Goal: Task Accomplishment & Management: Complete application form

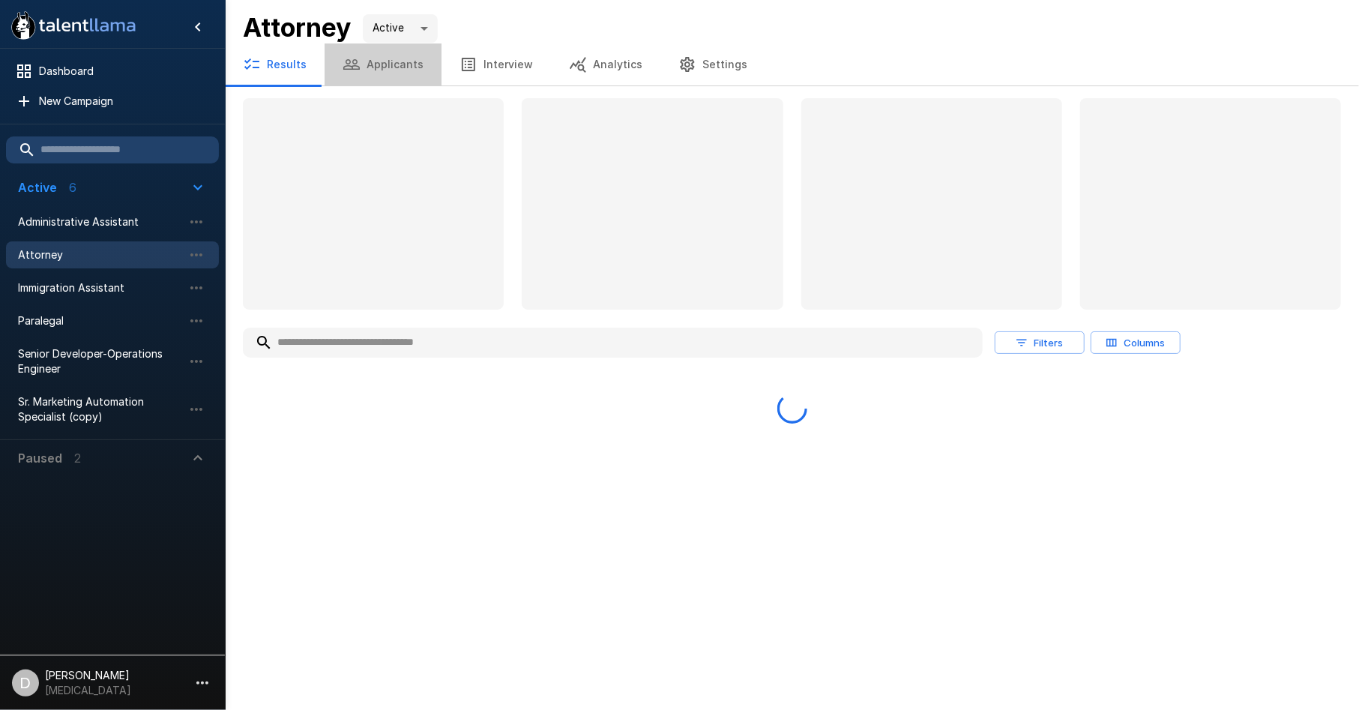
click at [402, 64] on button "Applicants" at bounding box center [383, 64] width 117 height 42
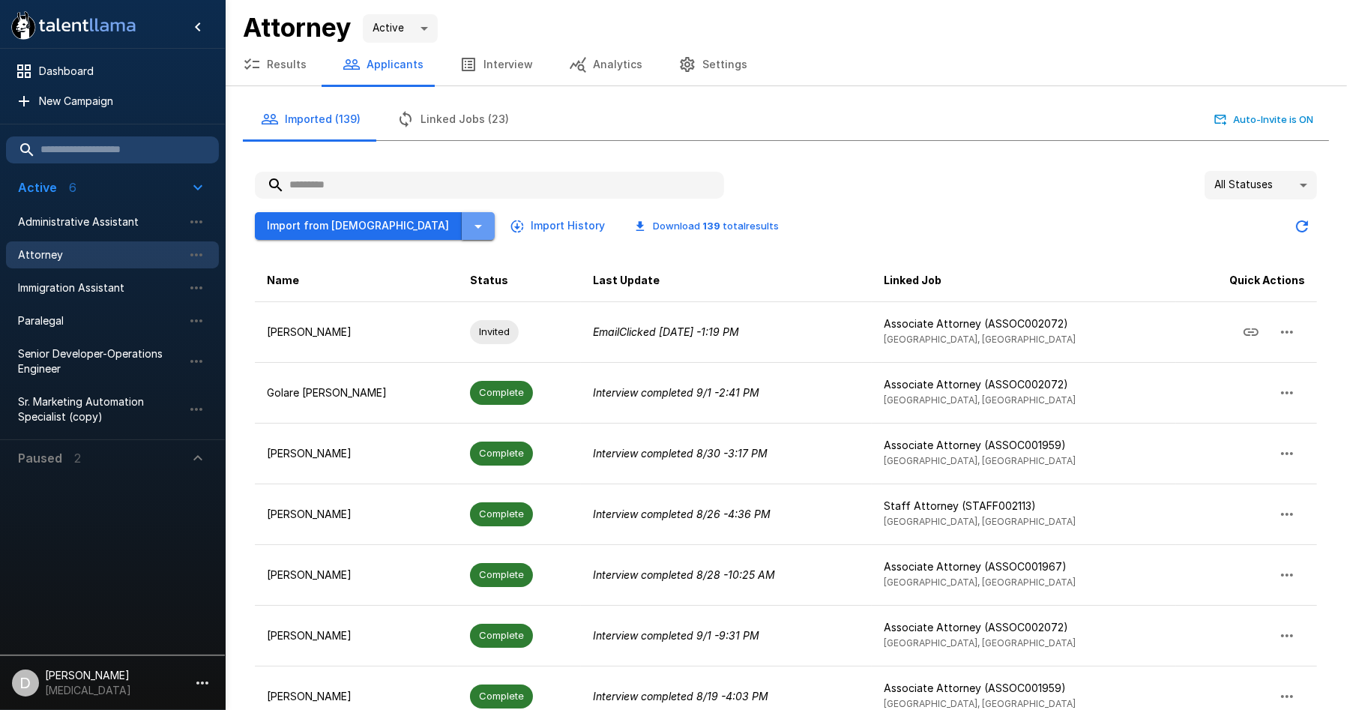
click at [469, 221] on icon "button" at bounding box center [478, 226] width 18 height 18
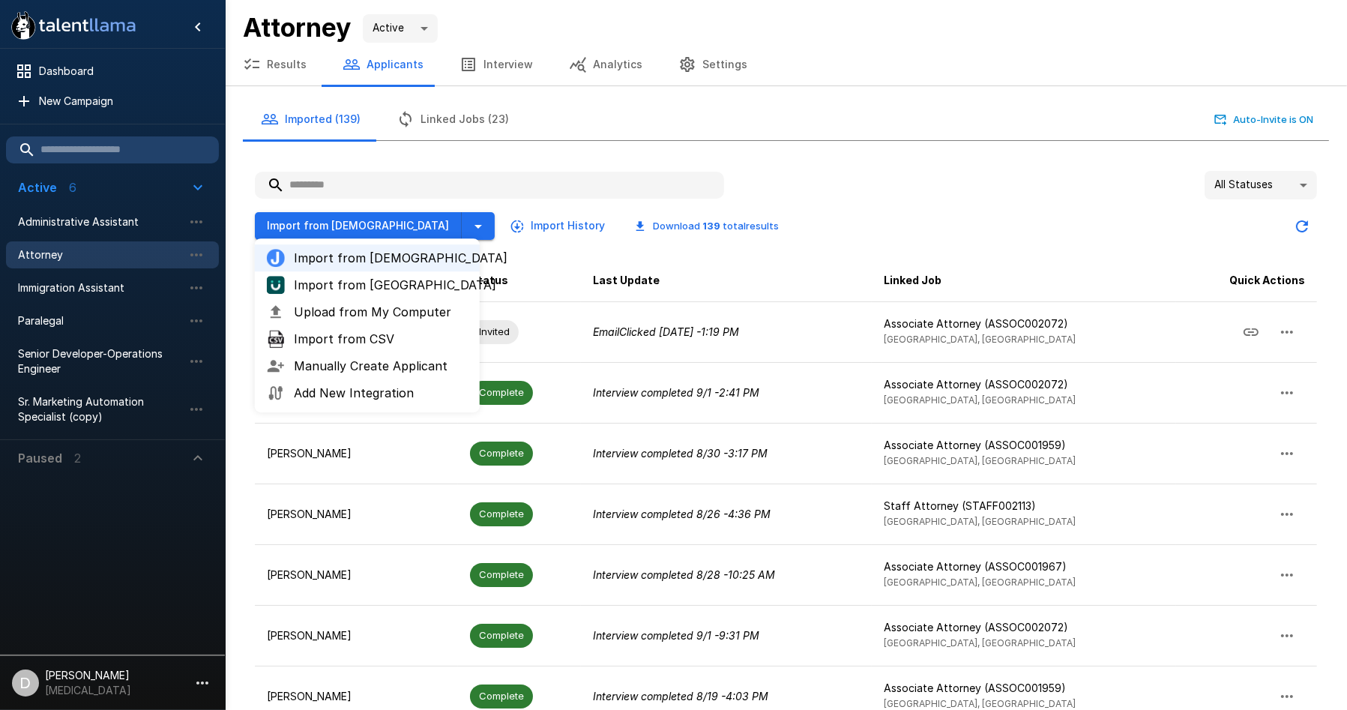
click at [459, 362] on span "Manually Create Applicant" at bounding box center [381, 366] width 174 height 18
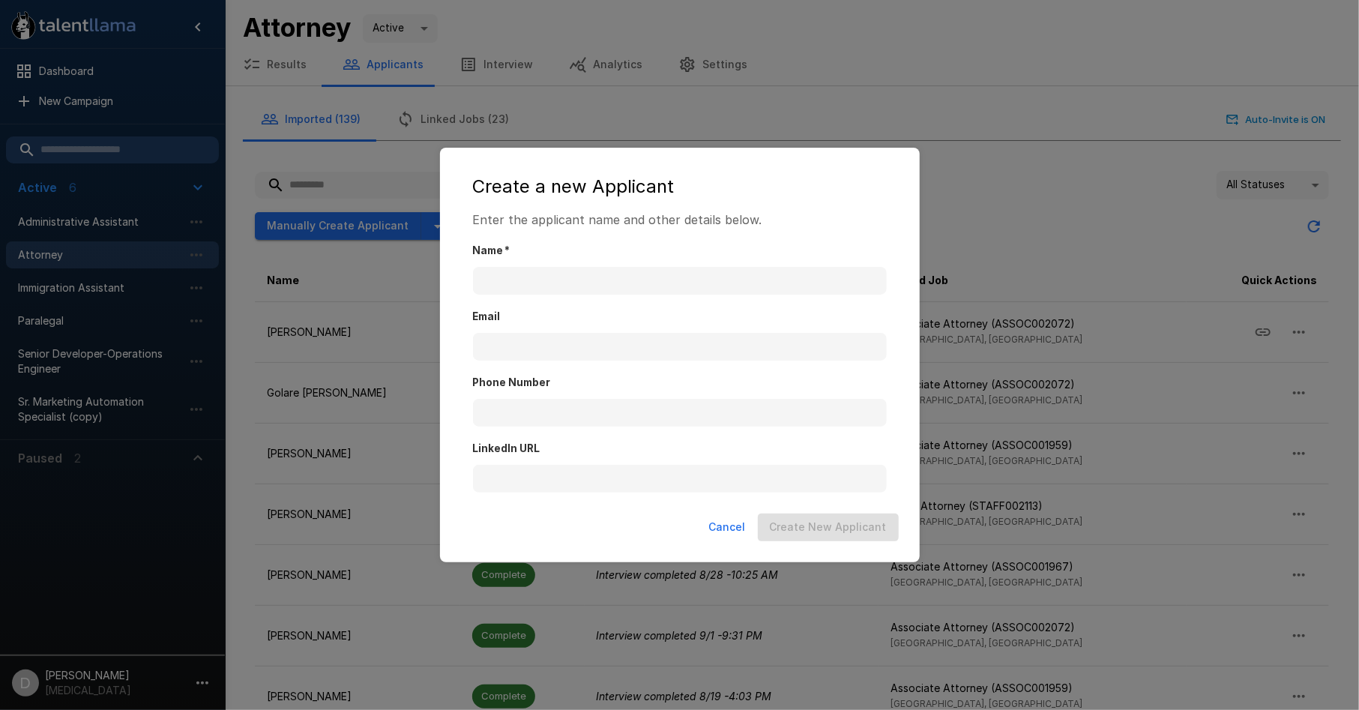
click at [532, 254] on label "Name   *" at bounding box center [680, 251] width 414 height 15
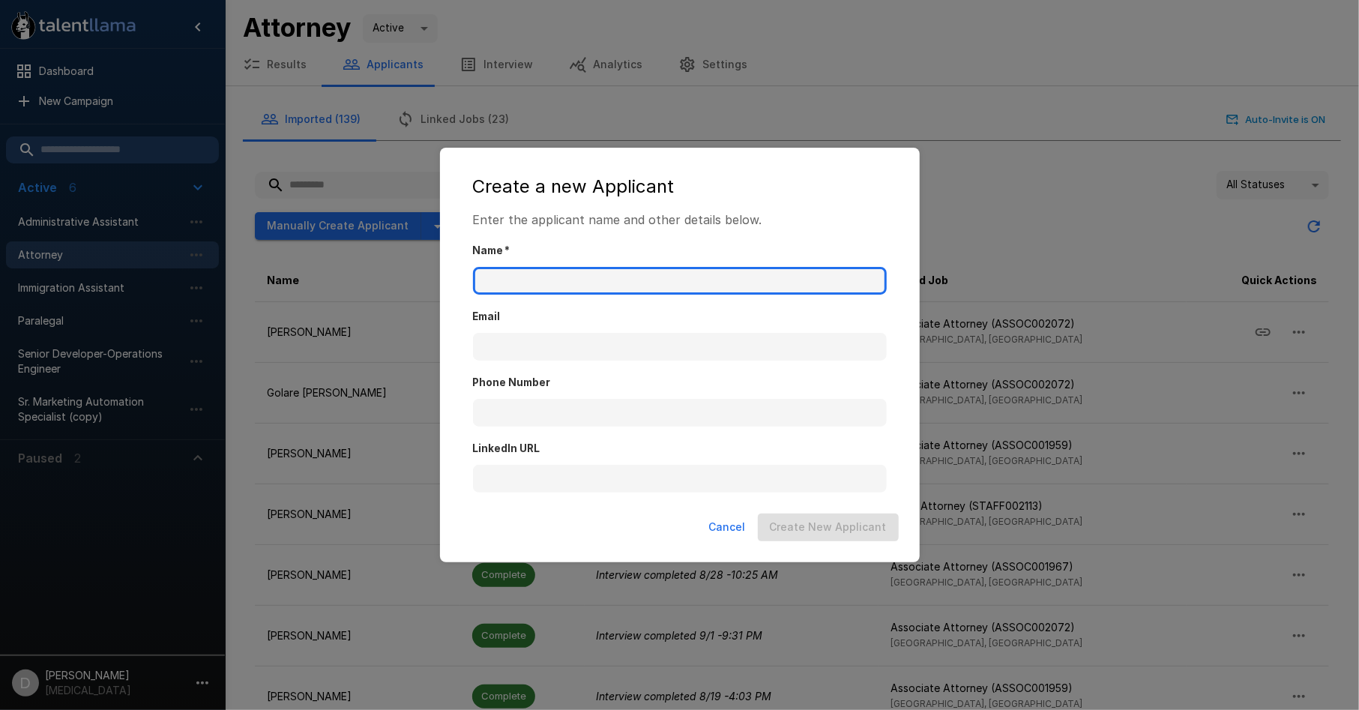
click at [532, 267] on input "Name   *" at bounding box center [680, 281] width 414 height 28
click at [536, 285] on input "Name   *" at bounding box center [680, 281] width 414 height 28
type input "******"
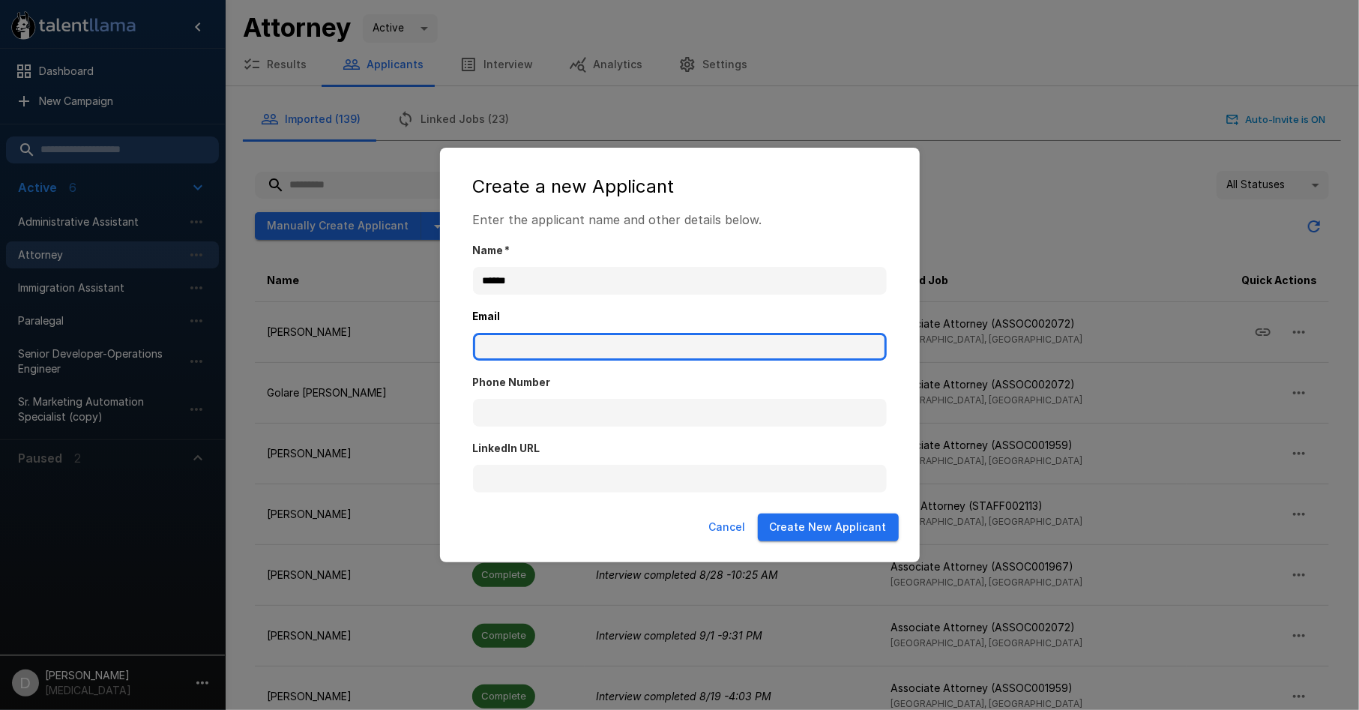
click at [656, 350] on input "Email" at bounding box center [680, 347] width 414 height 28
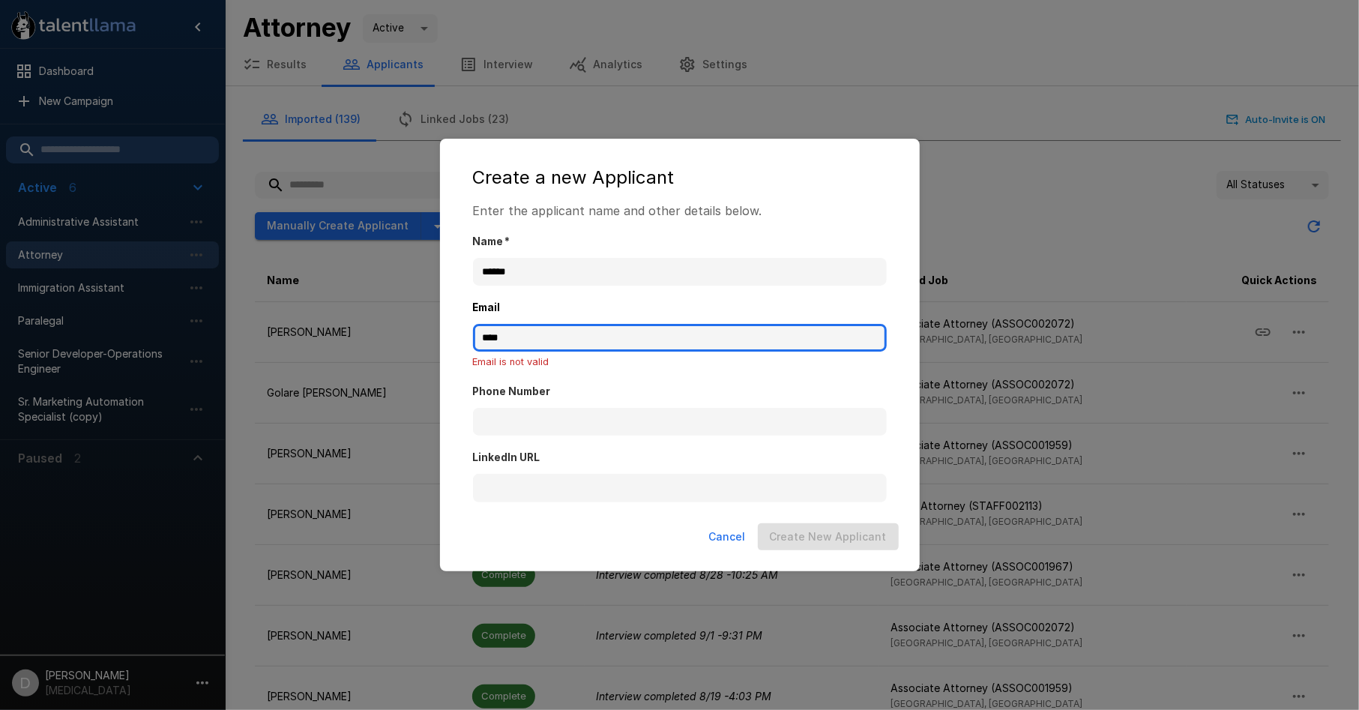
type input "*****"
drag, startPoint x: 513, startPoint y: 343, endPoint x: 453, endPoint y: 335, distance: 61.2
click at [453, 335] on div "Create a new Applicant Enter the applicant name and other details below. Name  …" at bounding box center [680, 355] width 480 height 432
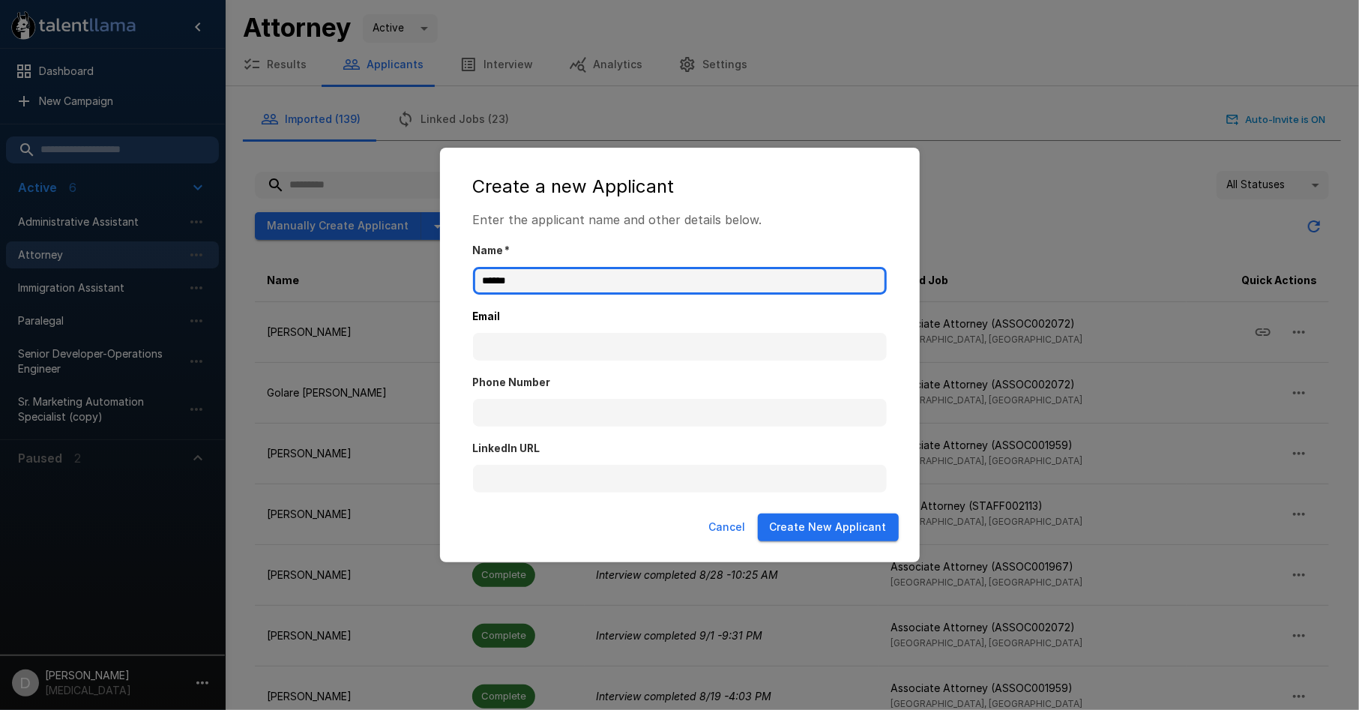
click at [610, 290] on input "******" at bounding box center [680, 281] width 414 height 28
type input "**********"
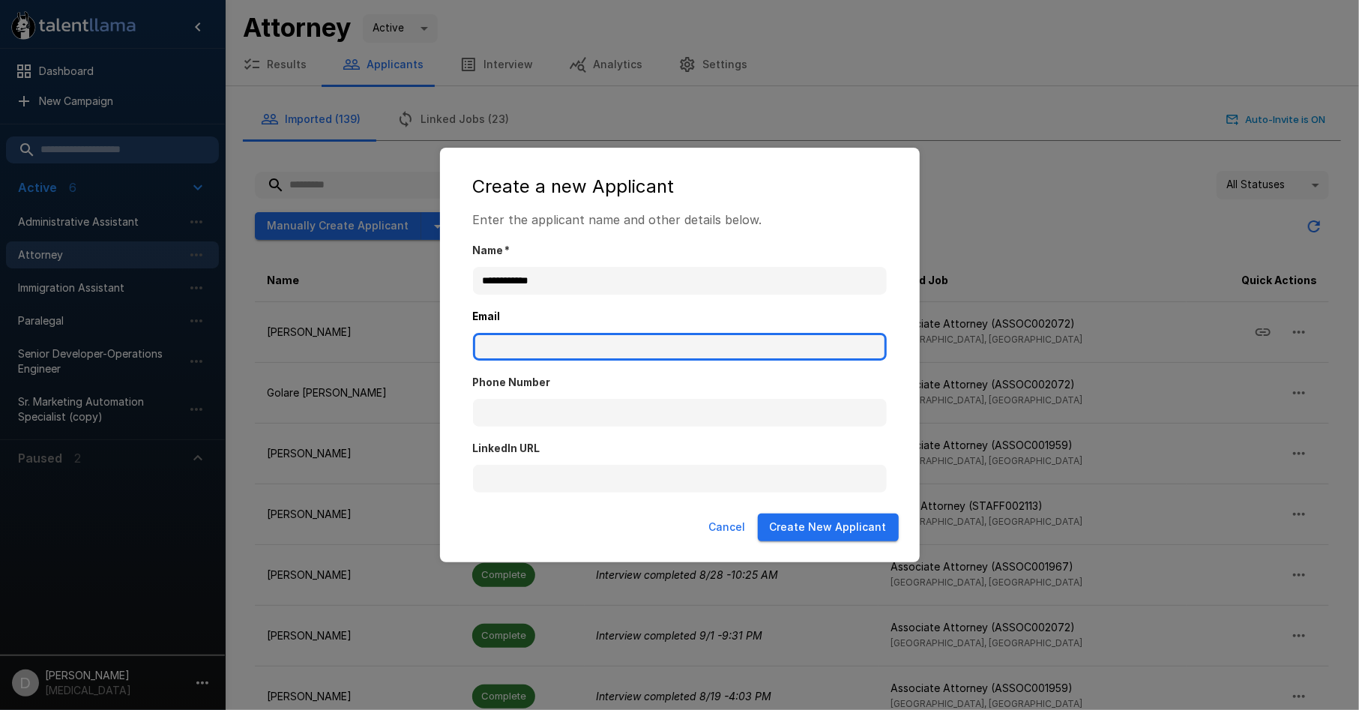
click at [540, 340] on input "Email" at bounding box center [680, 347] width 414 height 28
type input "**********"
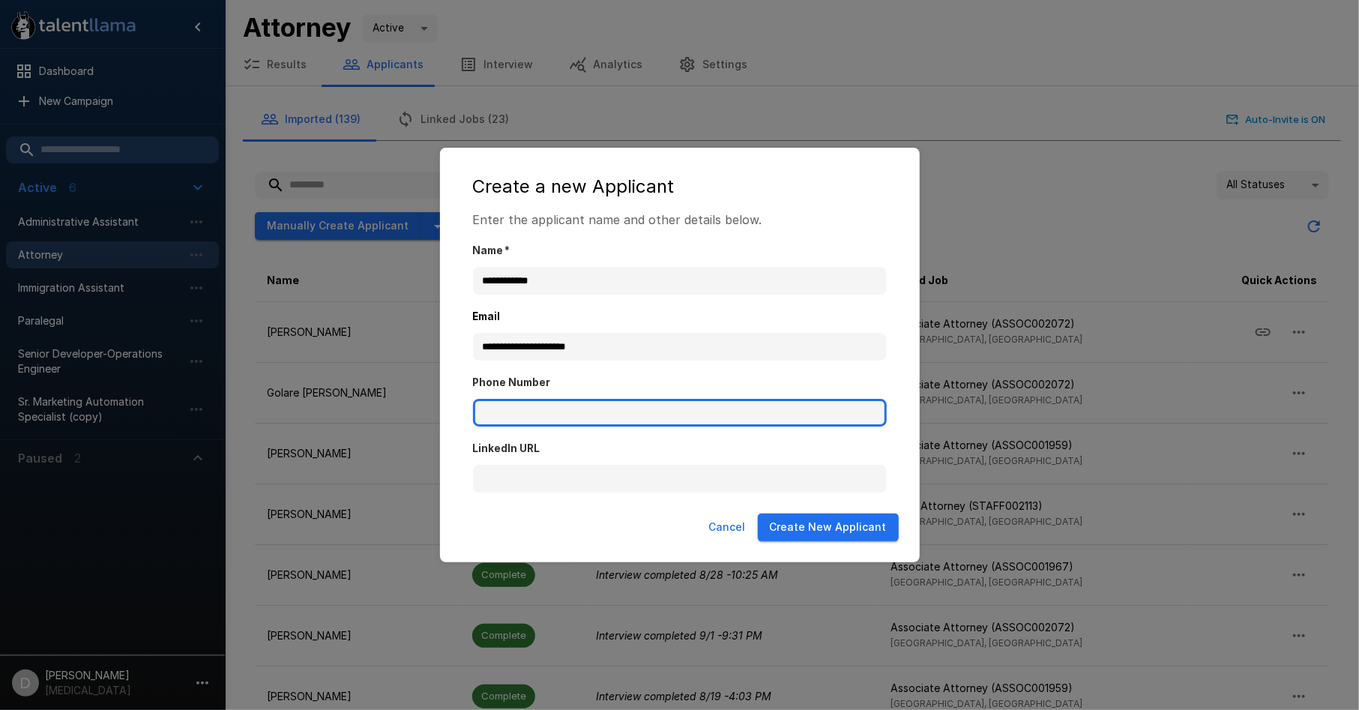
click at [528, 411] on input "Phone Number" at bounding box center [680, 413] width 414 height 28
type input "*"
type input "**********"
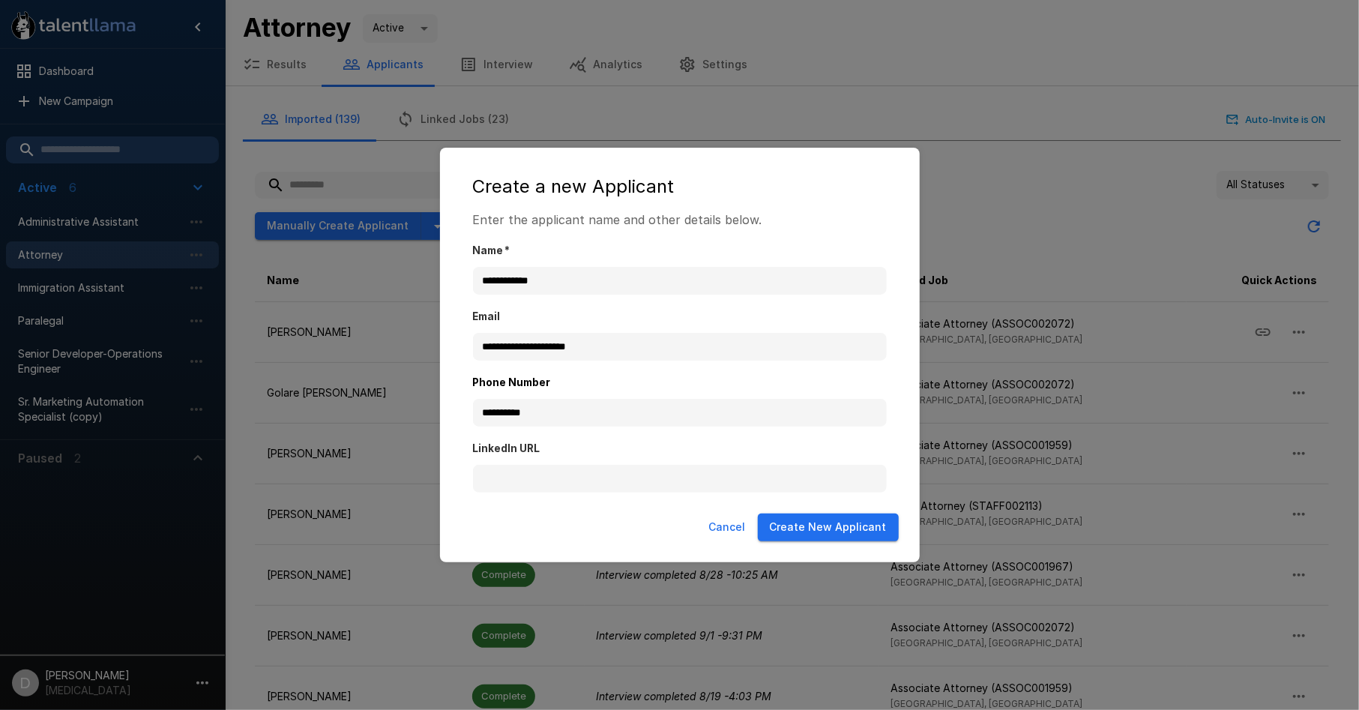
click at [808, 518] on button "Create New Applicant" at bounding box center [828, 527] width 141 height 28
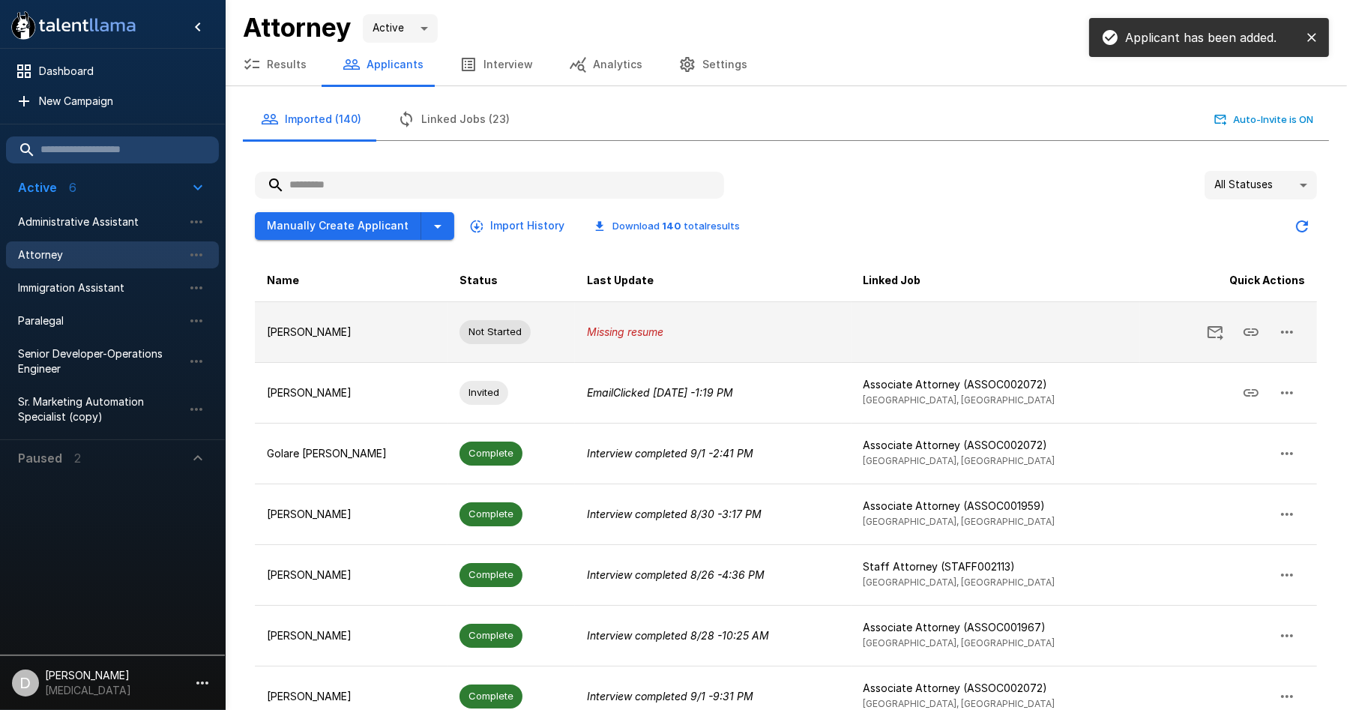
click at [632, 330] on icon "Missing resume" at bounding box center [625, 331] width 76 height 13
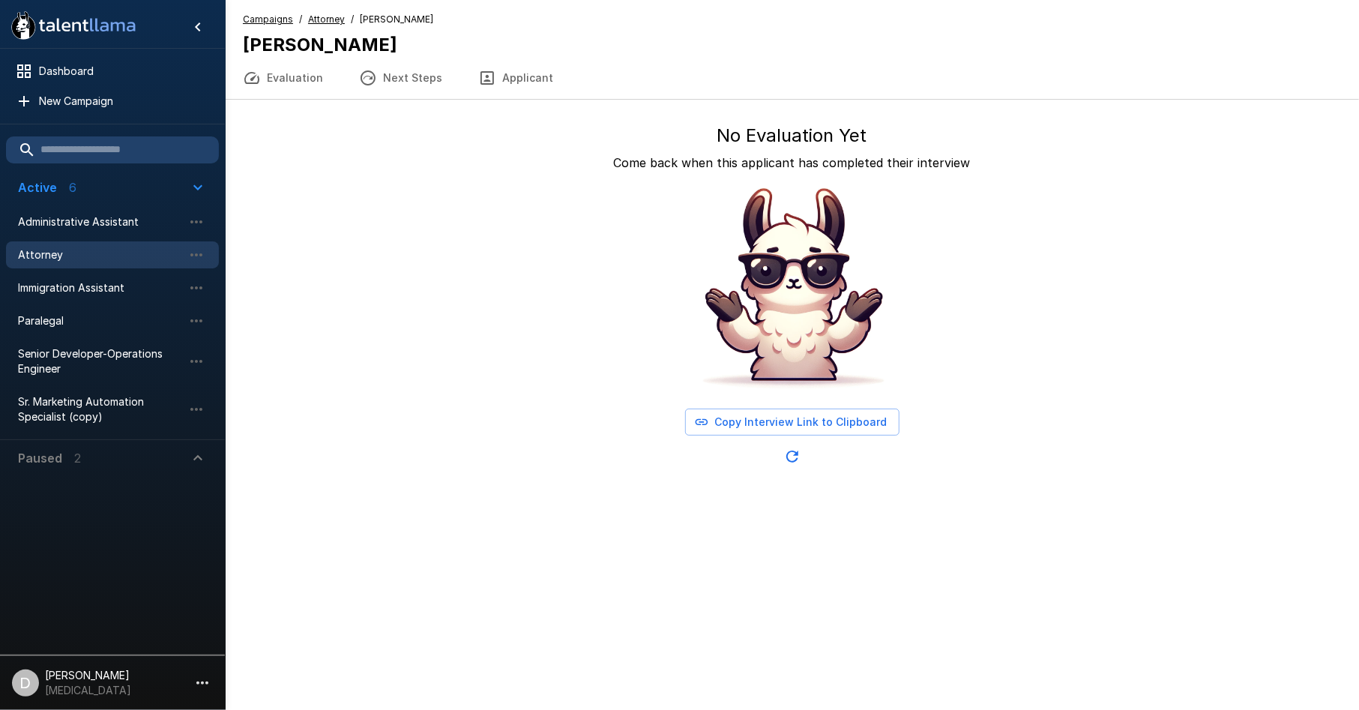
click at [405, 87] on button "Next Steps" at bounding box center [400, 78] width 119 height 42
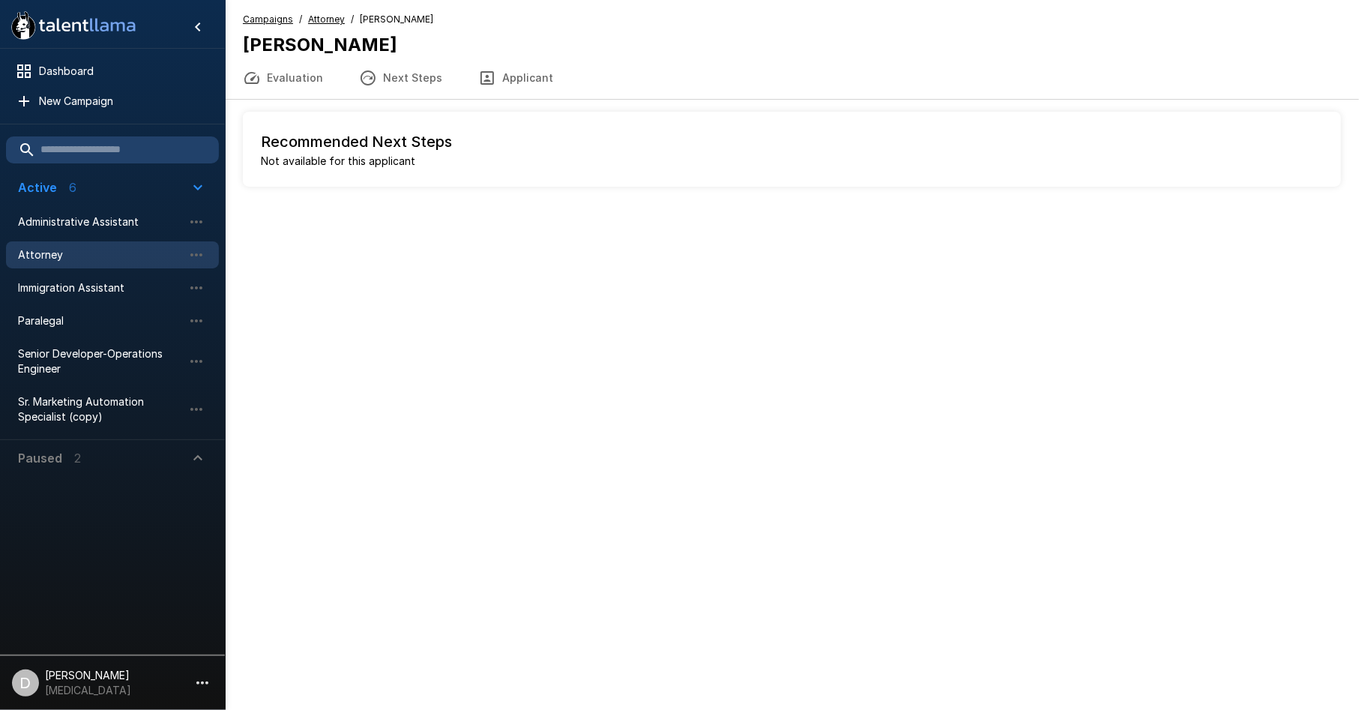
click at [491, 85] on button "Applicant" at bounding box center [515, 78] width 111 height 42
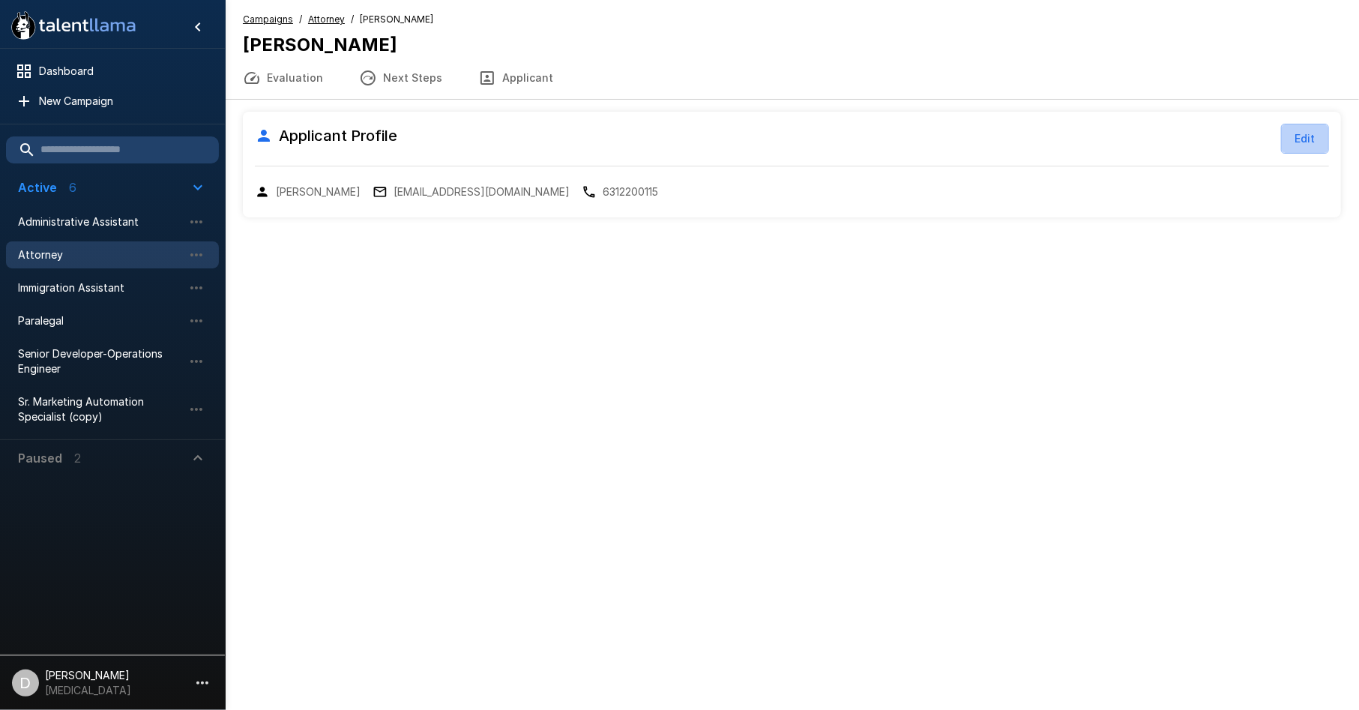
click at [1291, 135] on button "Edit" at bounding box center [1305, 139] width 48 height 30
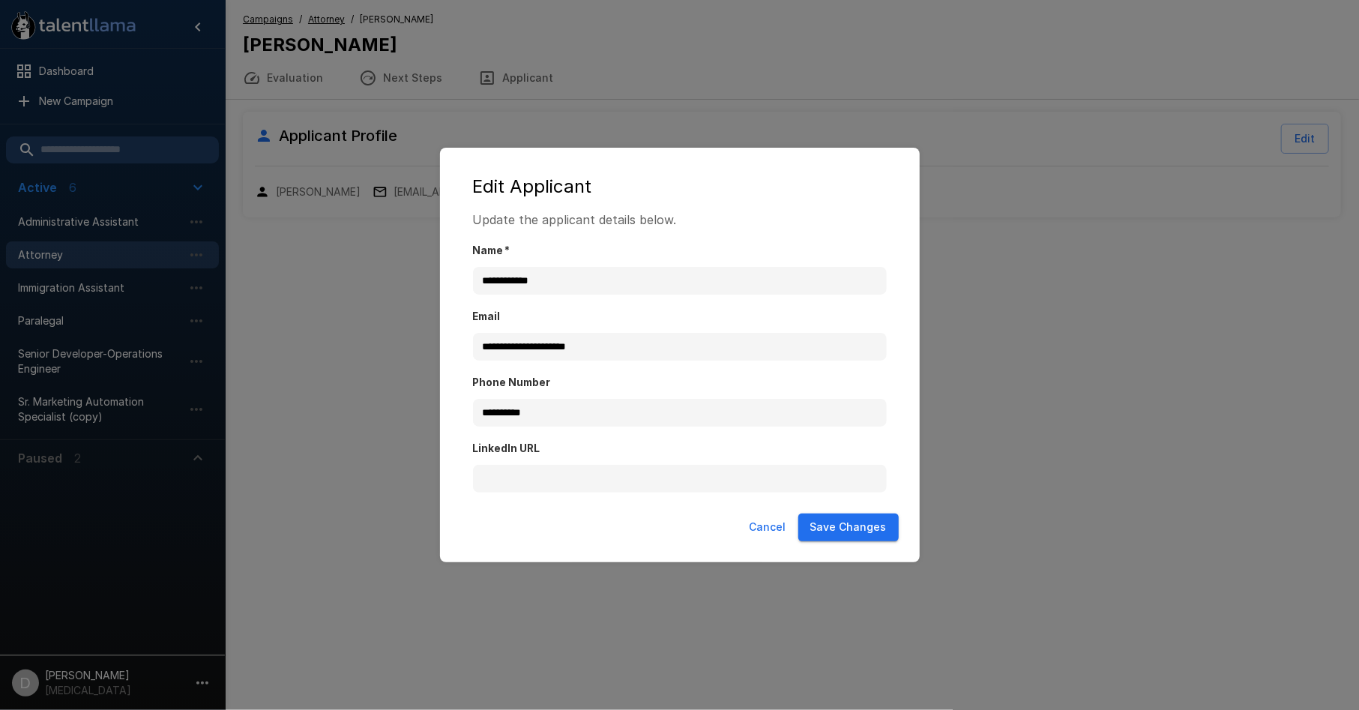
click at [864, 522] on button "Save Changes" at bounding box center [848, 527] width 100 height 28
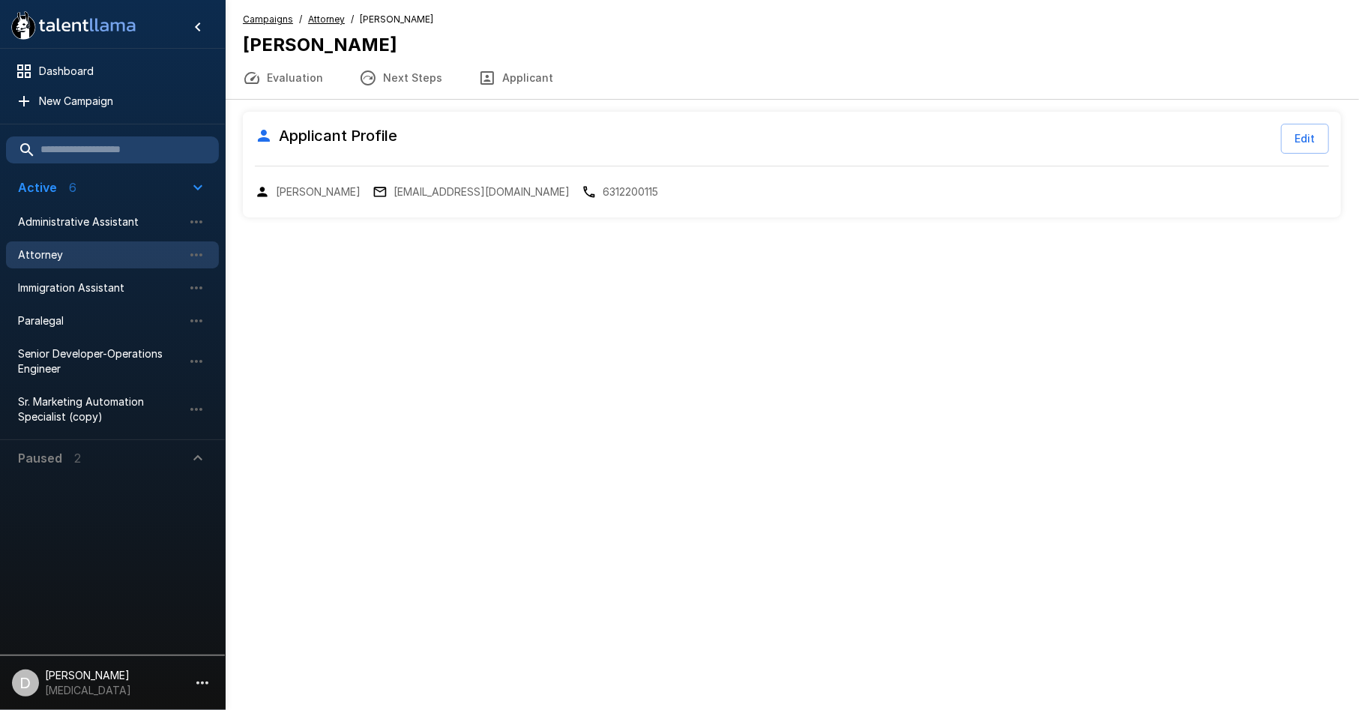
click at [326, 17] on u "Attorney" at bounding box center [326, 18] width 37 height 11
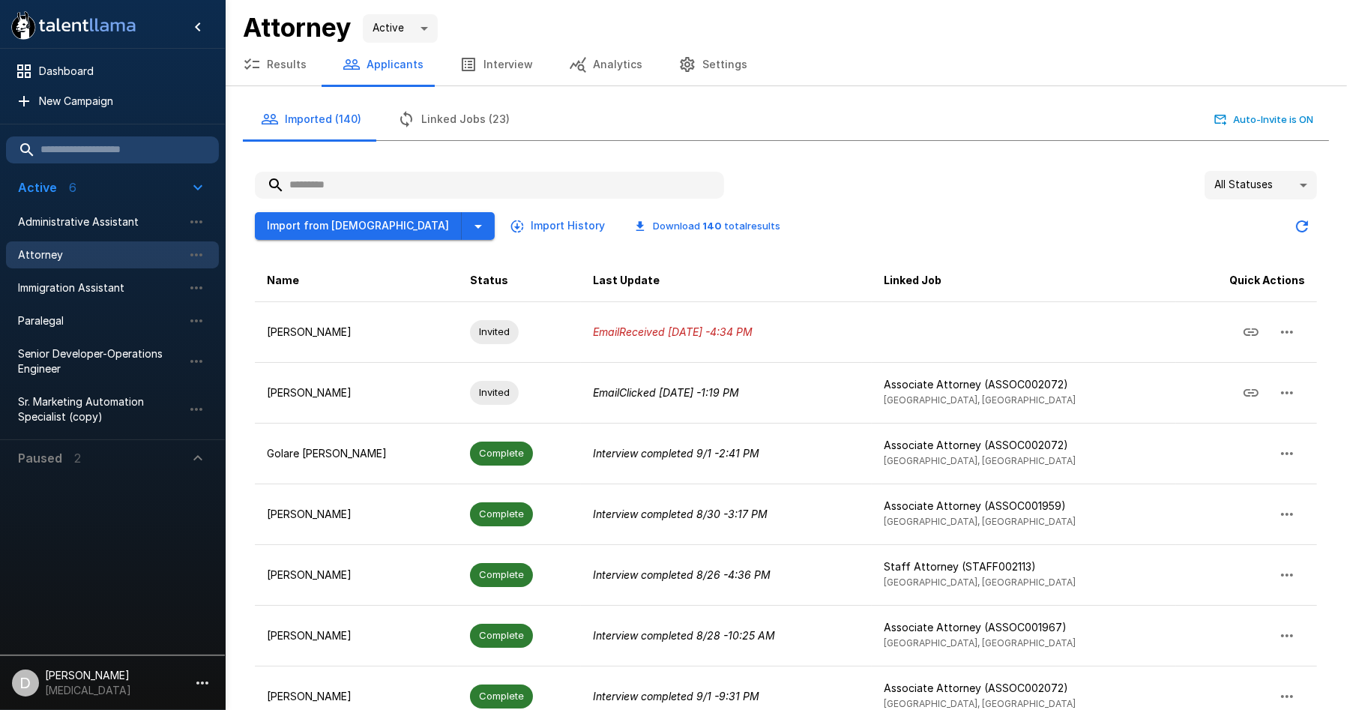
click at [403, 180] on input "text" at bounding box center [489, 185] width 469 height 27
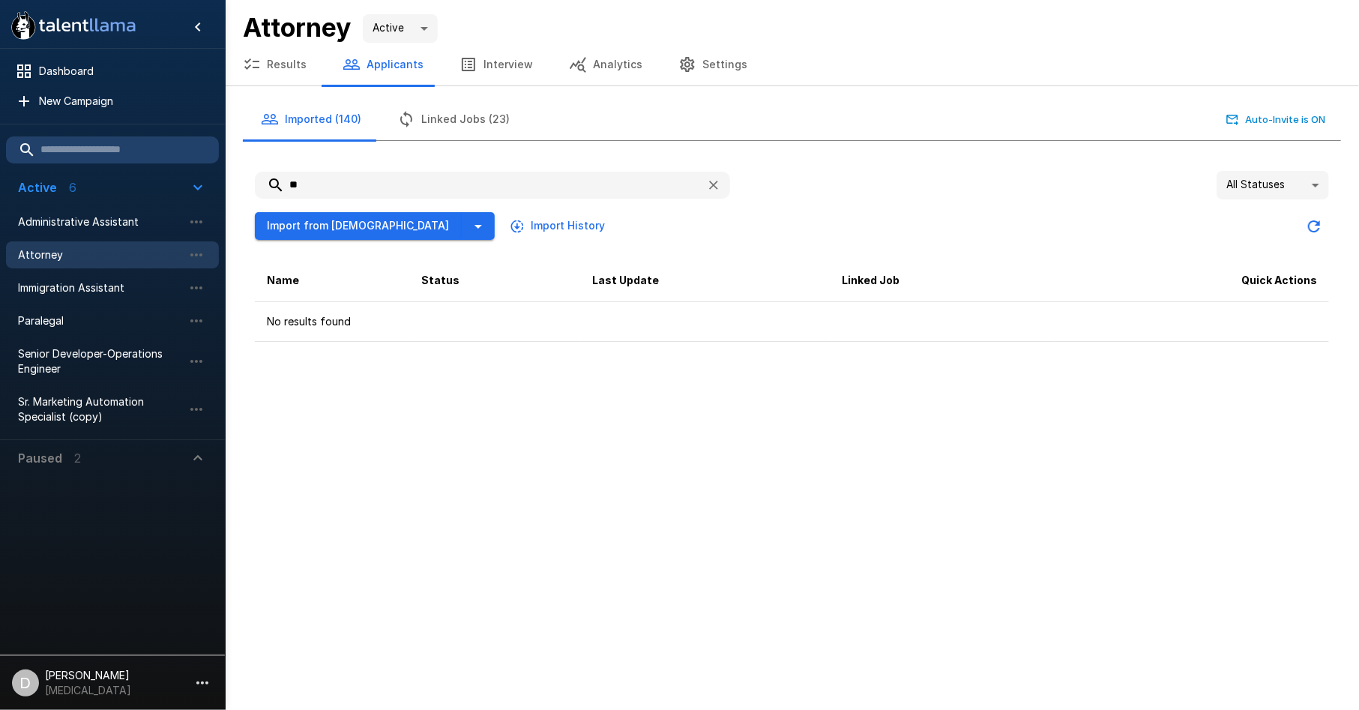
type input "*"
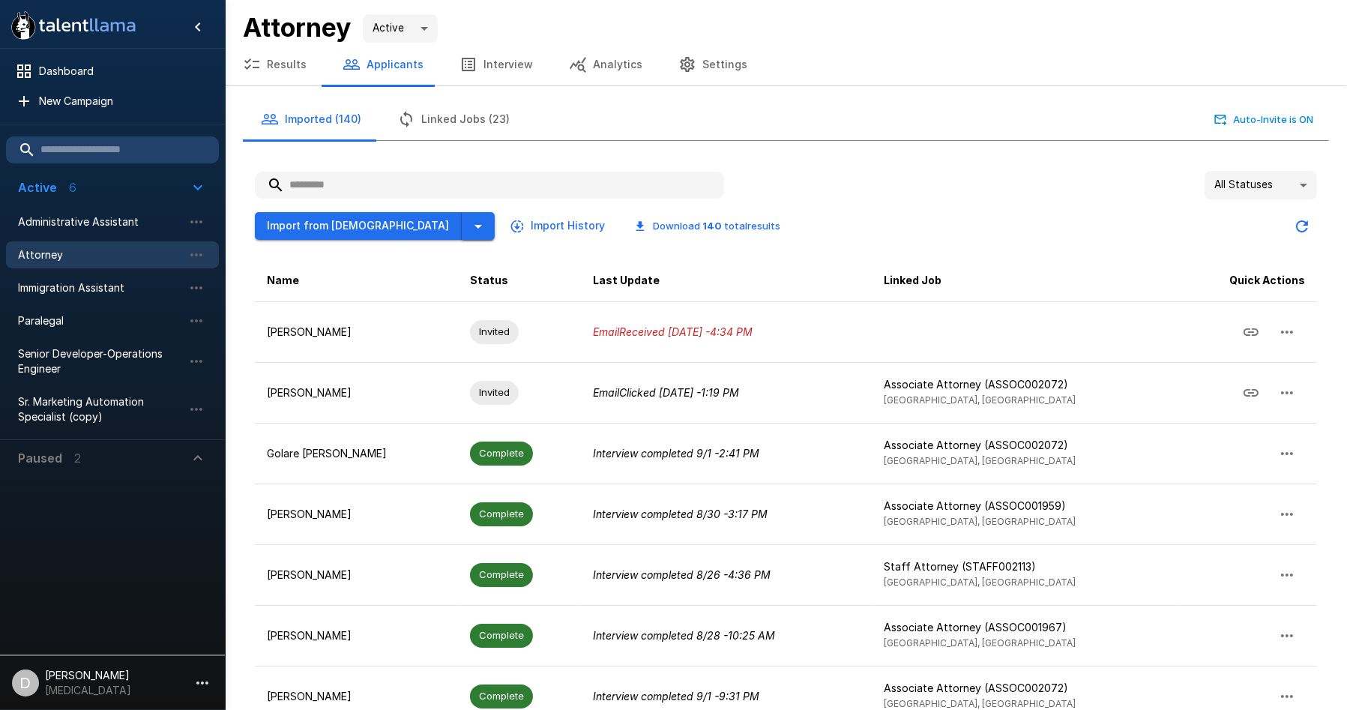
click at [469, 231] on icon "button" at bounding box center [478, 226] width 18 height 18
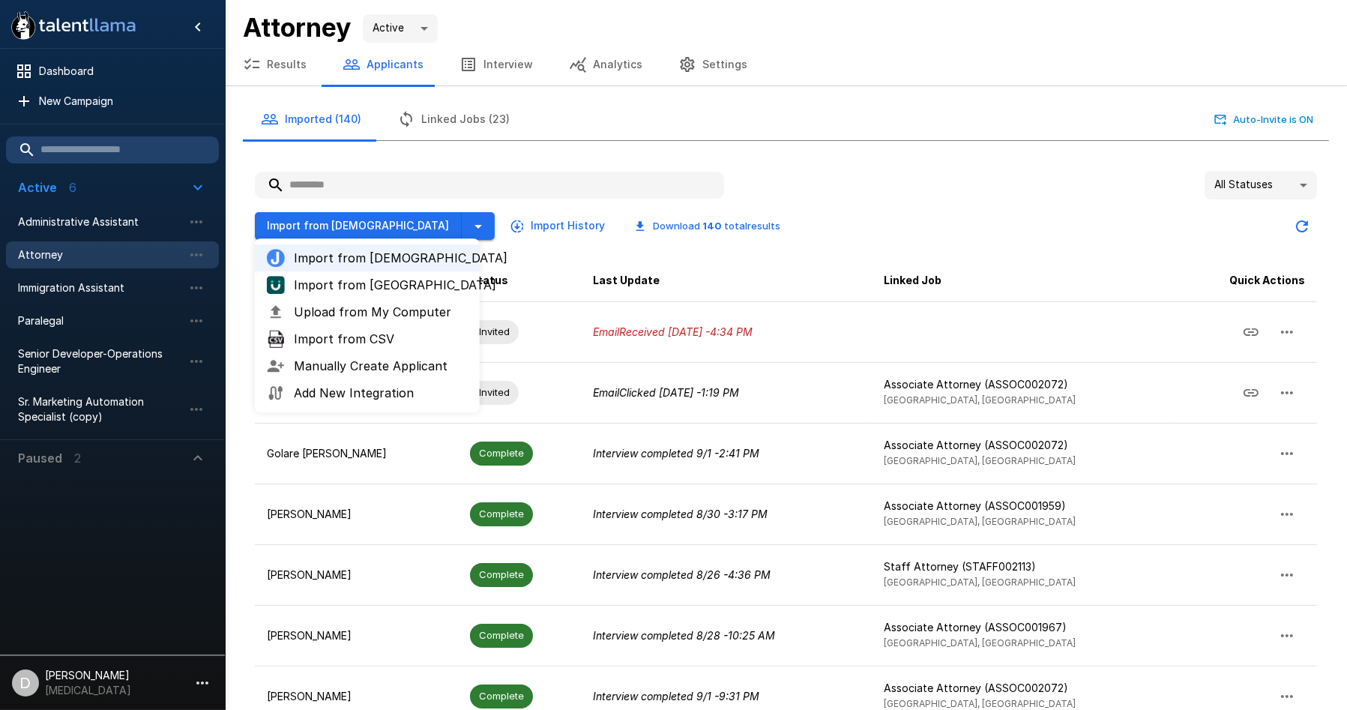
click at [403, 316] on span "Upload from My Computer" at bounding box center [381, 312] width 174 height 18
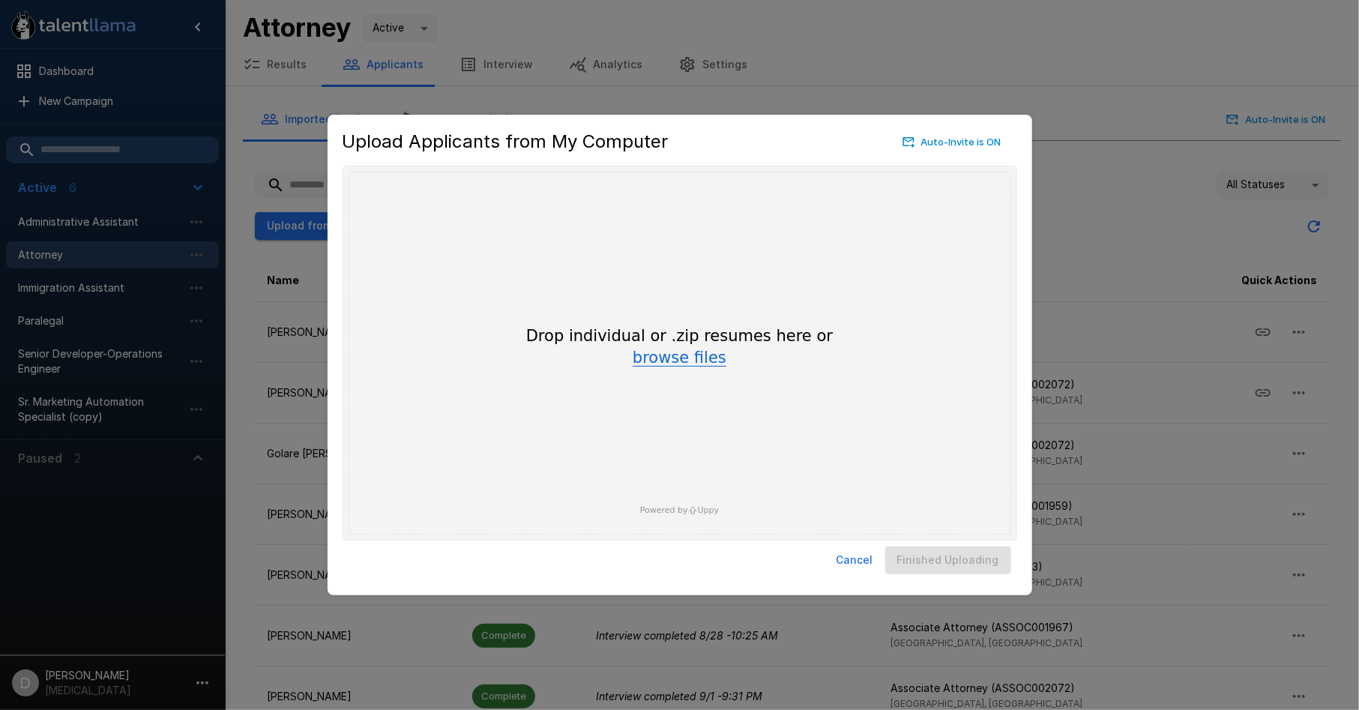
click at [675, 365] on button "browse files" at bounding box center [680, 358] width 94 height 16
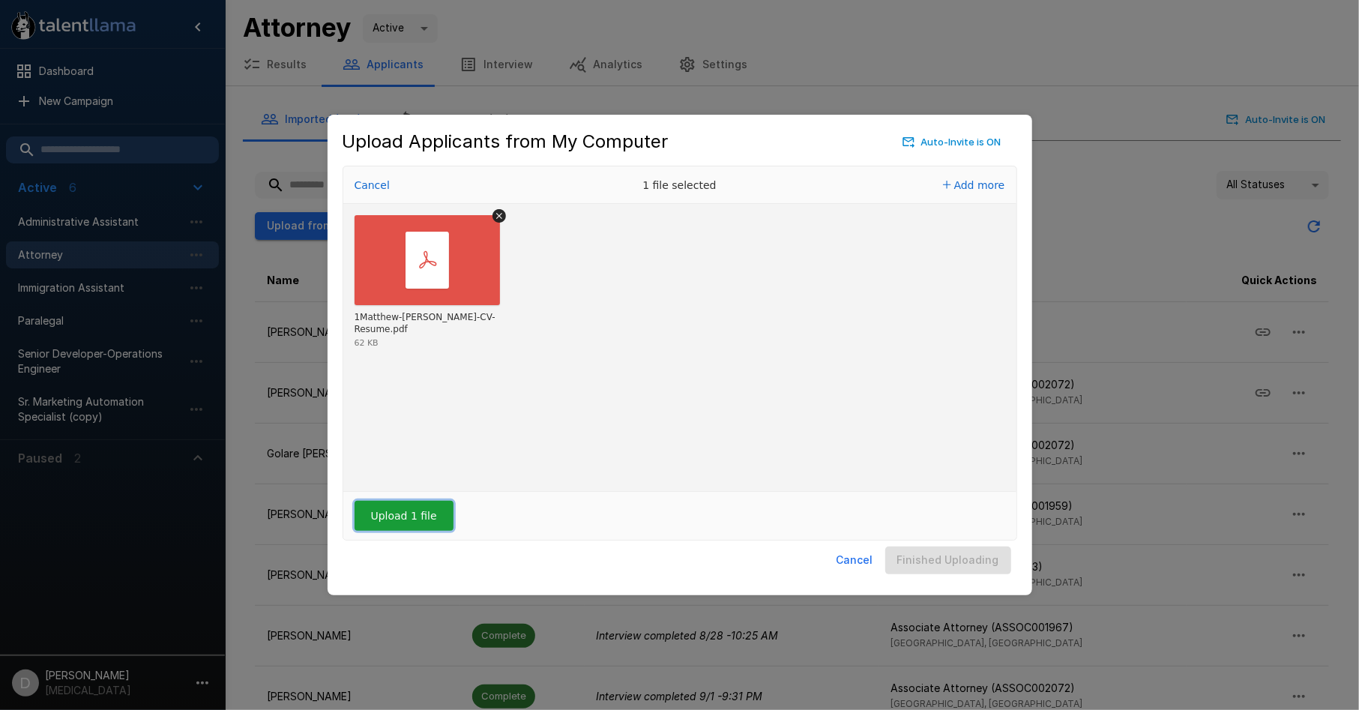
click at [400, 516] on button "Upload 1 file" at bounding box center [404, 516] width 99 height 30
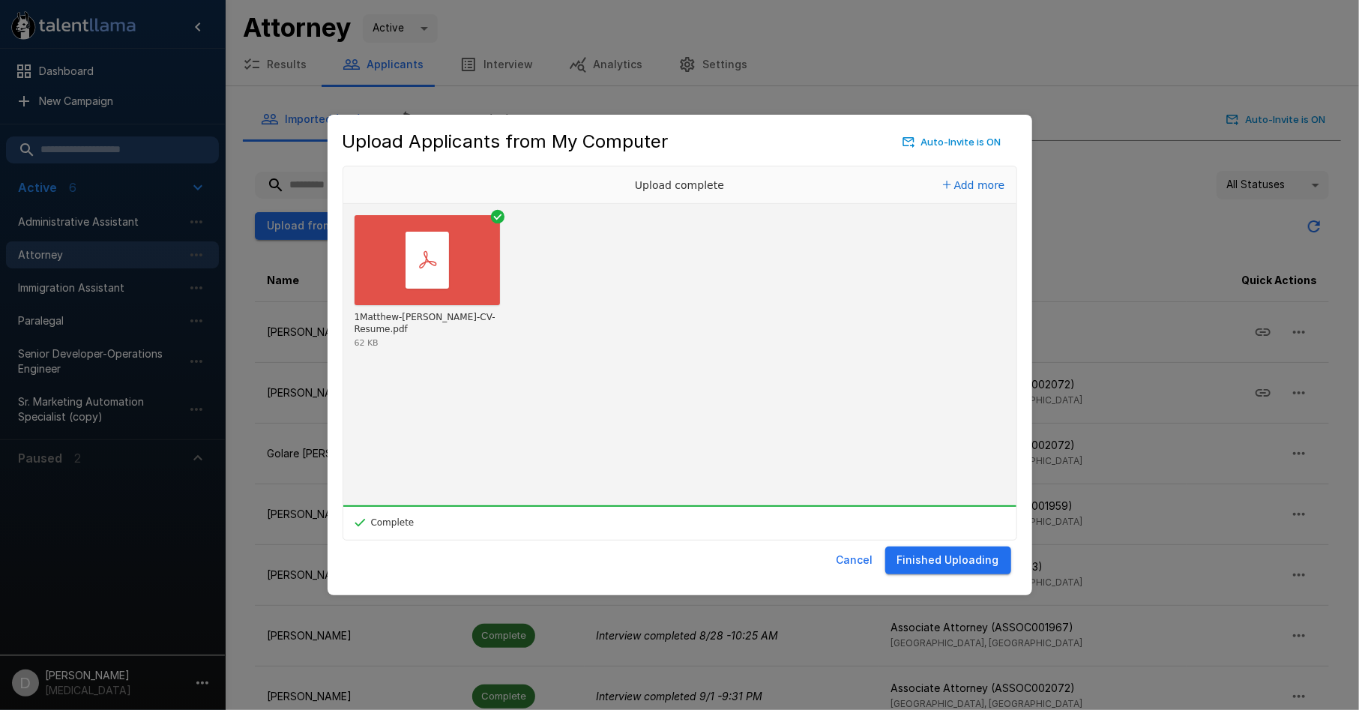
click at [976, 567] on button "Finished Uploading" at bounding box center [948, 560] width 126 height 28
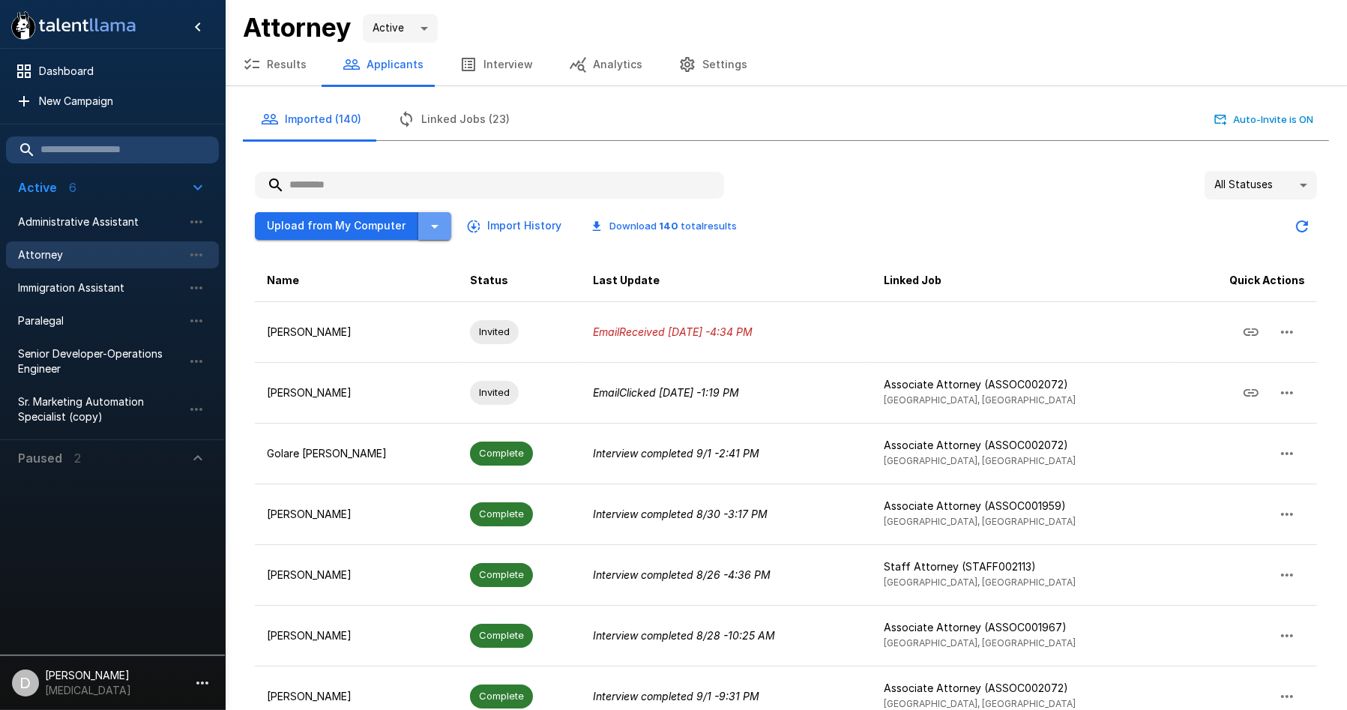
click at [426, 233] on icon "button" at bounding box center [435, 226] width 18 height 18
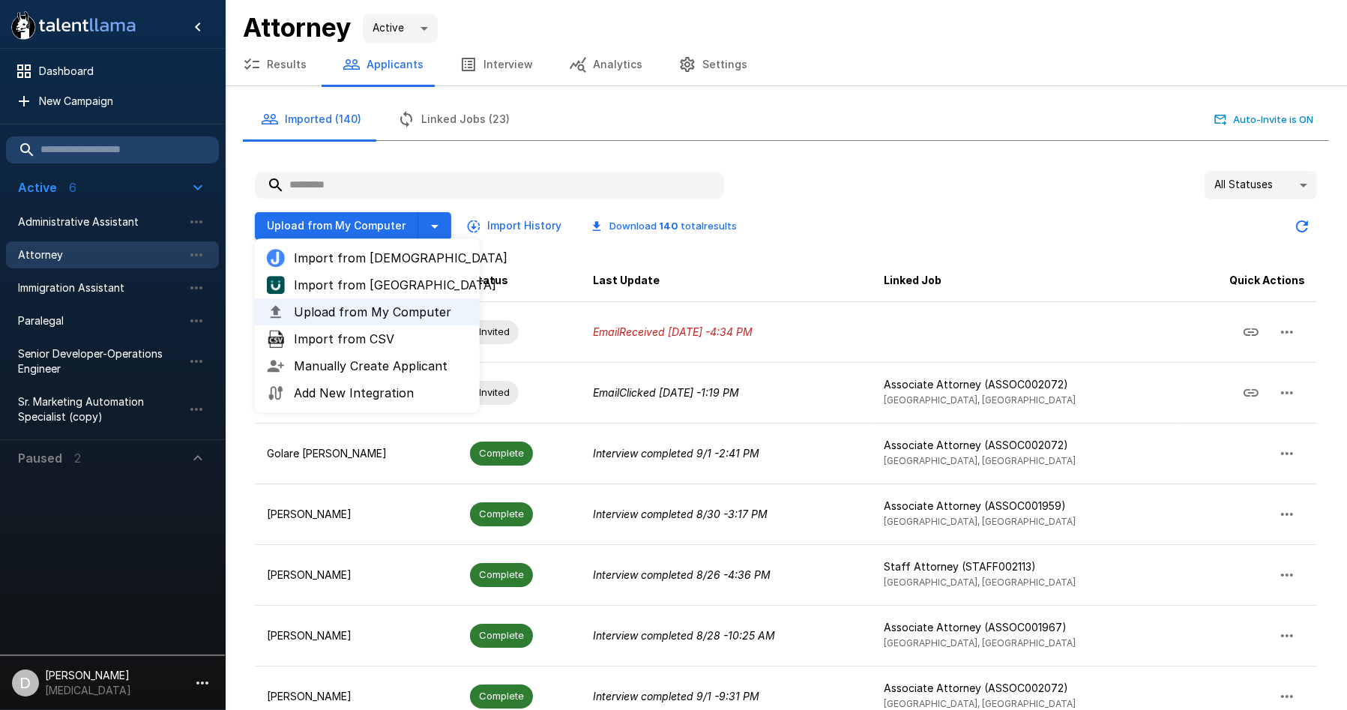
click at [408, 284] on span "Import from [GEOGRAPHIC_DATA]" at bounding box center [381, 285] width 174 height 18
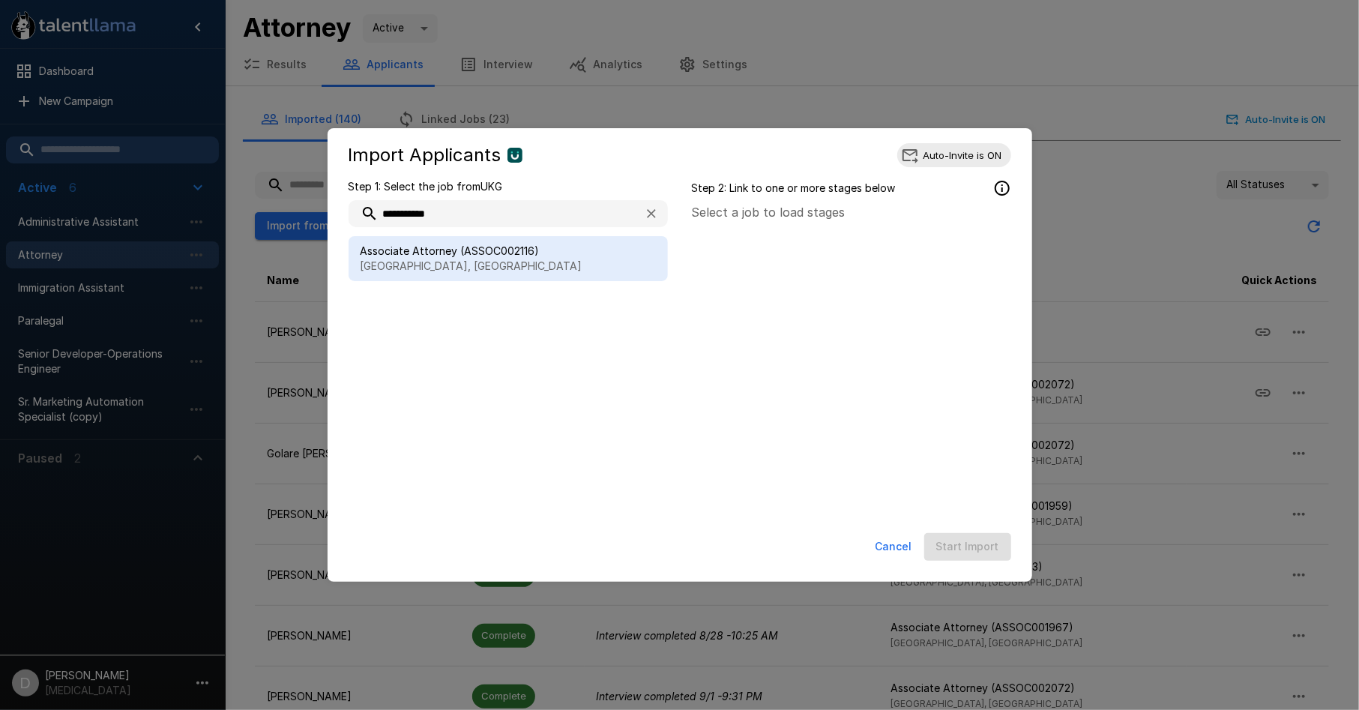
type input "**********"
click at [518, 266] on p "[GEOGRAPHIC_DATA], [GEOGRAPHIC_DATA]" at bounding box center [508, 266] width 295 height 15
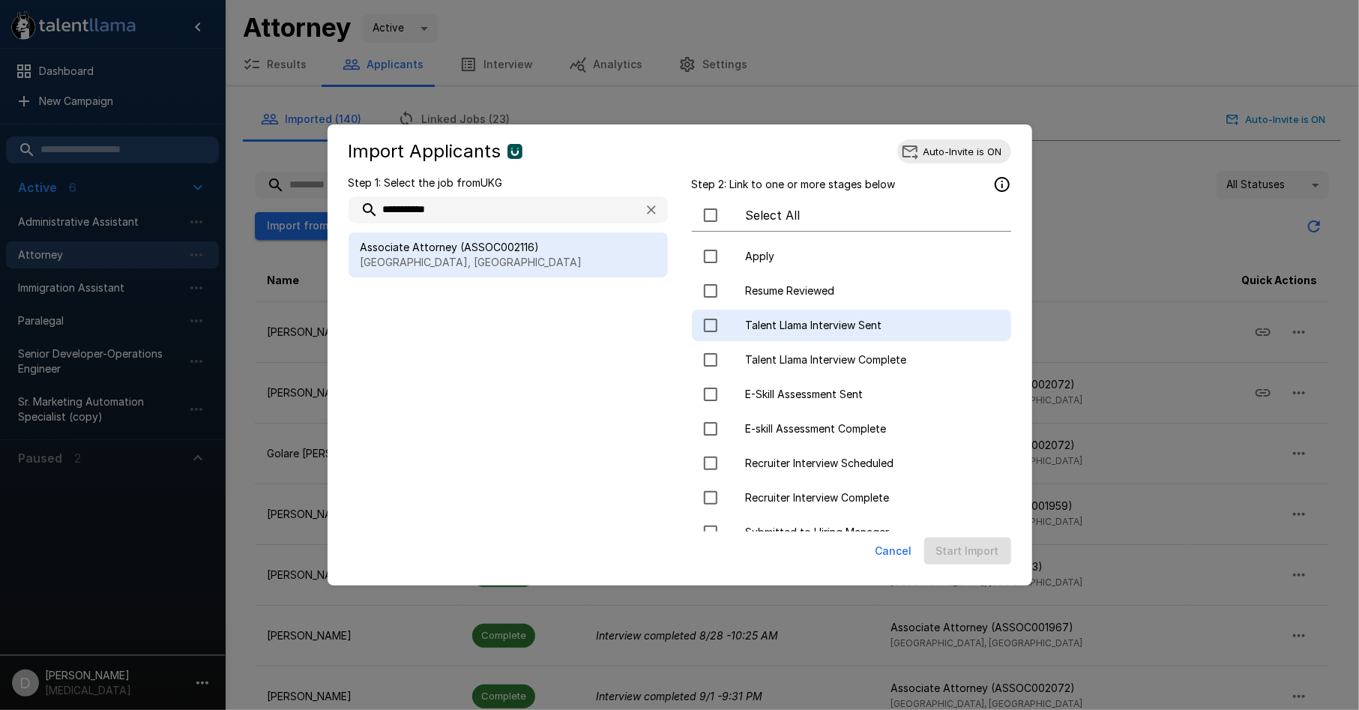
click at [735, 323] on div at bounding box center [725, 325] width 42 height 31
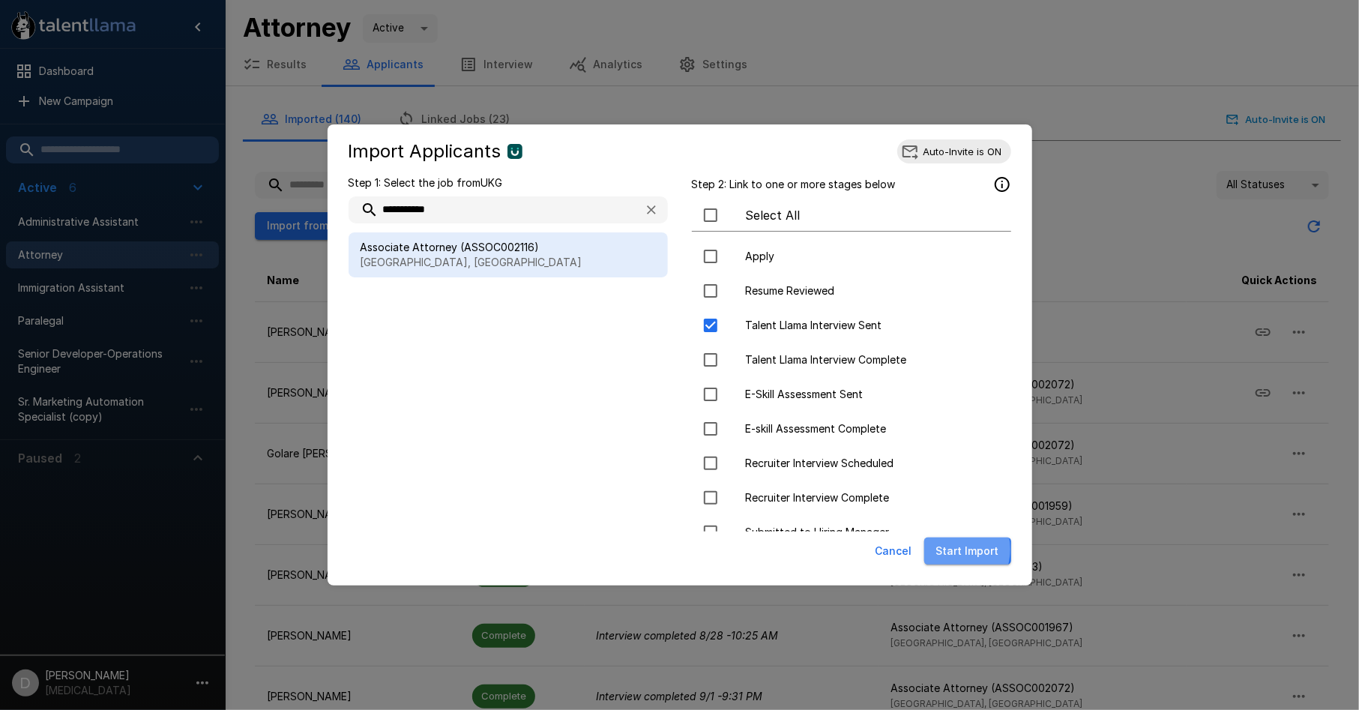
click at [952, 549] on button "Start Import" at bounding box center [967, 551] width 87 height 28
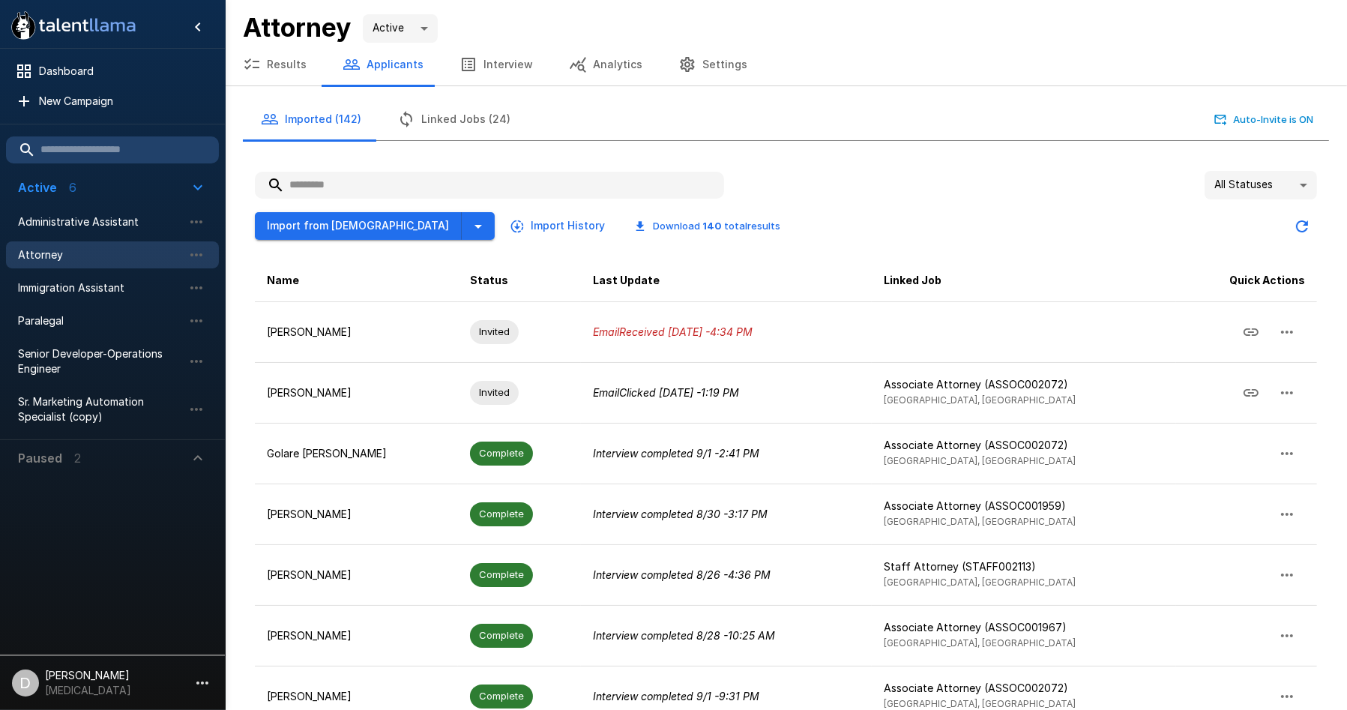
click at [460, 112] on button "Linked Jobs (24)" at bounding box center [453, 119] width 149 height 42
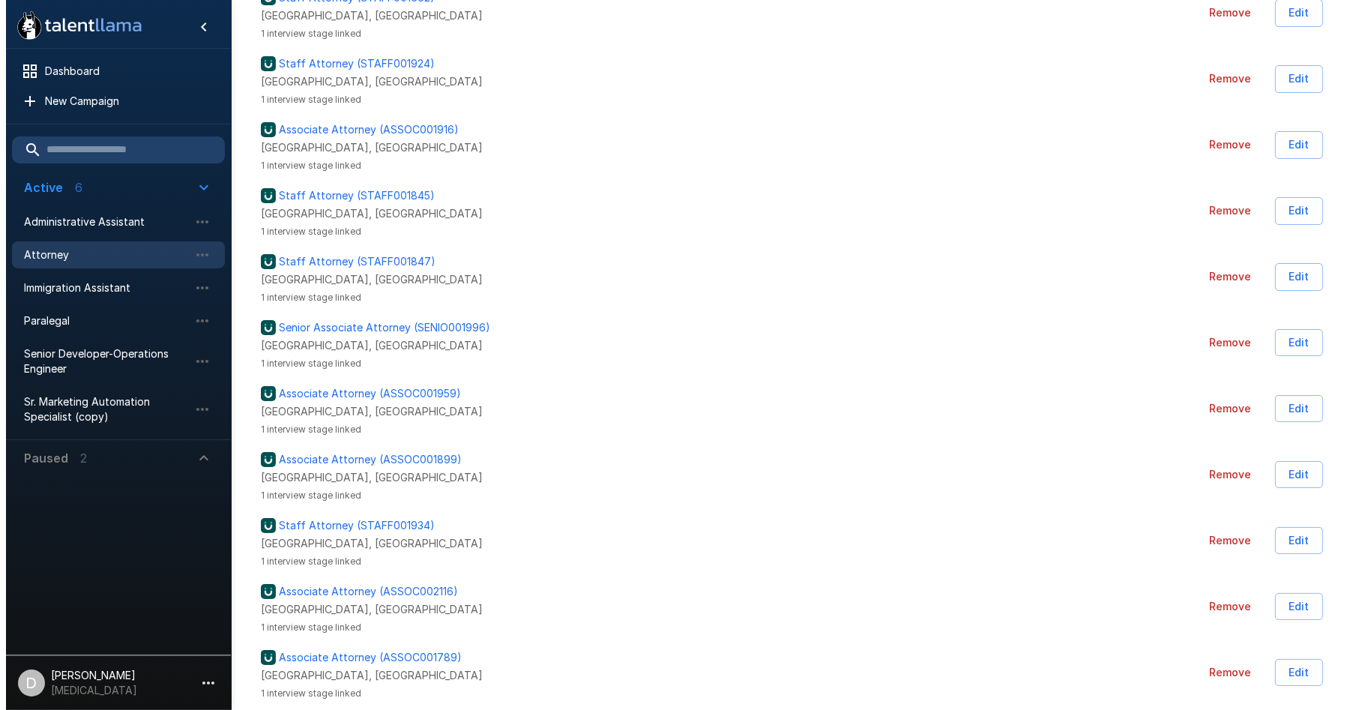
scroll to position [1043, 0]
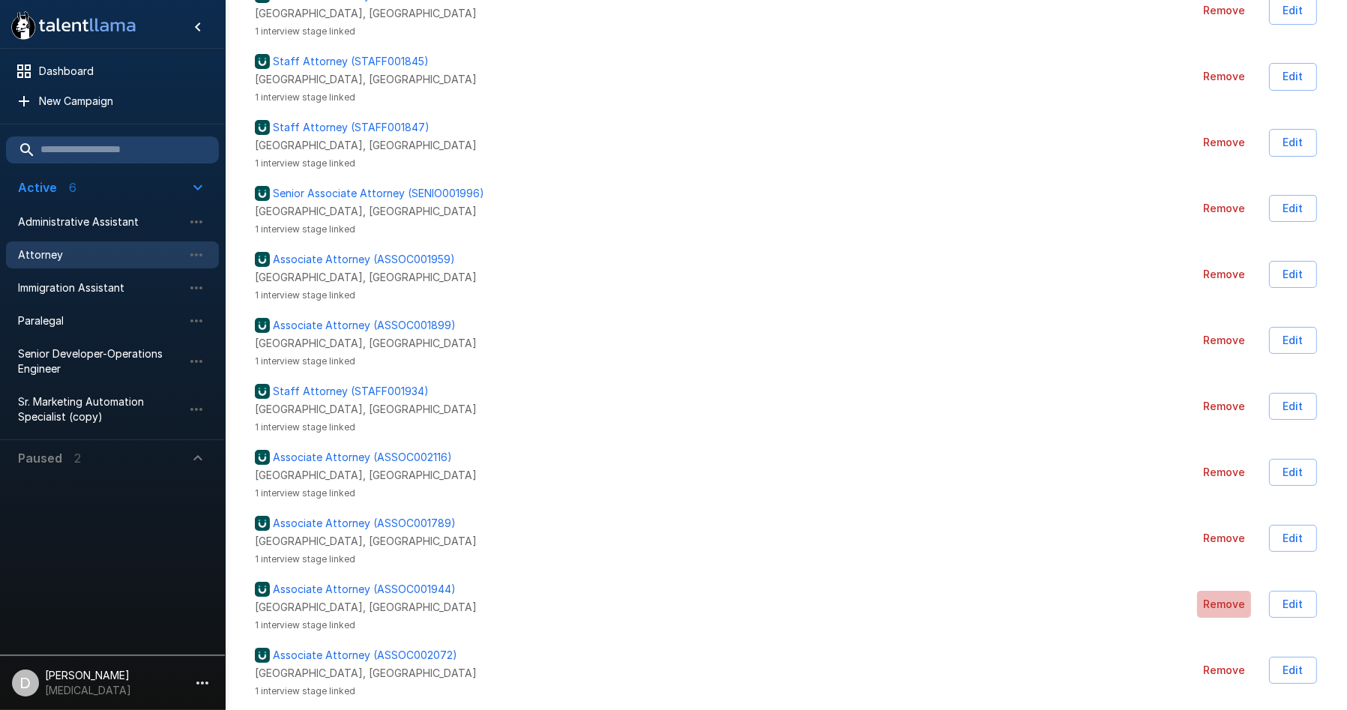
click at [1222, 603] on button "Remove" at bounding box center [1224, 605] width 54 height 28
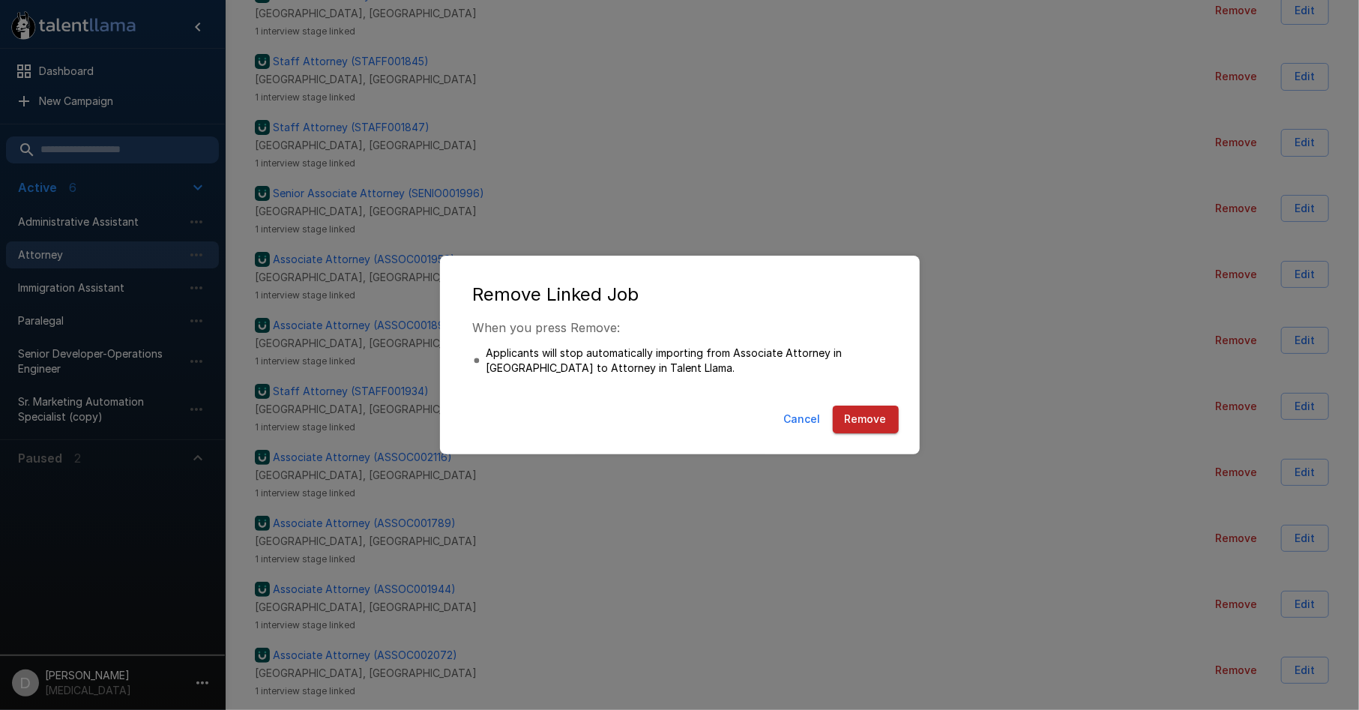
click at [876, 415] on button "Remove" at bounding box center [866, 419] width 66 height 28
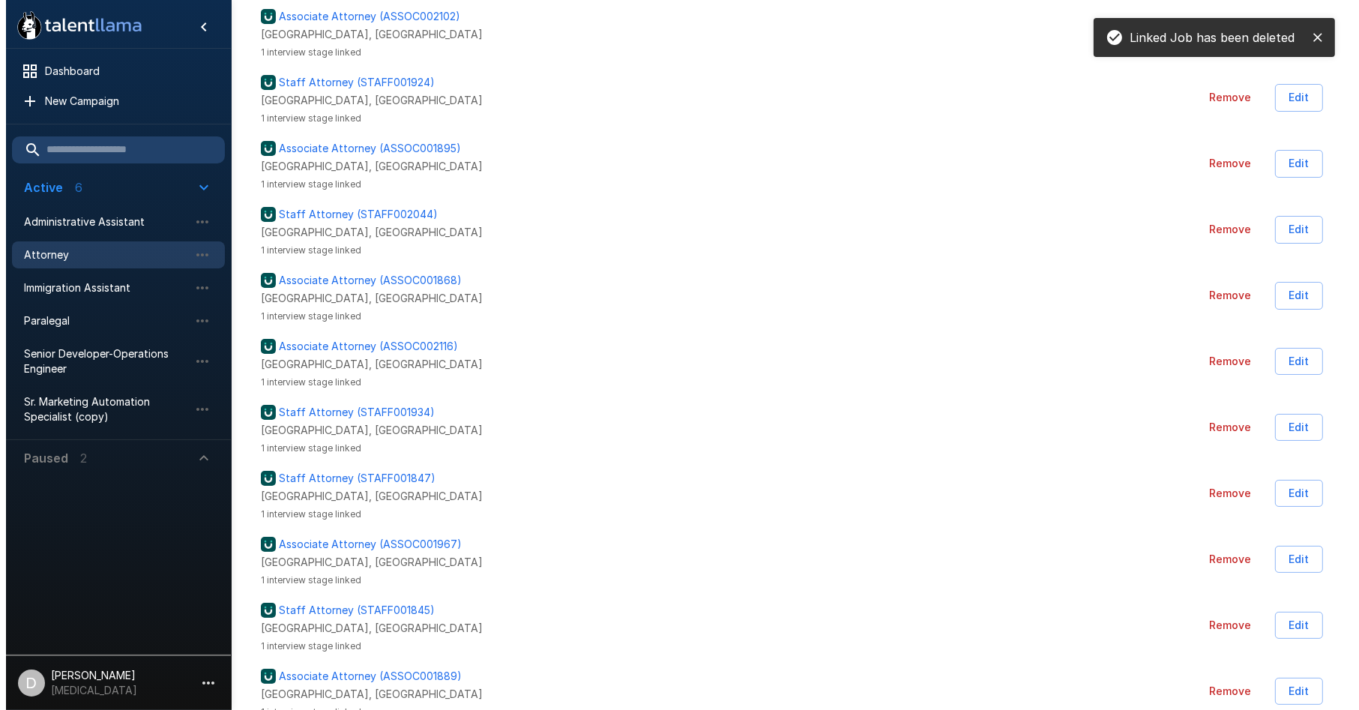
scroll to position [977, 0]
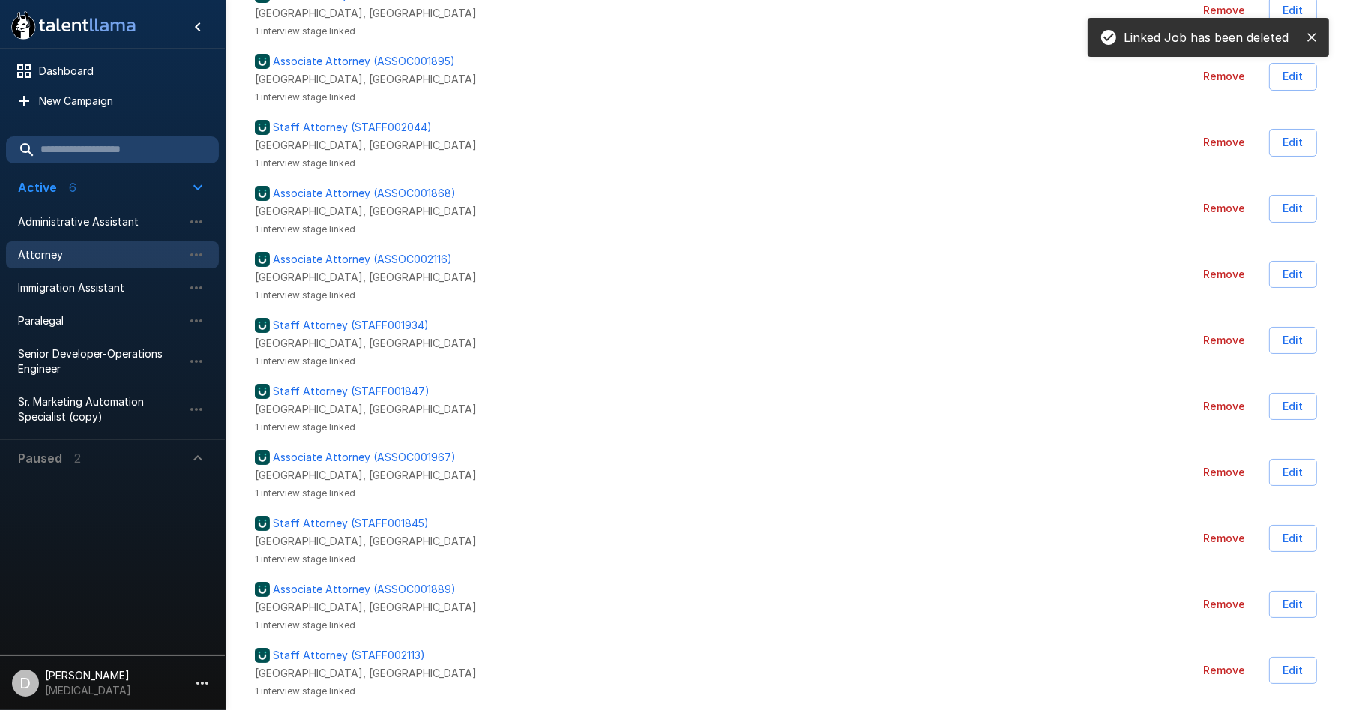
click at [1216, 333] on button "Remove" at bounding box center [1224, 341] width 54 height 28
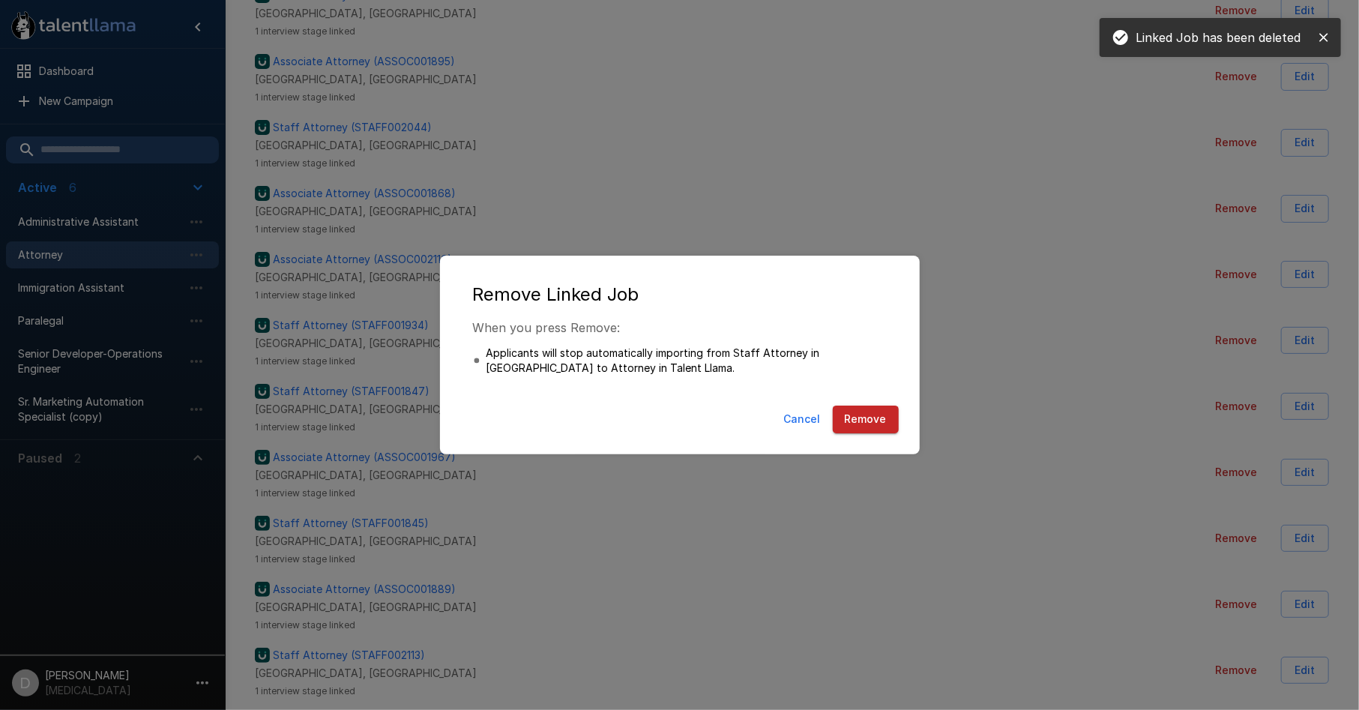
click at [870, 417] on button "Remove" at bounding box center [866, 419] width 66 height 28
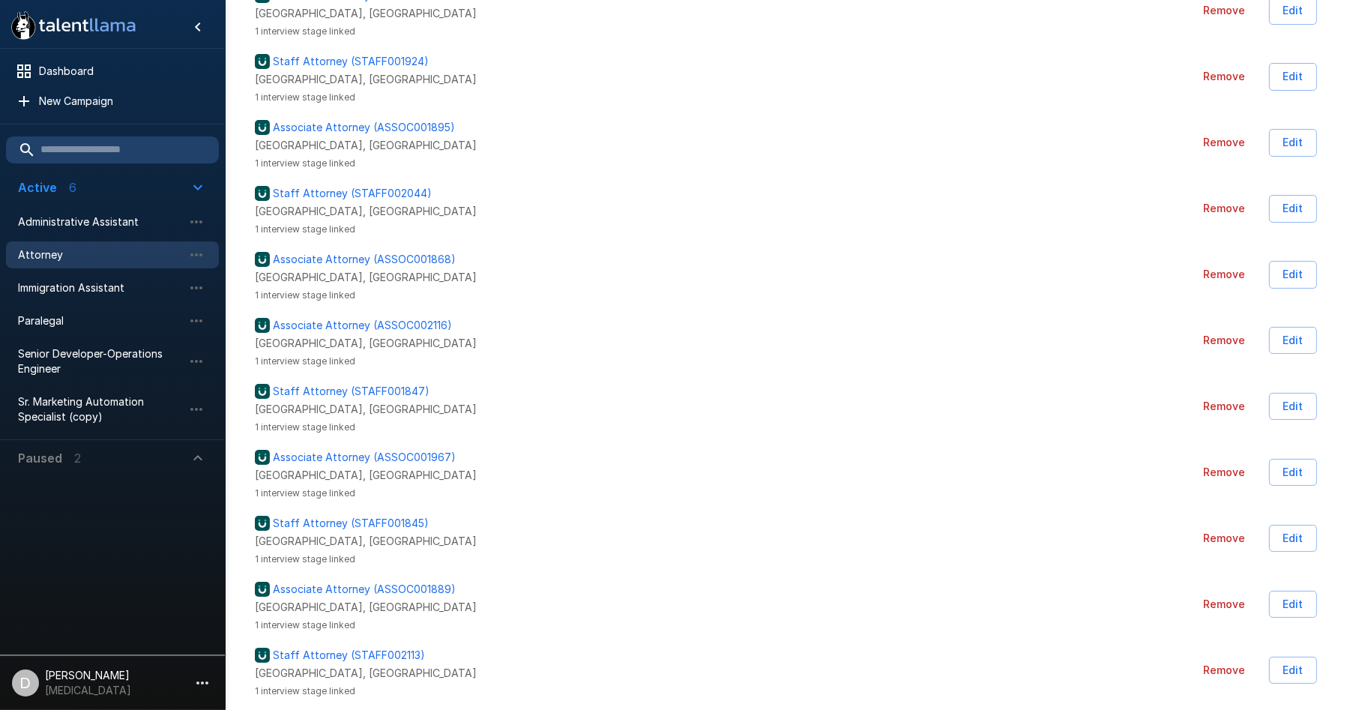
scroll to position [0, 0]
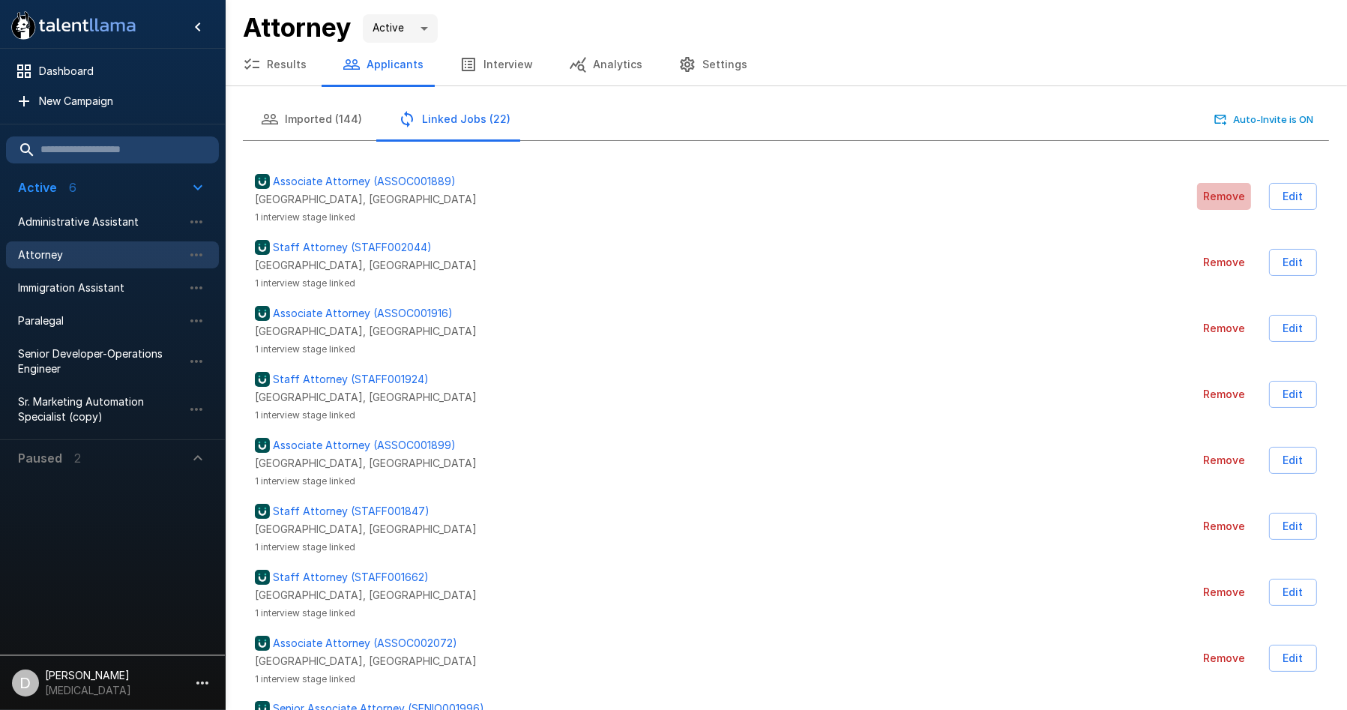
click at [1228, 192] on button "Remove" at bounding box center [1224, 197] width 54 height 28
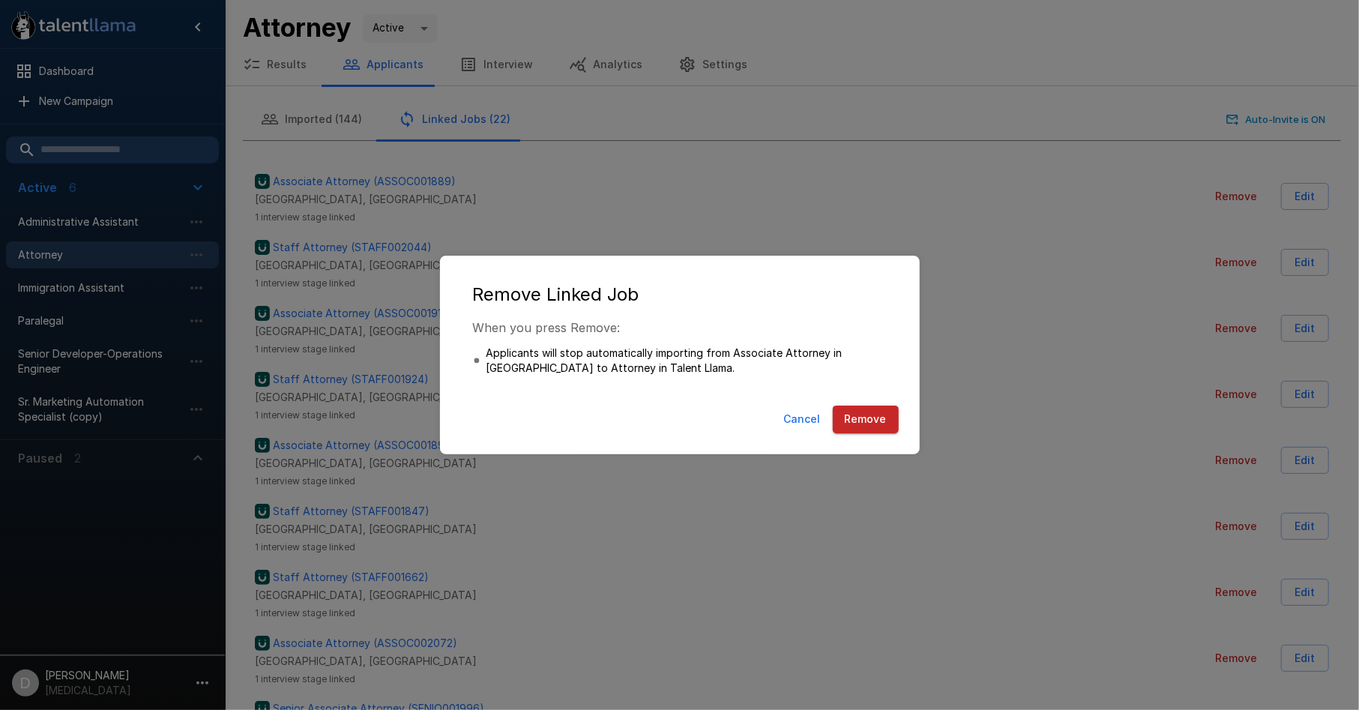
click at [868, 415] on button "Remove" at bounding box center [866, 419] width 66 height 28
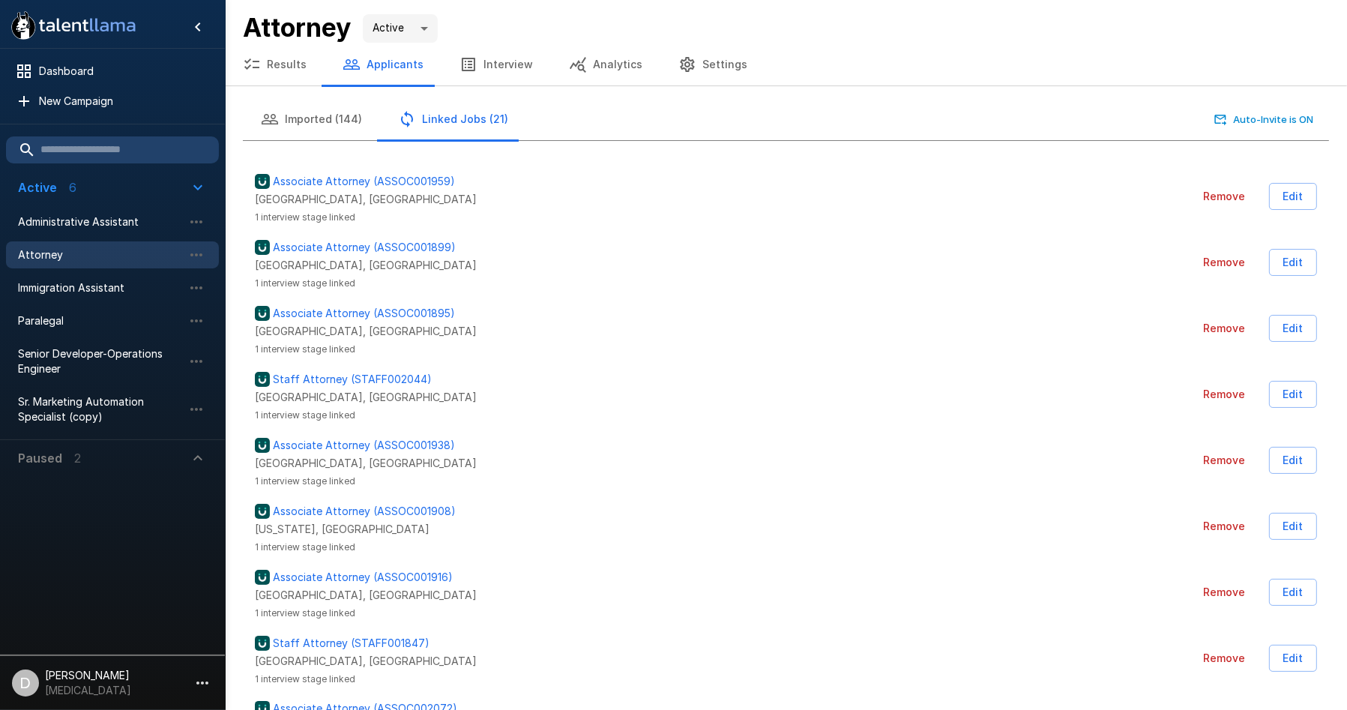
click at [1218, 262] on button "Remove" at bounding box center [1224, 263] width 54 height 28
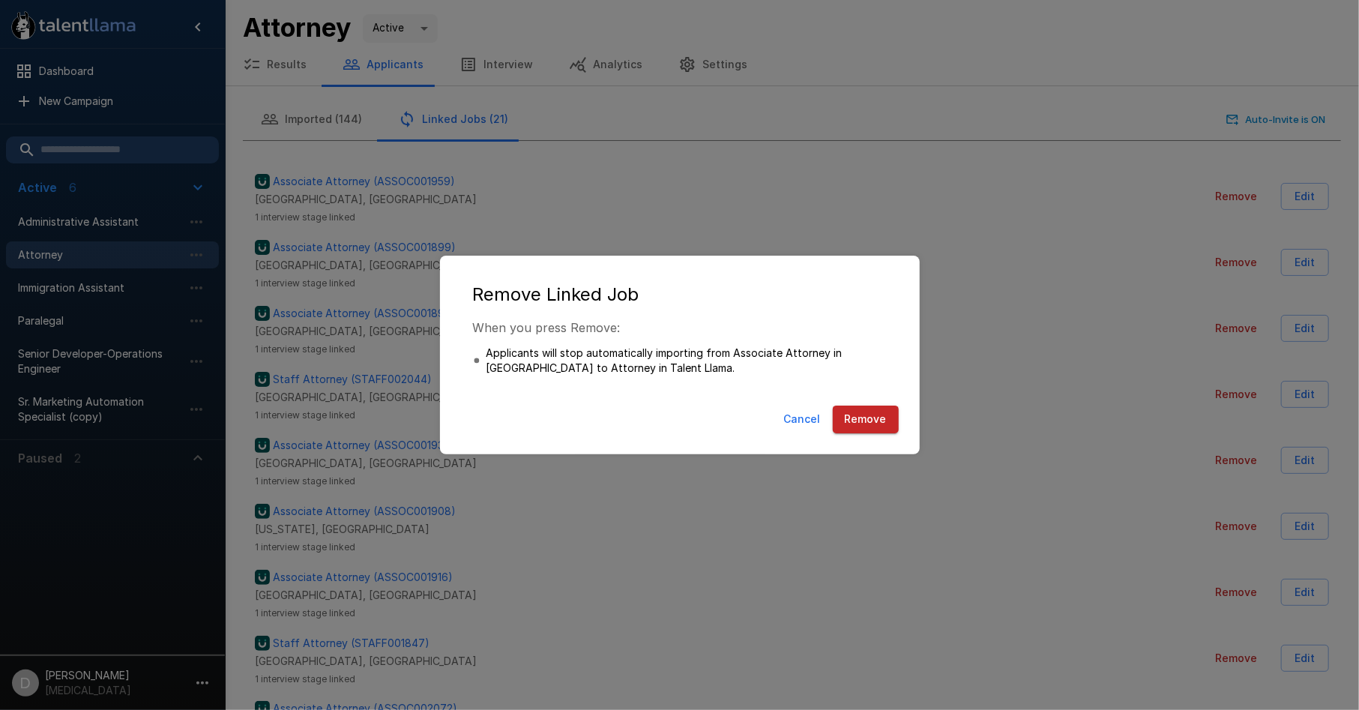
click at [872, 421] on button "Remove" at bounding box center [866, 419] width 66 height 28
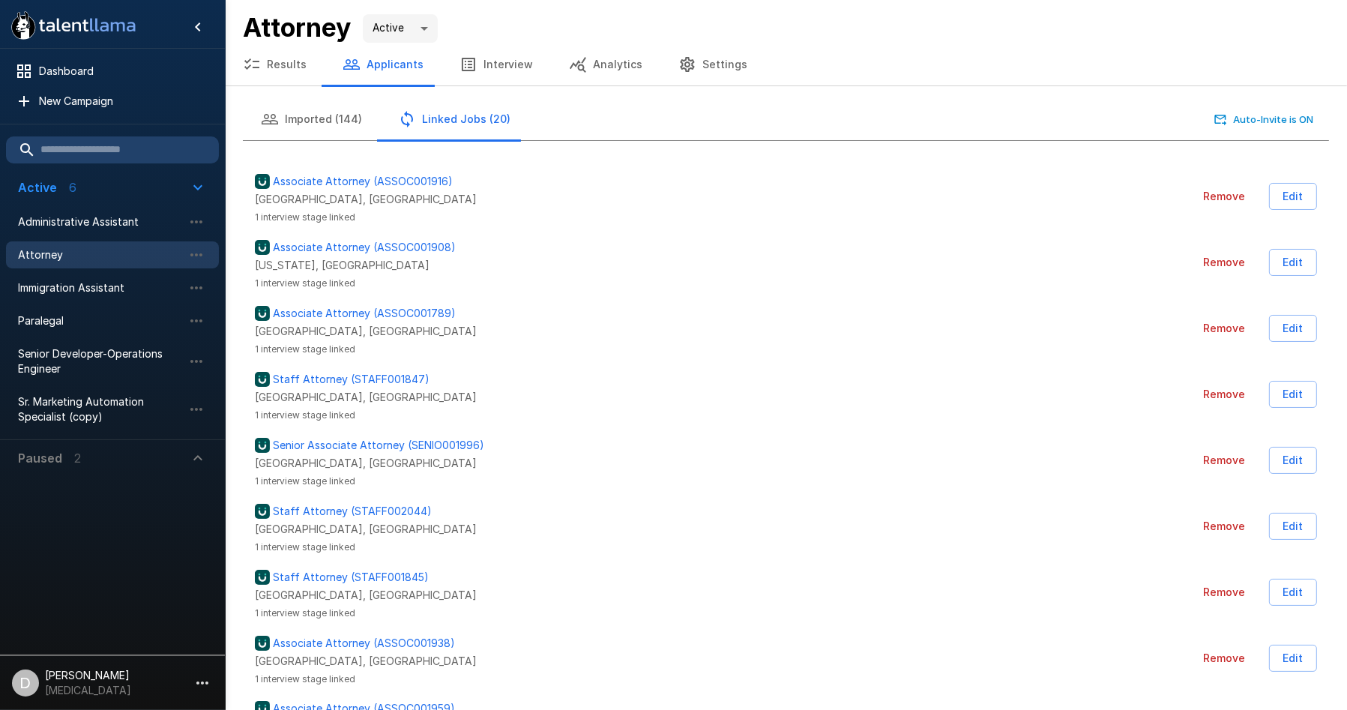
click at [1219, 266] on button "Remove" at bounding box center [1224, 263] width 54 height 28
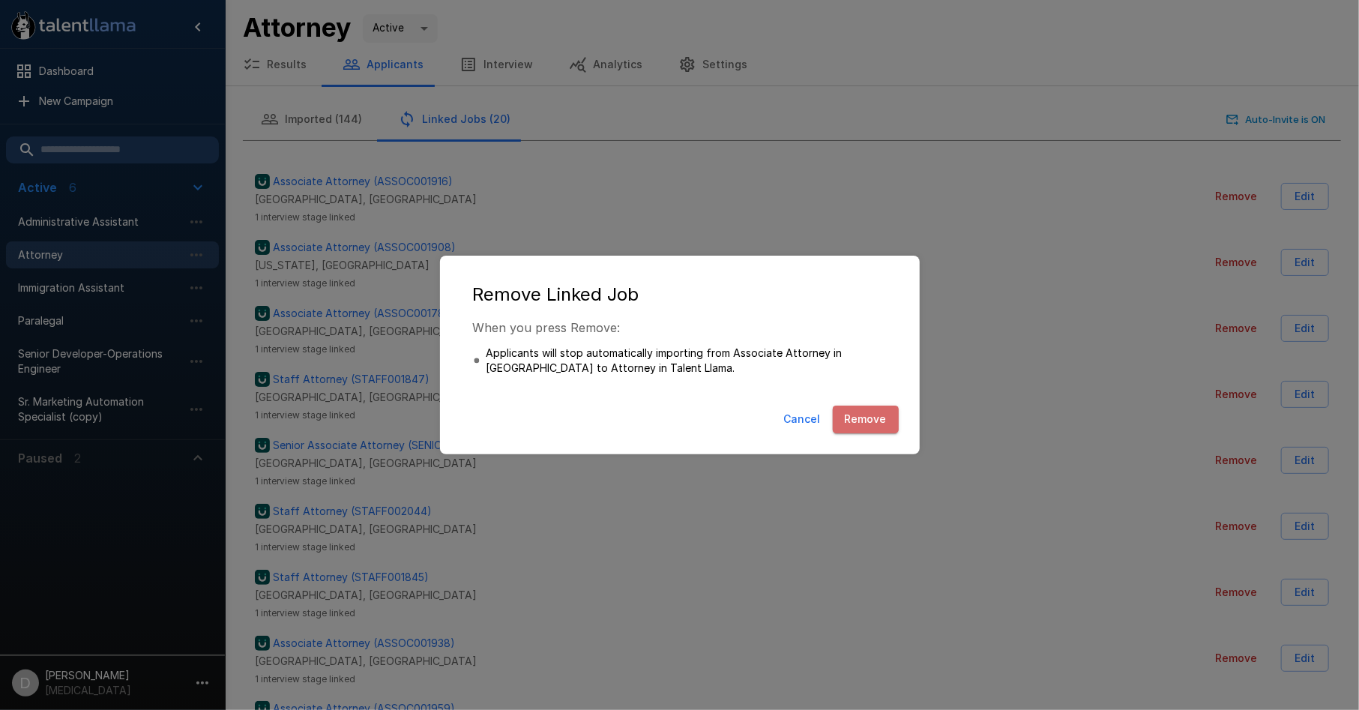
click at [874, 419] on button "Remove" at bounding box center [866, 419] width 66 height 28
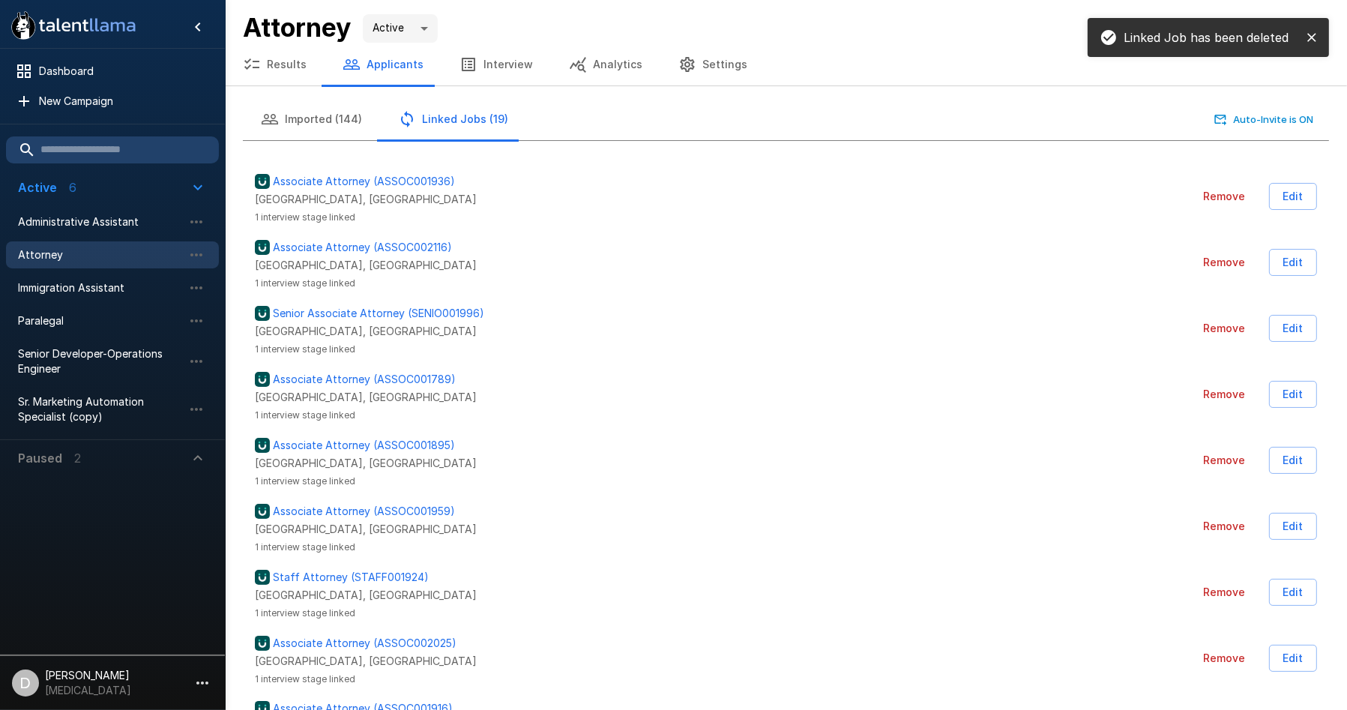
click at [1219, 331] on button "Remove" at bounding box center [1224, 329] width 54 height 28
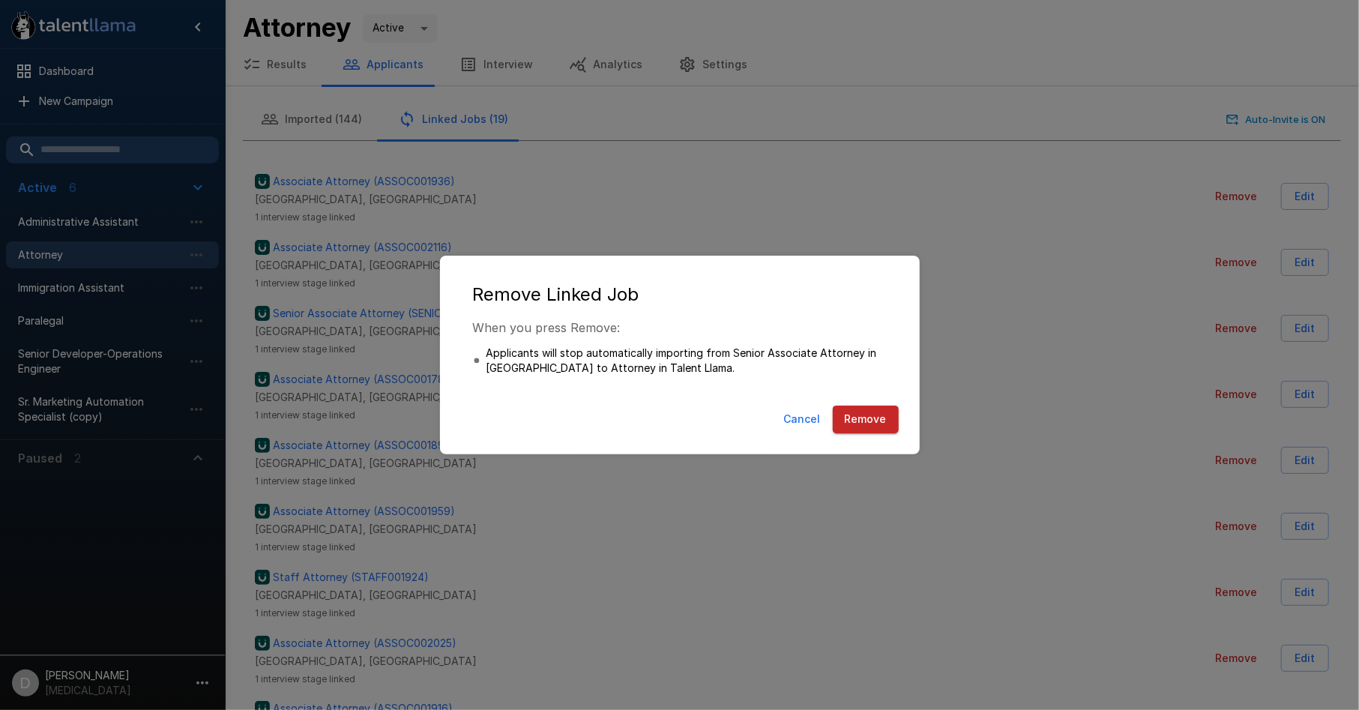
click at [873, 417] on button "Remove" at bounding box center [866, 419] width 66 height 28
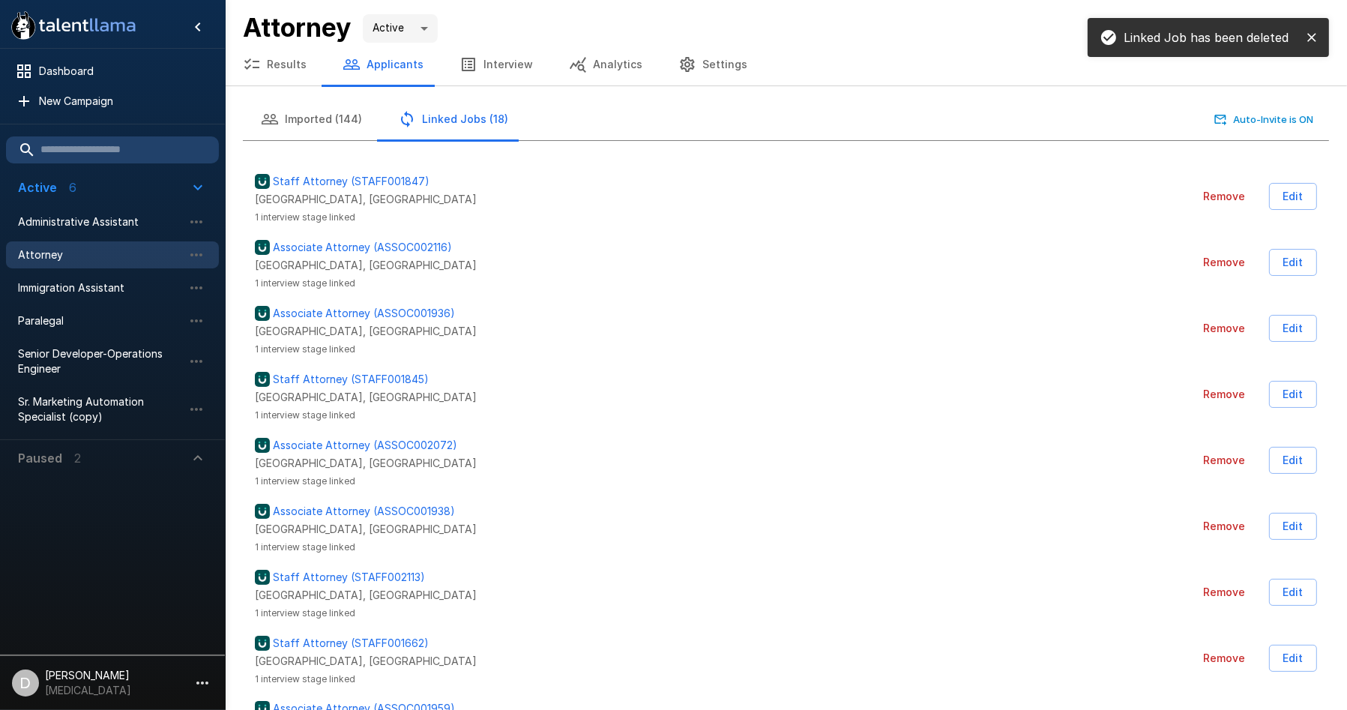
click at [1216, 337] on button "Remove" at bounding box center [1224, 329] width 54 height 28
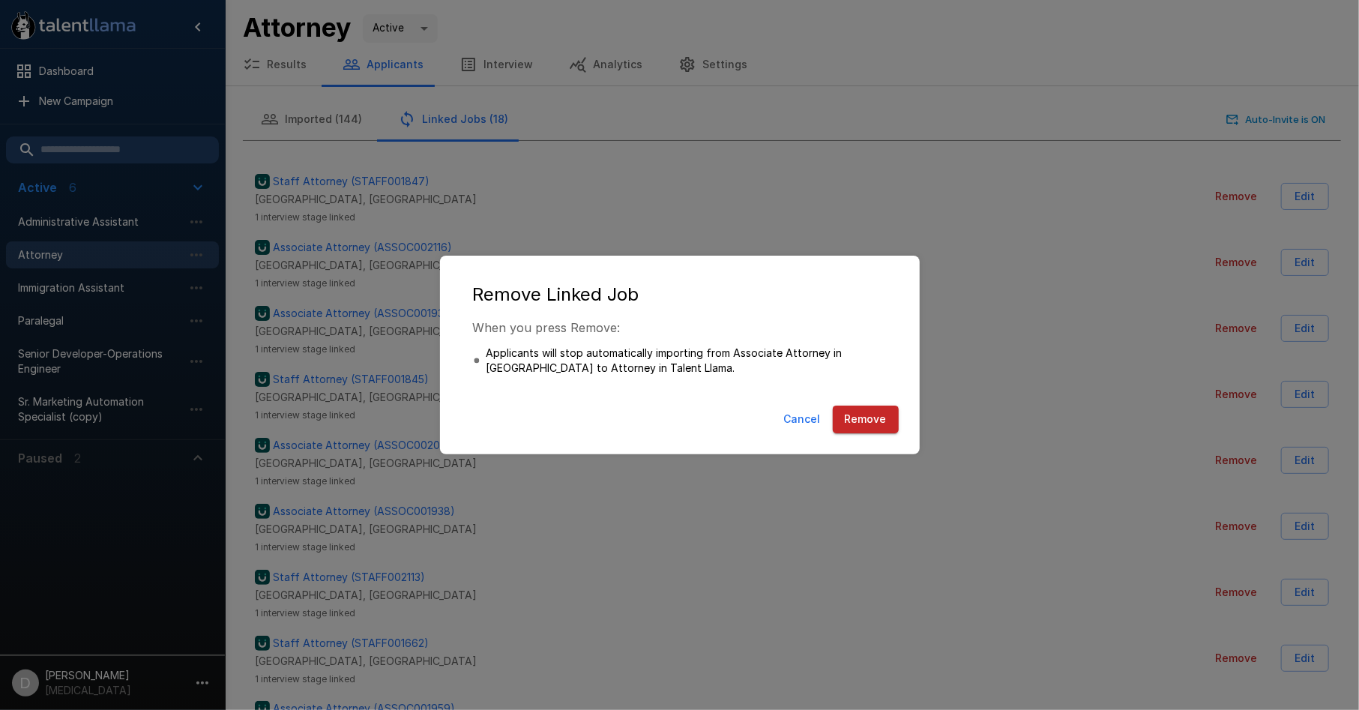
click at [850, 419] on button "Remove" at bounding box center [866, 419] width 66 height 28
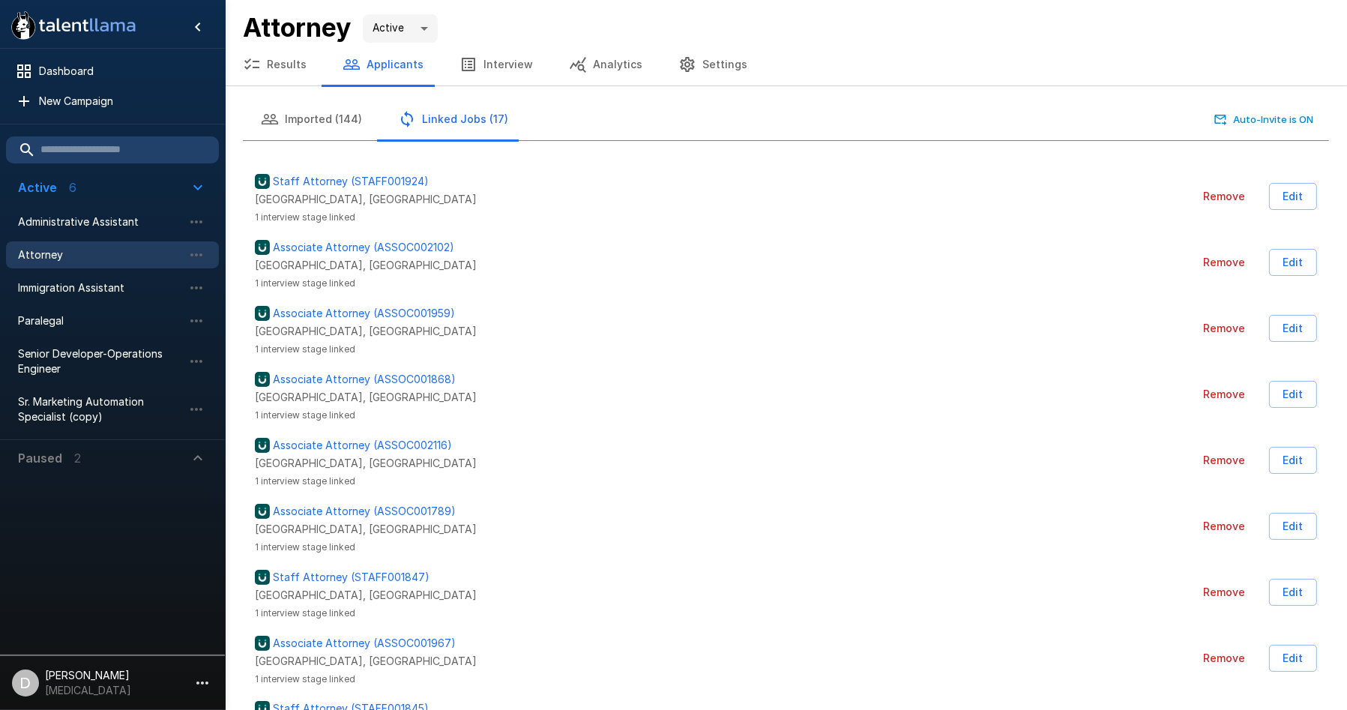
click at [1229, 198] on button "Remove" at bounding box center [1224, 197] width 54 height 28
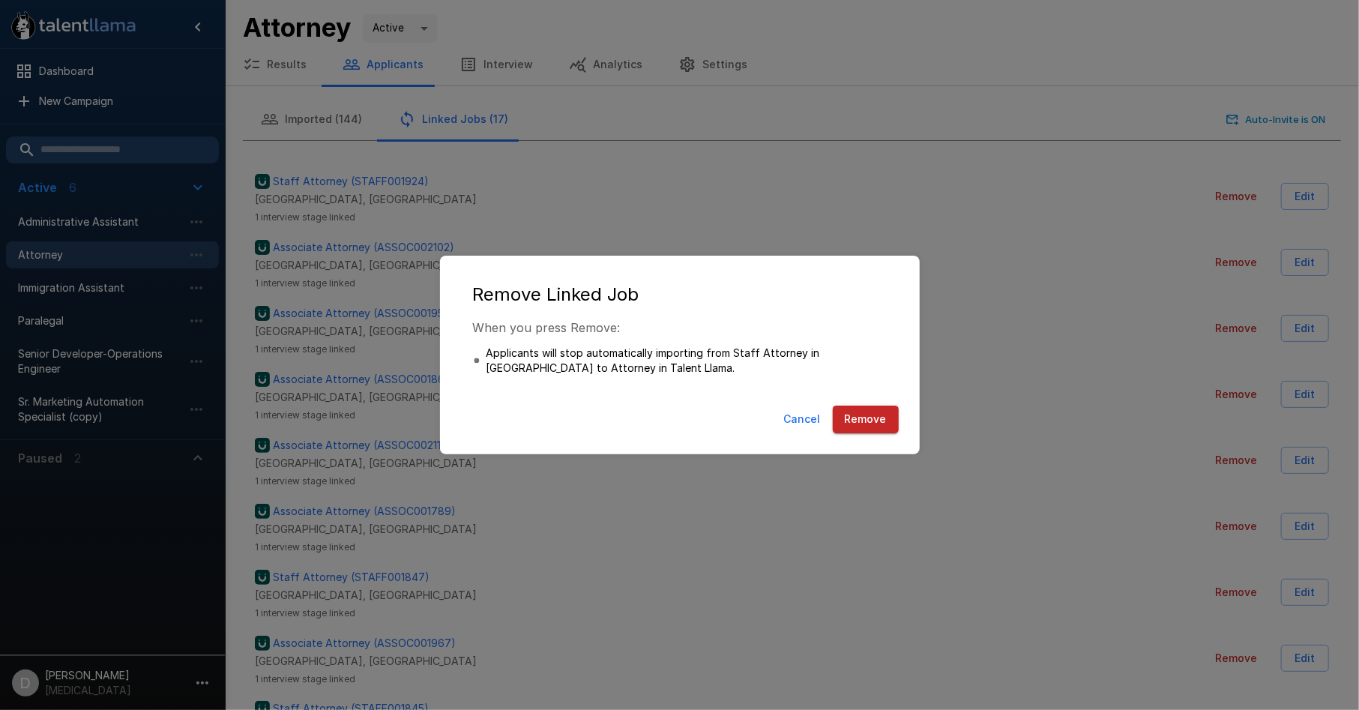
click at [877, 420] on button "Remove" at bounding box center [866, 419] width 66 height 28
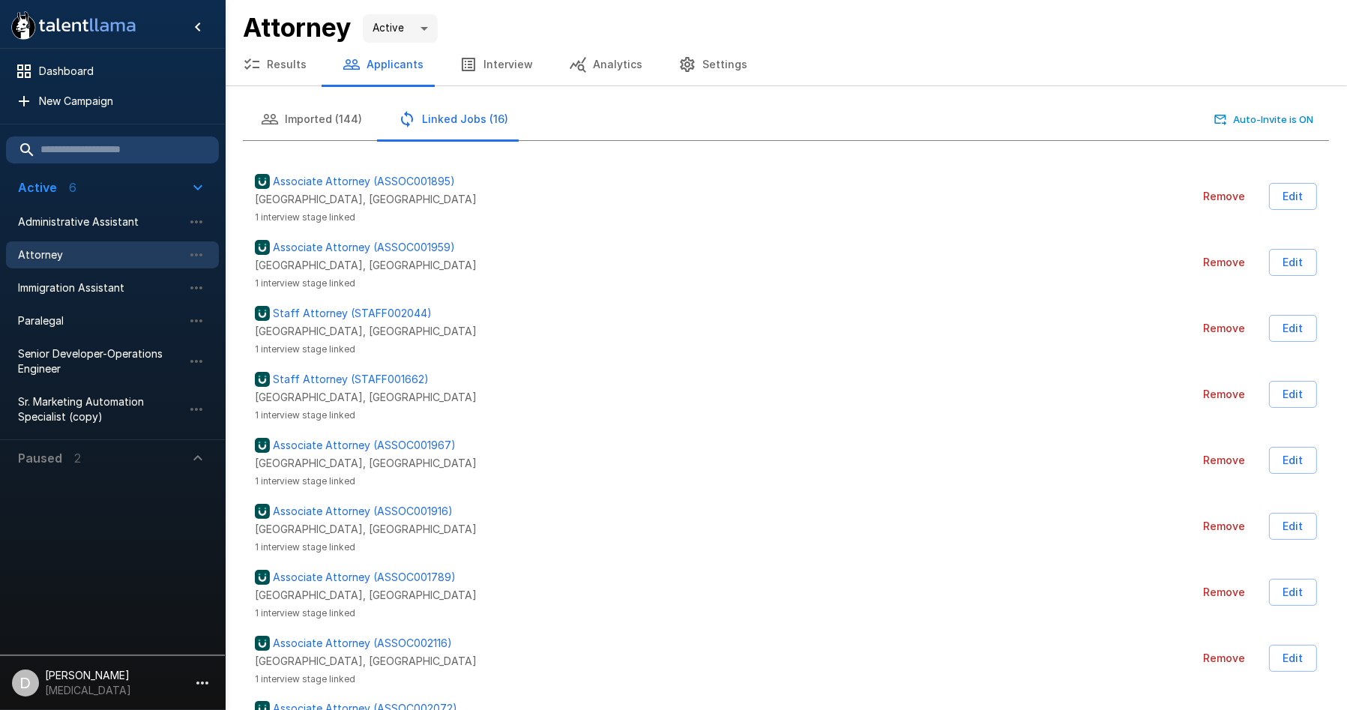
click at [1223, 195] on button "Remove" at bounding box center [1224, 197] width 54 height 28
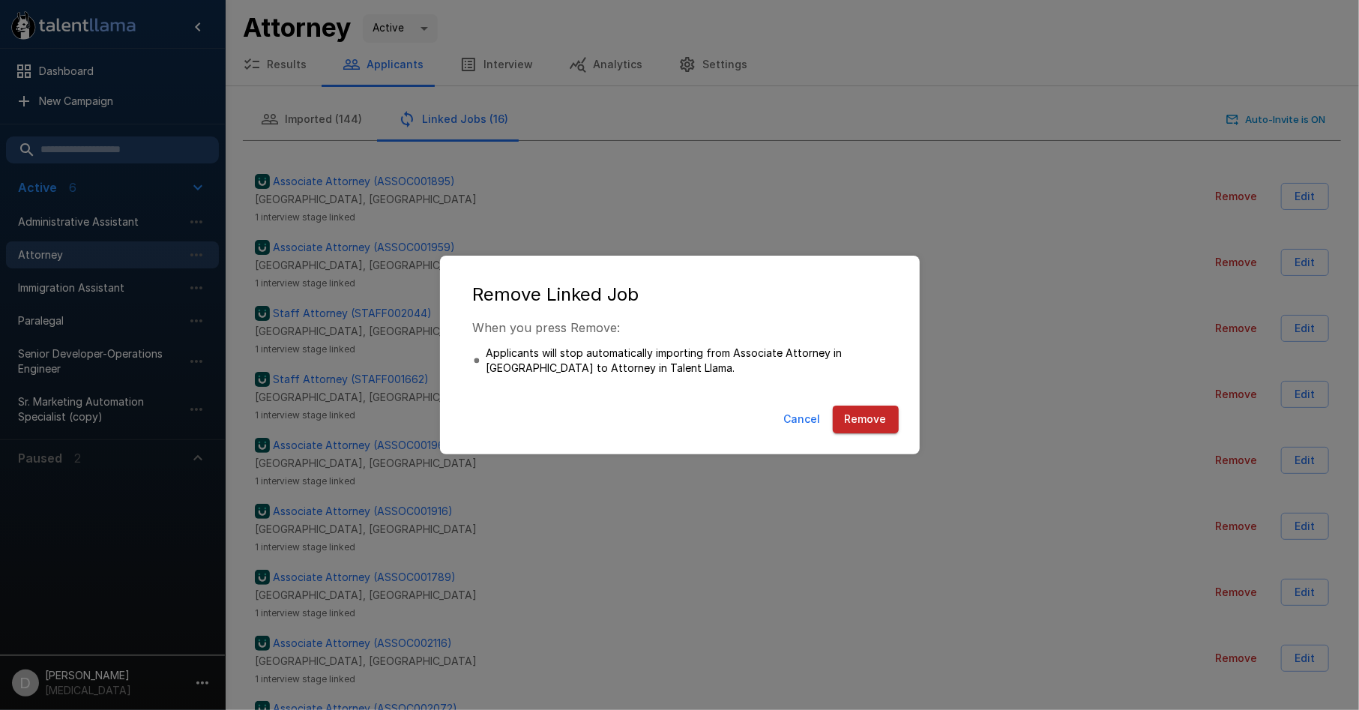
click at [872, 422] on button "Remove" at bounding box center [866, 419] width 66 height 28
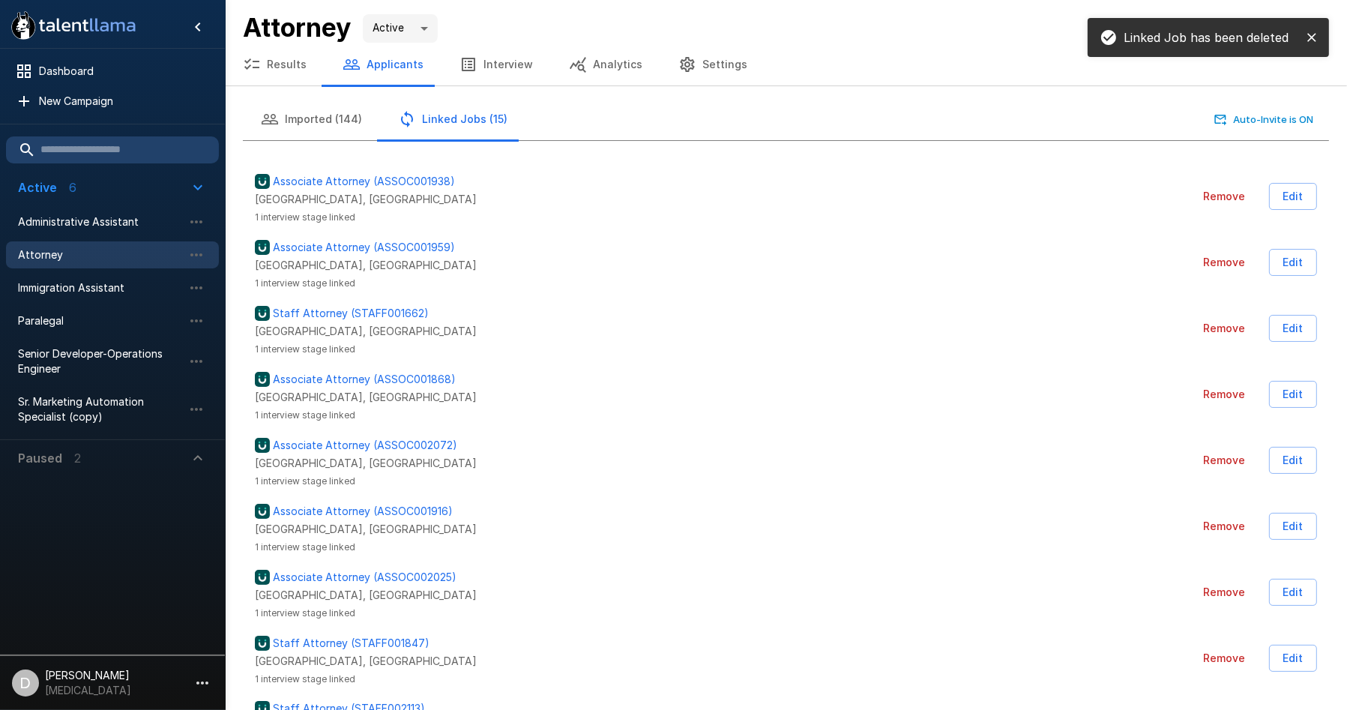
click at [1213, 197] on button "Remove" at bounding box center [1224, 197] width 54 height 28
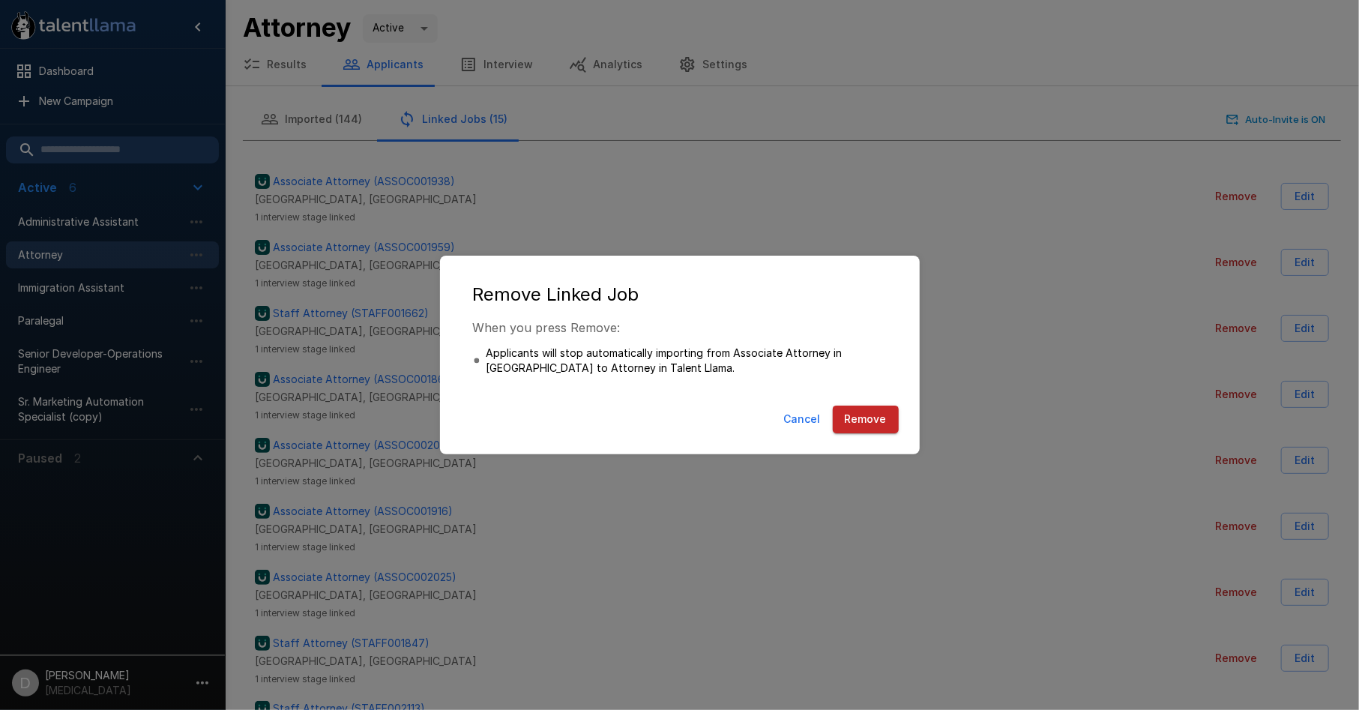
click at [868, 423] on button "Remove" at bounding box center [866, 419] width 66 height 28
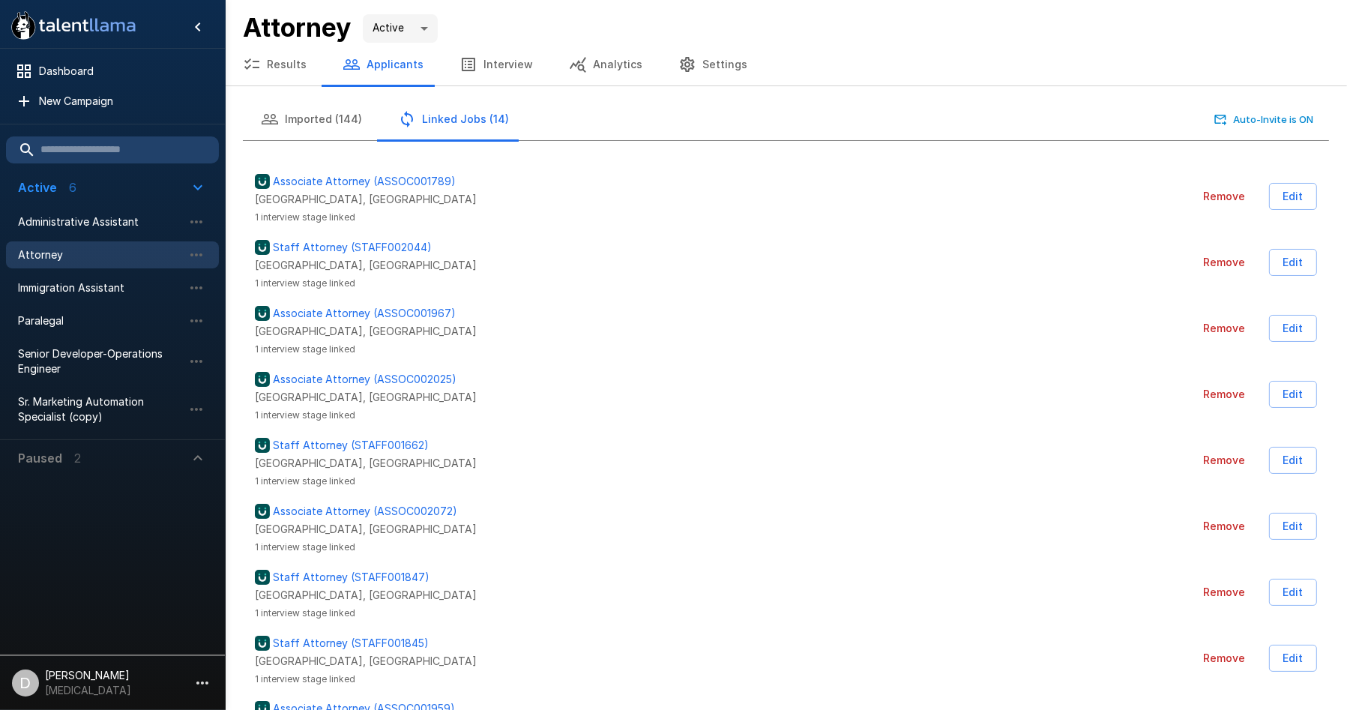
click at [1208, 265] on button "Remove" at bounding box center [1224, 263] width 54 height 28
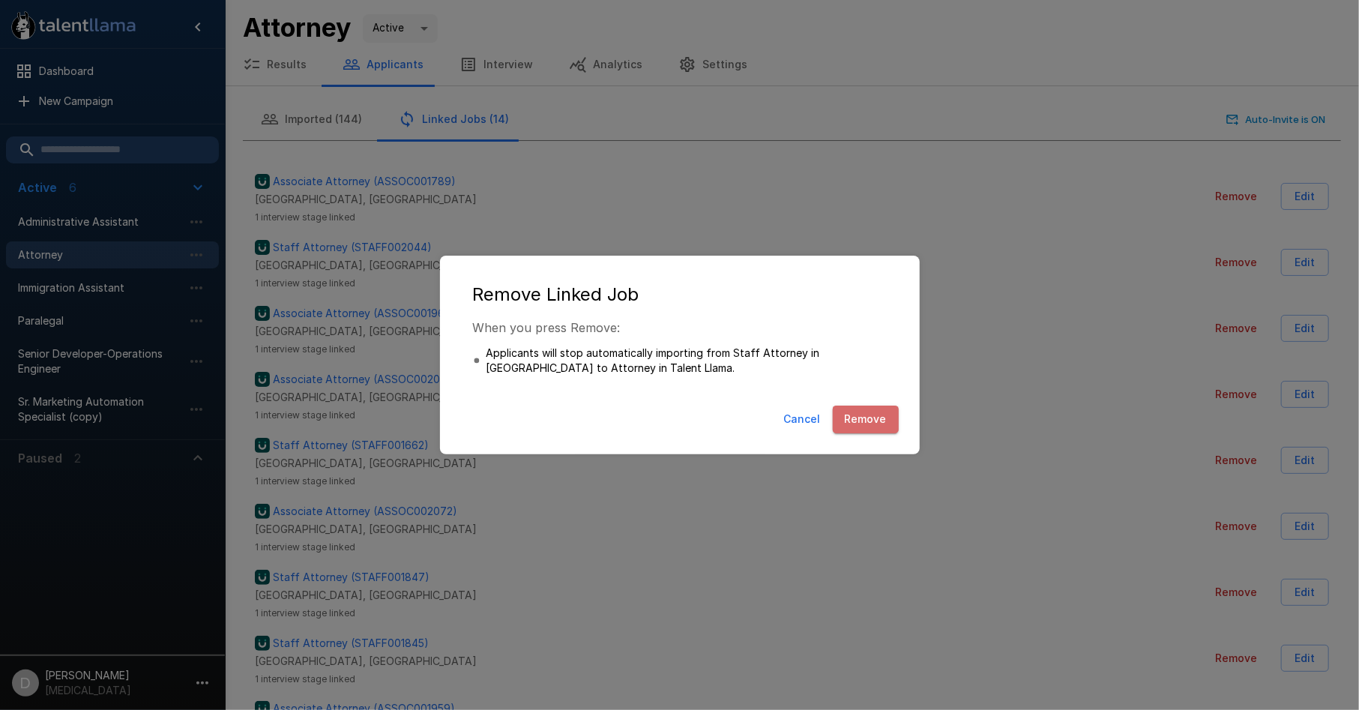
click at [873, 419] on button "Remove" at bounding box center [866, 419] width 66 height 28
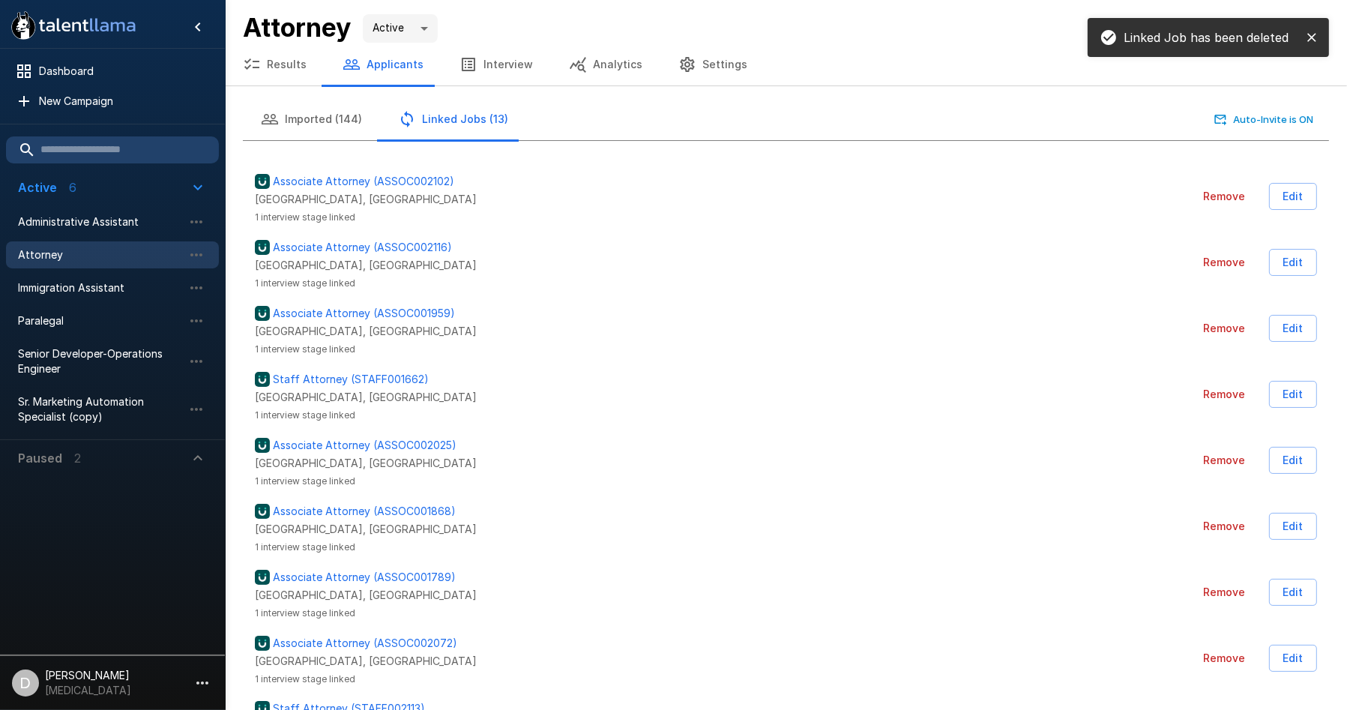
click at [1213, 395] on button "Remove" at bounding box center [1224, 395] width 54 height 28
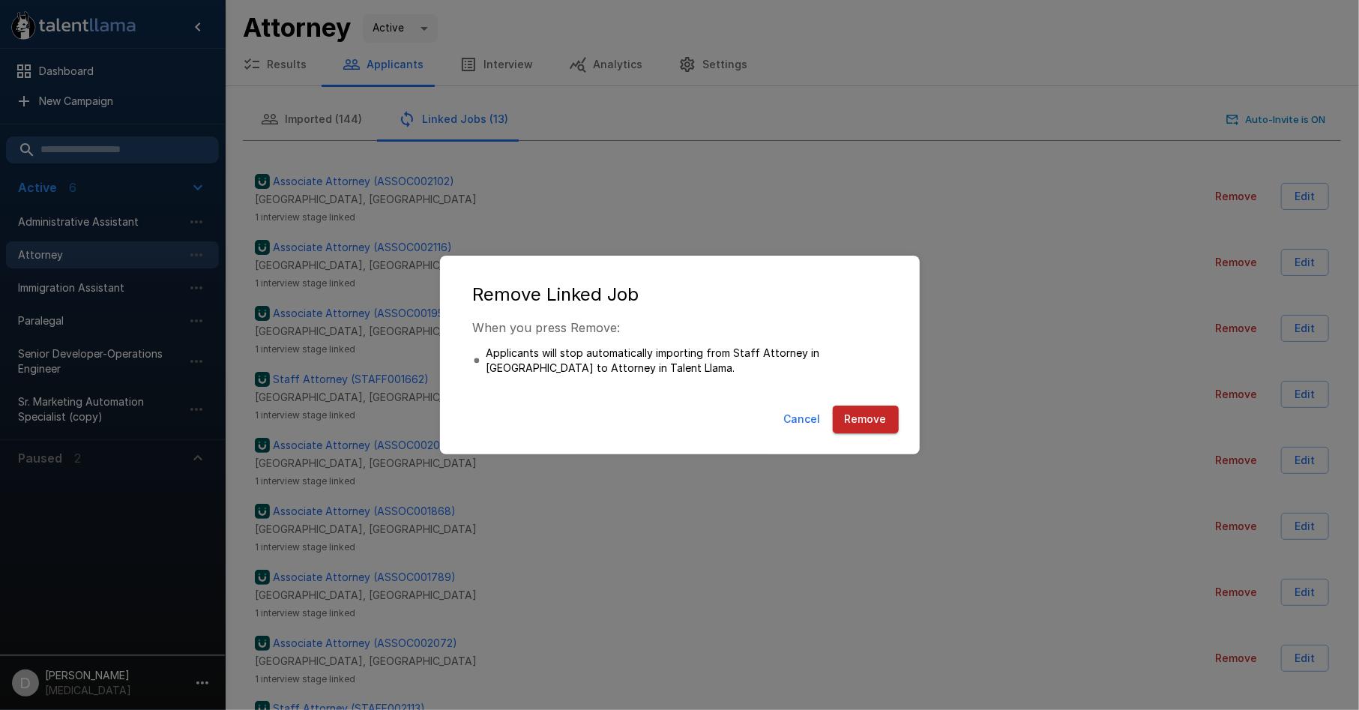
click at [866, 414] on button "Remove" at bounding box center [866, 419] width 66 height 28
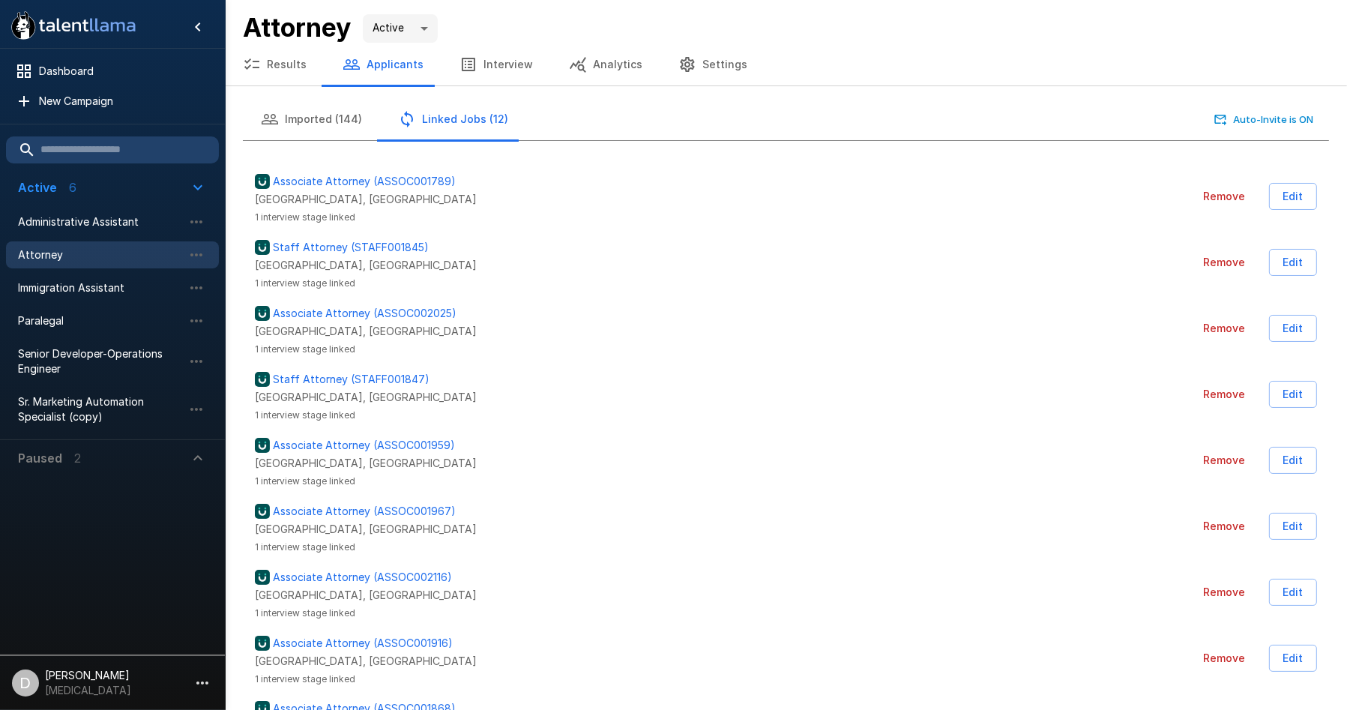
click at [1223, 397] on button "Remove" at bounding box center [1224, 395] width 54 height 28
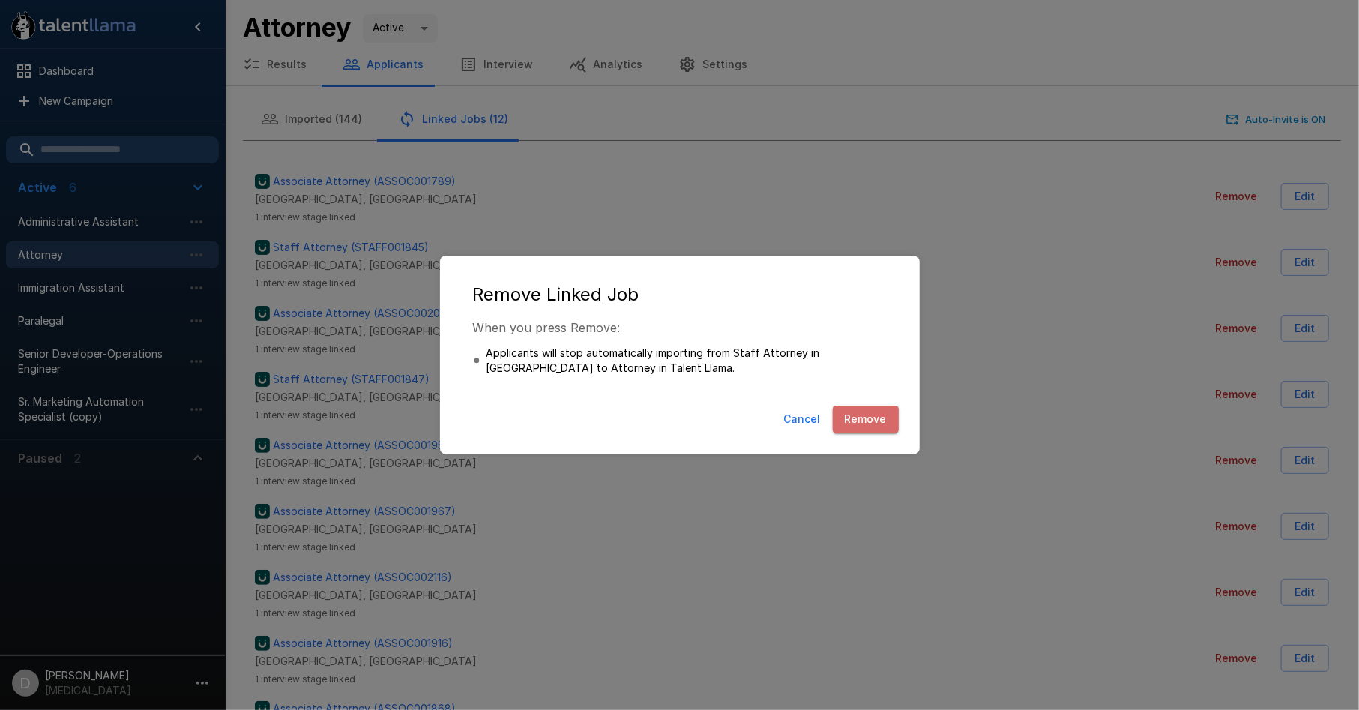
click at [848, 422] on button "Remove" at bounding box center [866, 419] width 66 height 28
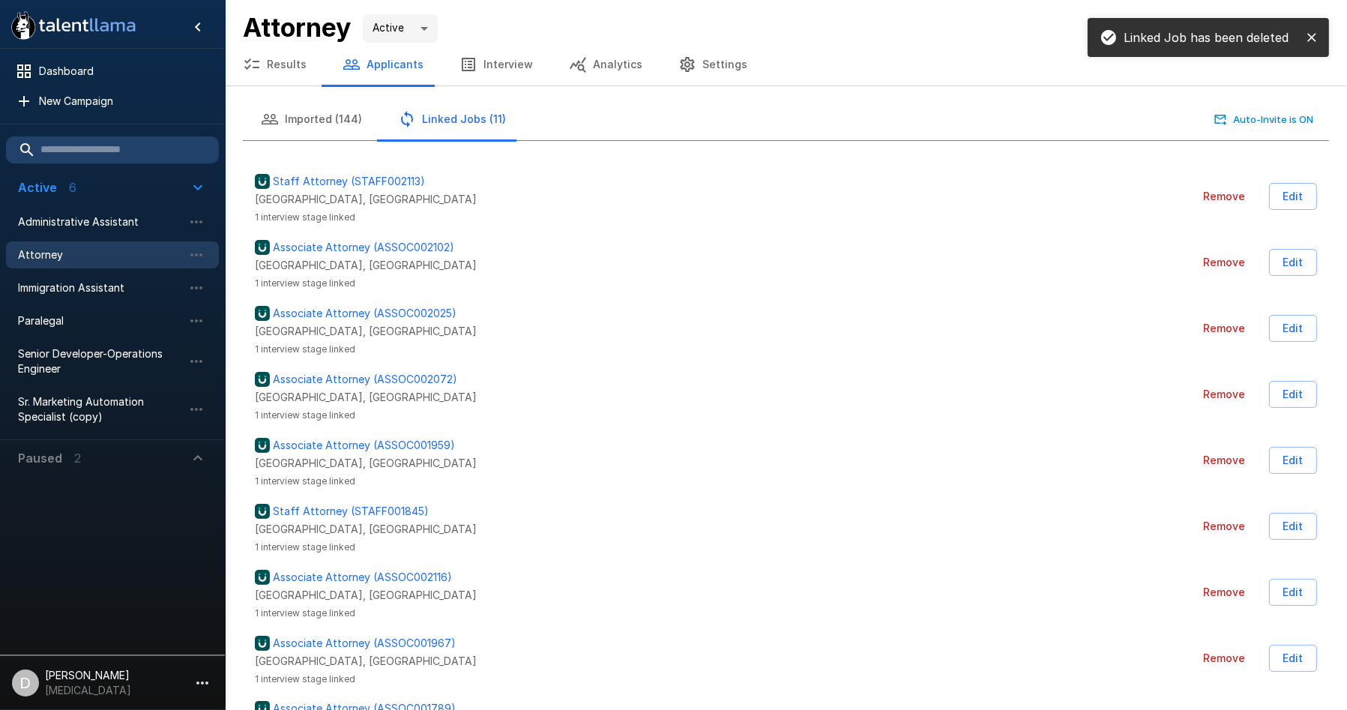
click at [1217, 525] on button "Remove" at bounding box center [1224, 527] width 54 height 28
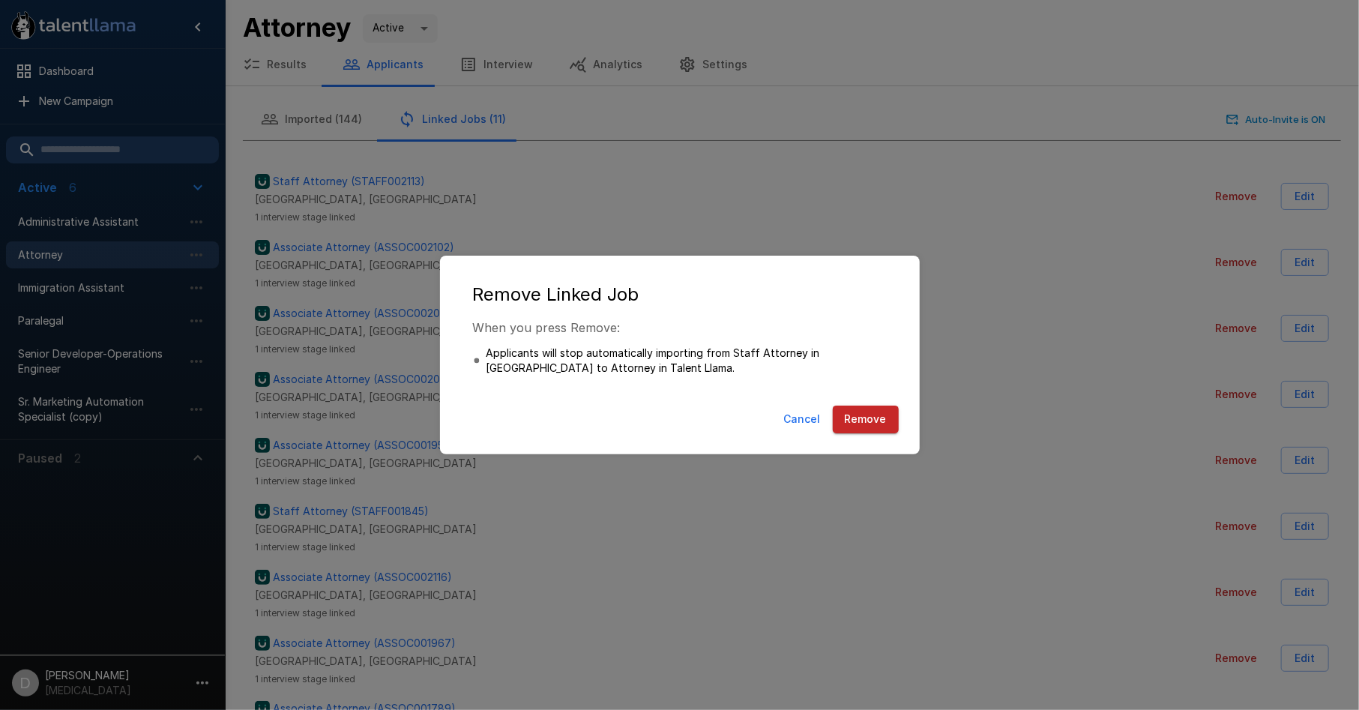
click at [893, 420] on button "Remove" at bounding box center [866, 419] width 66 height 28
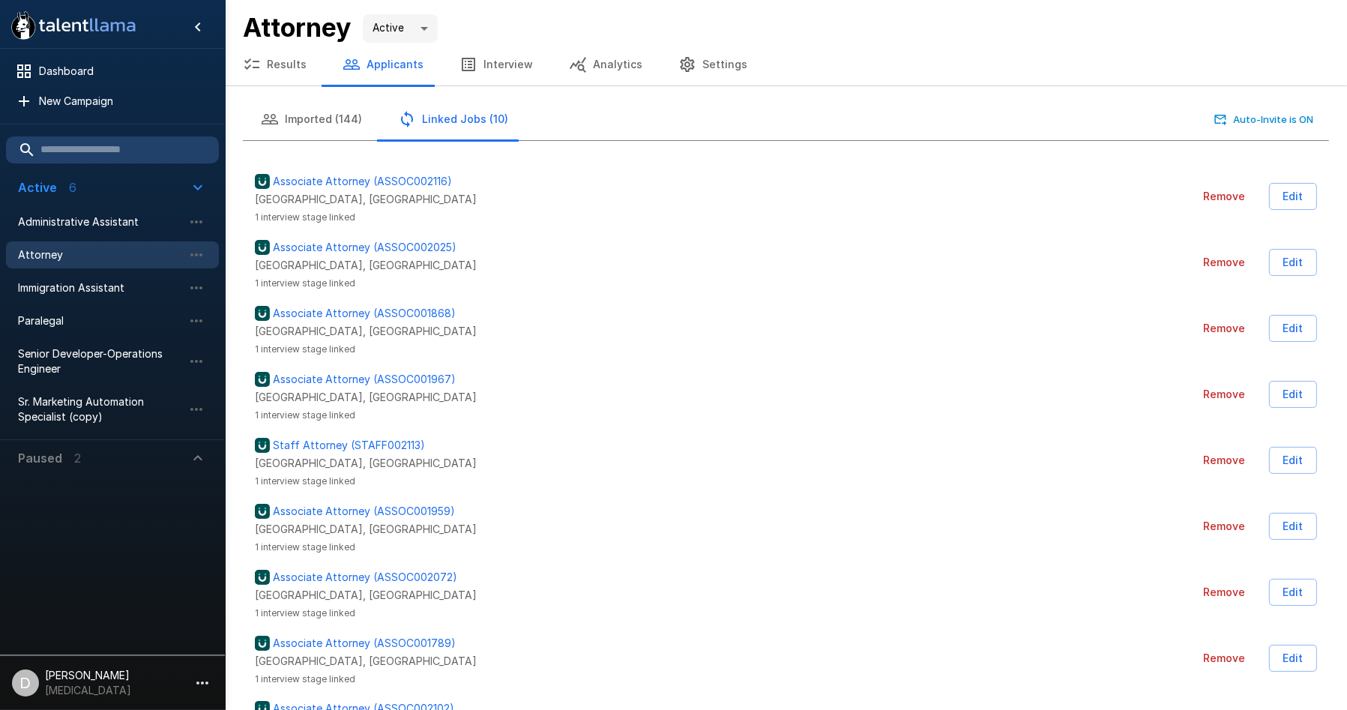
click at [1207, 328] on button "Remove" at bounding box center [1224, 329] width 54 height 28
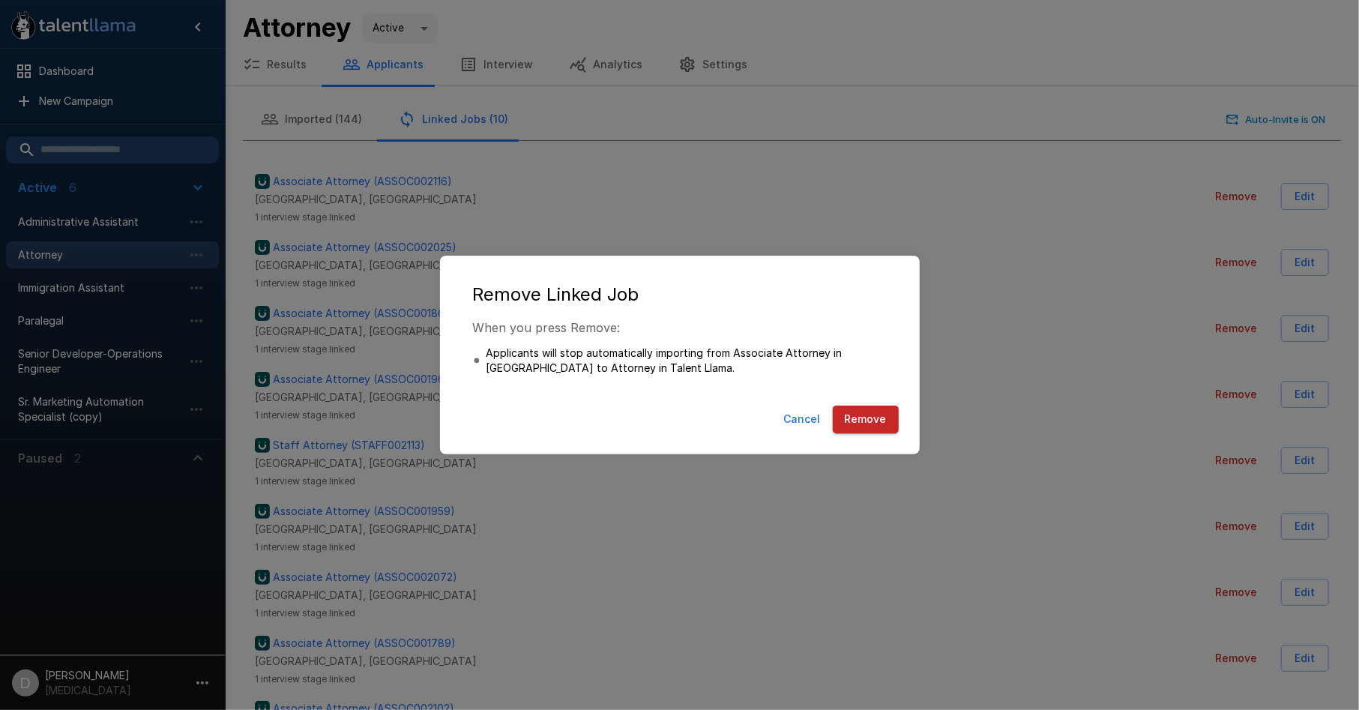
click at [851, 429] on button "Remove" at bounding box center [866, 419] width 66 height 28
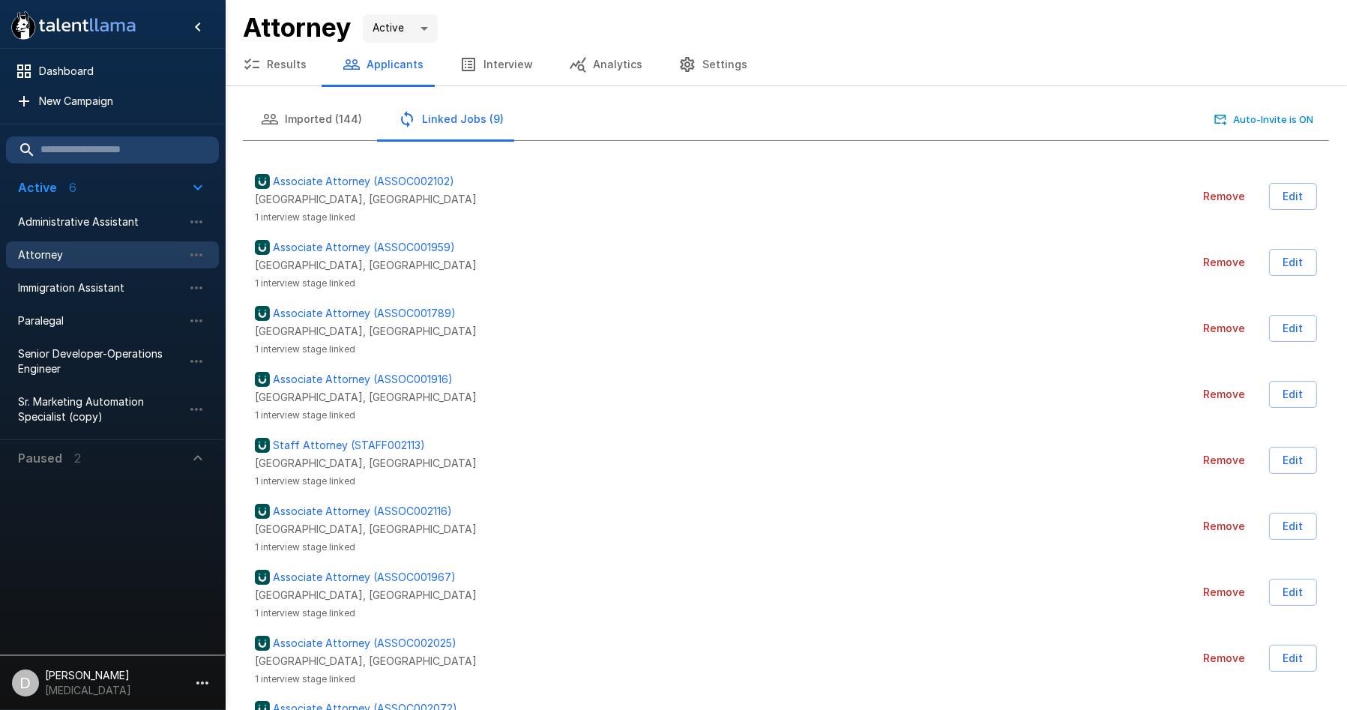
click at [1219, 322] on button "Remove" at bounding box center [1224, 329] width 54 height 28
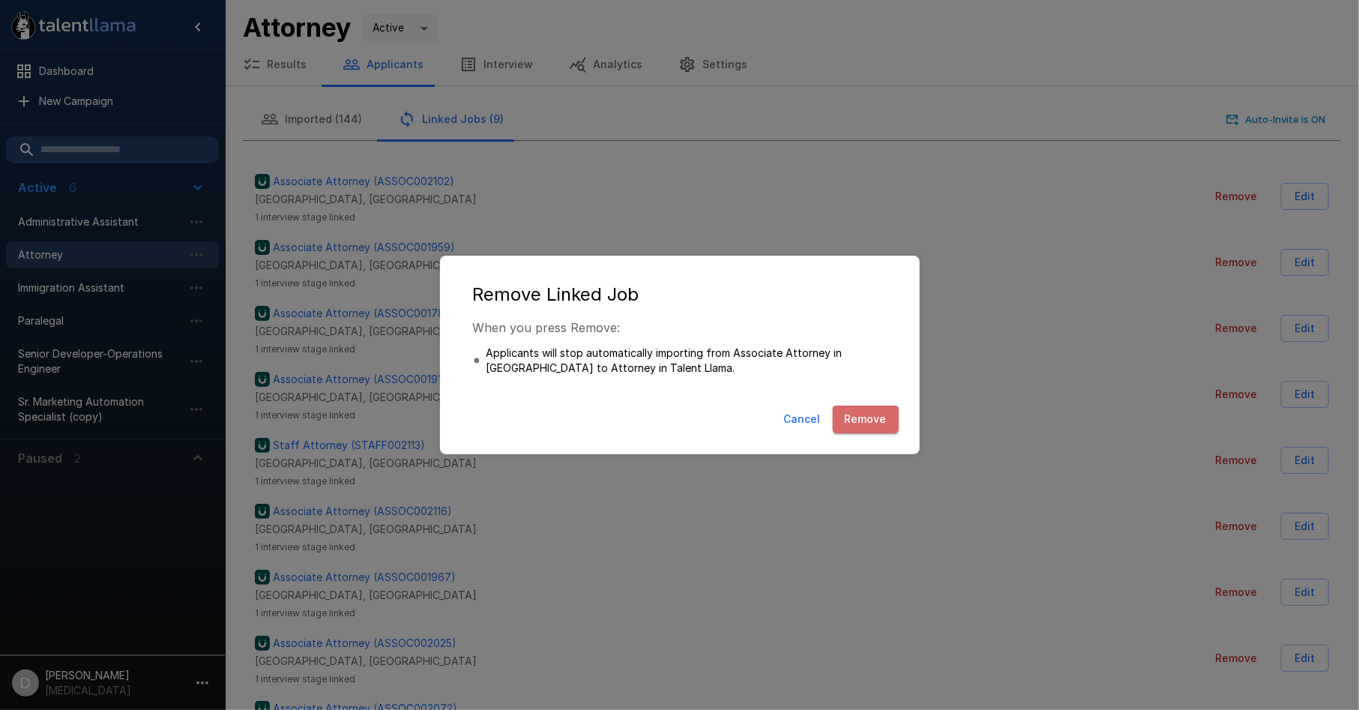
click at [881, 413] on button "Remove" at bounding box center [866, 419] width 66 height 28
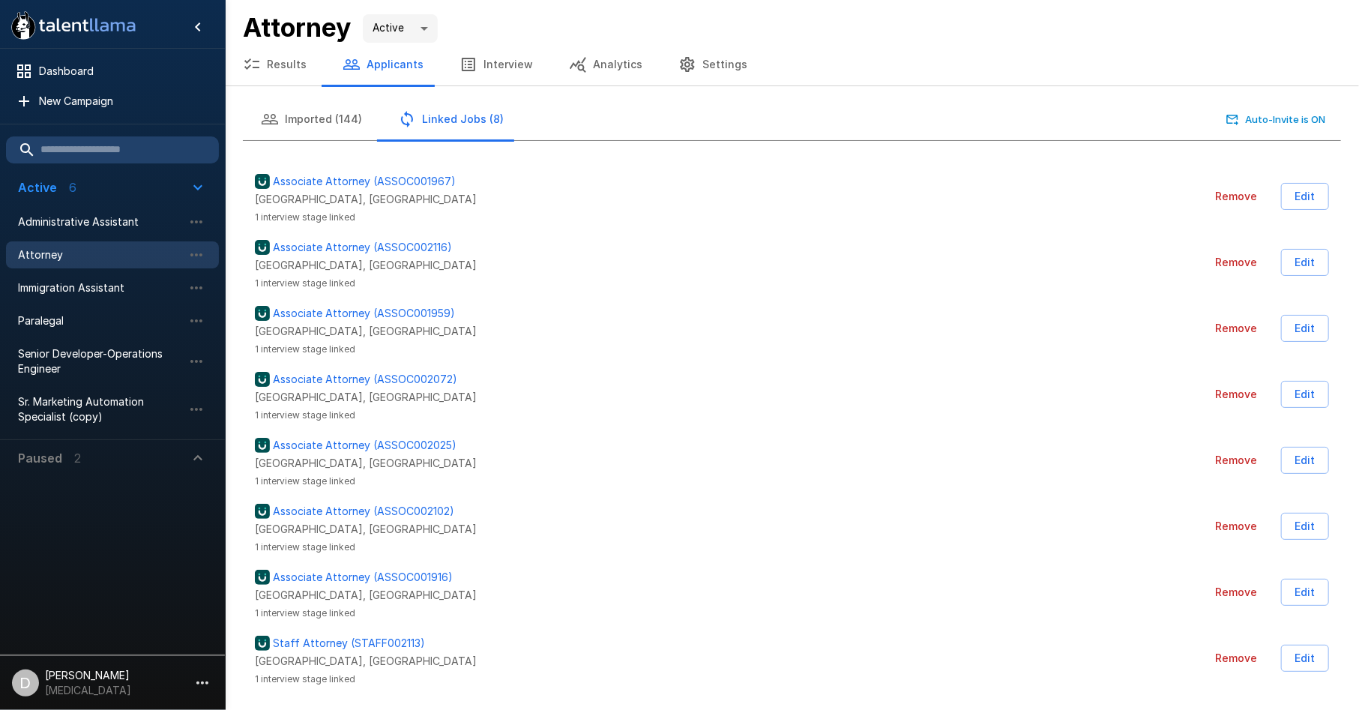
click at [1235, 660] on button "Remove" at bounding box center [1236, 659] width 54 height 28
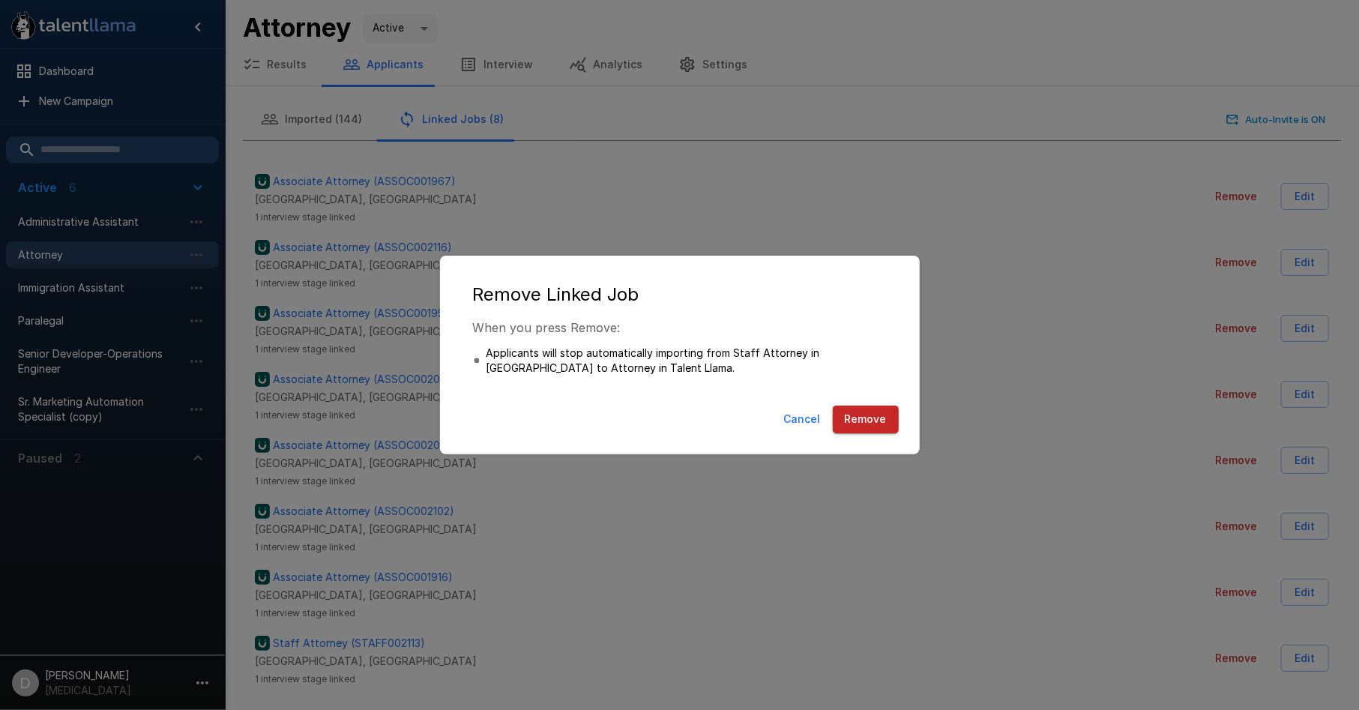
click at [868, 428] on button "Remove" at bounding box center [866, 419] width 66 height 28
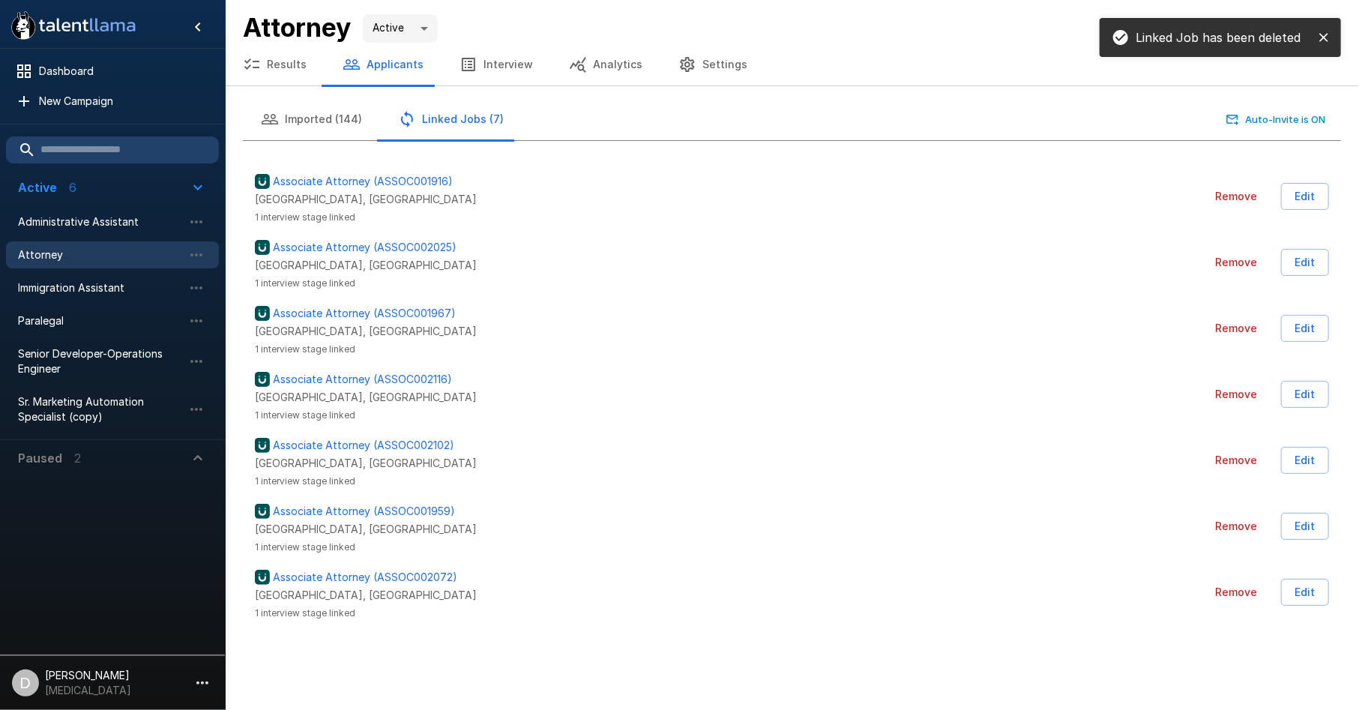
click at [302, 121] on button "Imported (144)" at bounding box center [311, 119] width 137 height 42
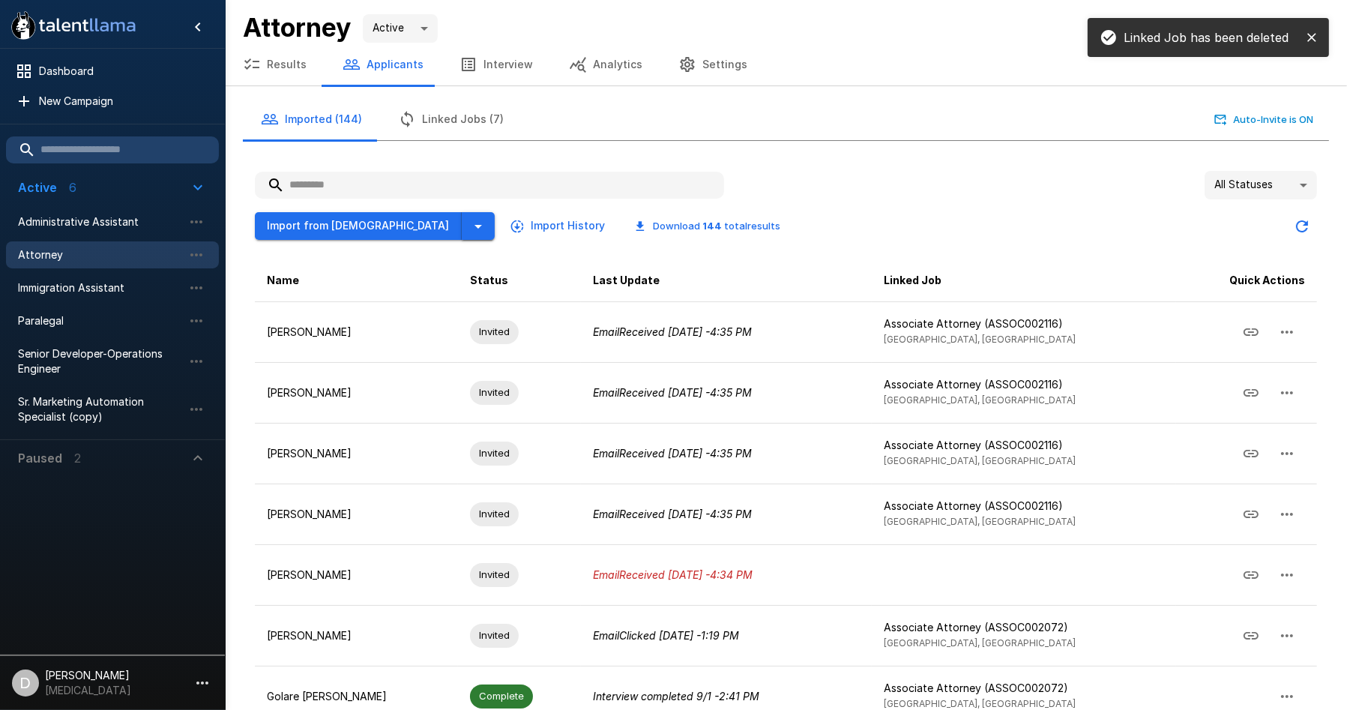
click at [462, 227] on button "button" at bounding box center [478, 226] width 33 height 28
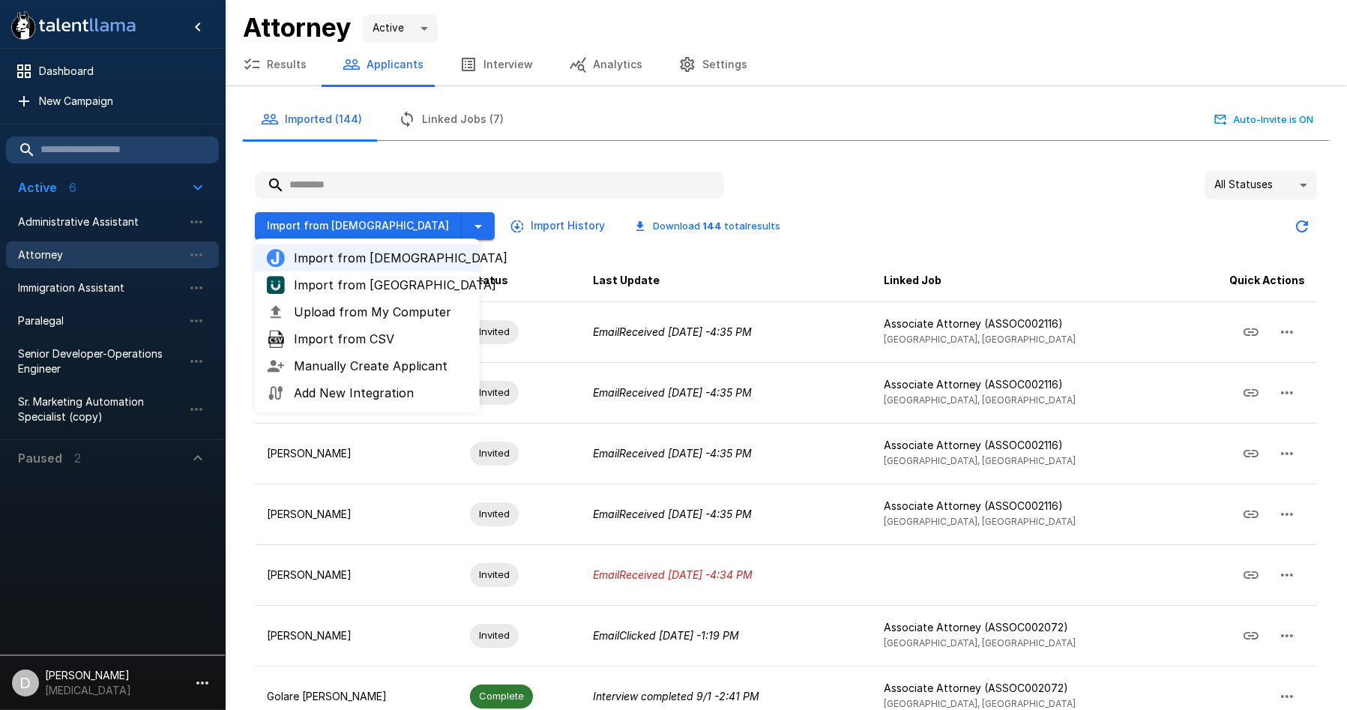
click at [425, 295] on li "Import from [GEOGRAPHIC_DATA]" at bounding box center [367, 284] width 225 height 27
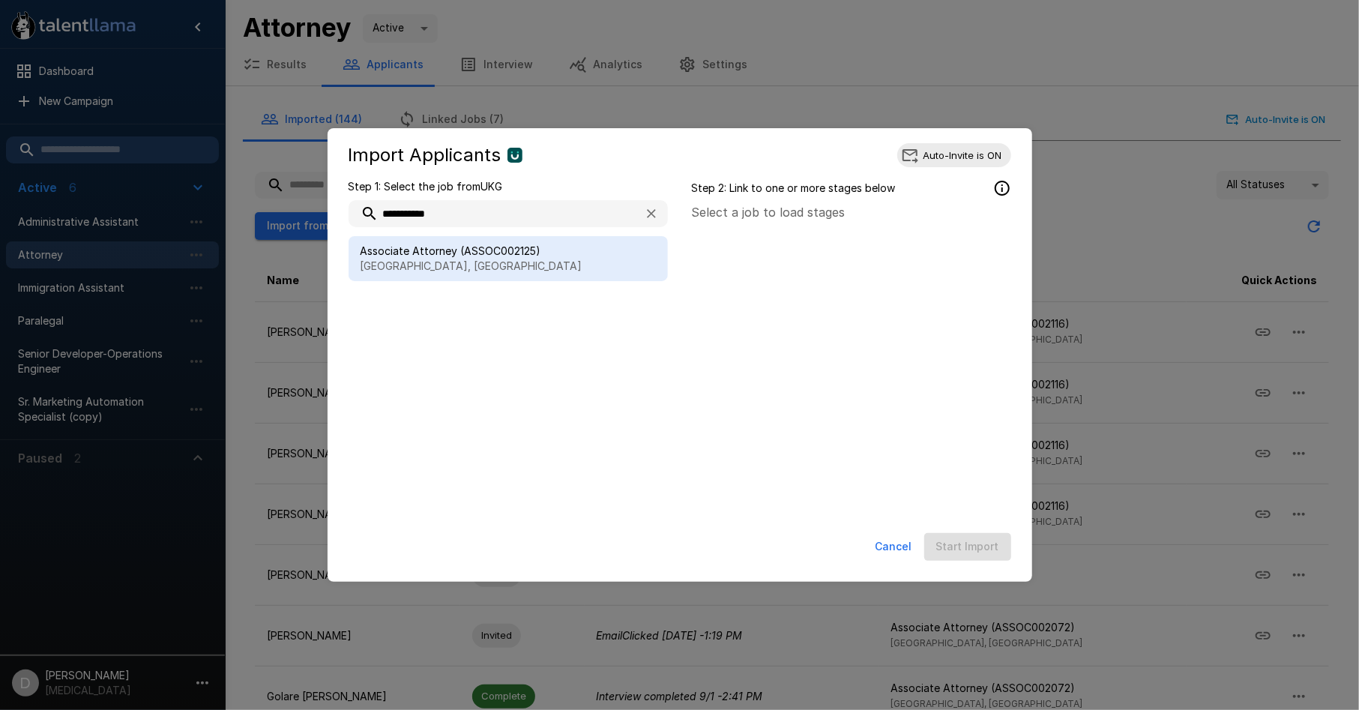
type input "**********"
click at [394, 271] on p "[GEOGRAPHIC_DATA], [GEOGRAPHIC_DATA]" at bounding box center [508, 266] width 295 height 15
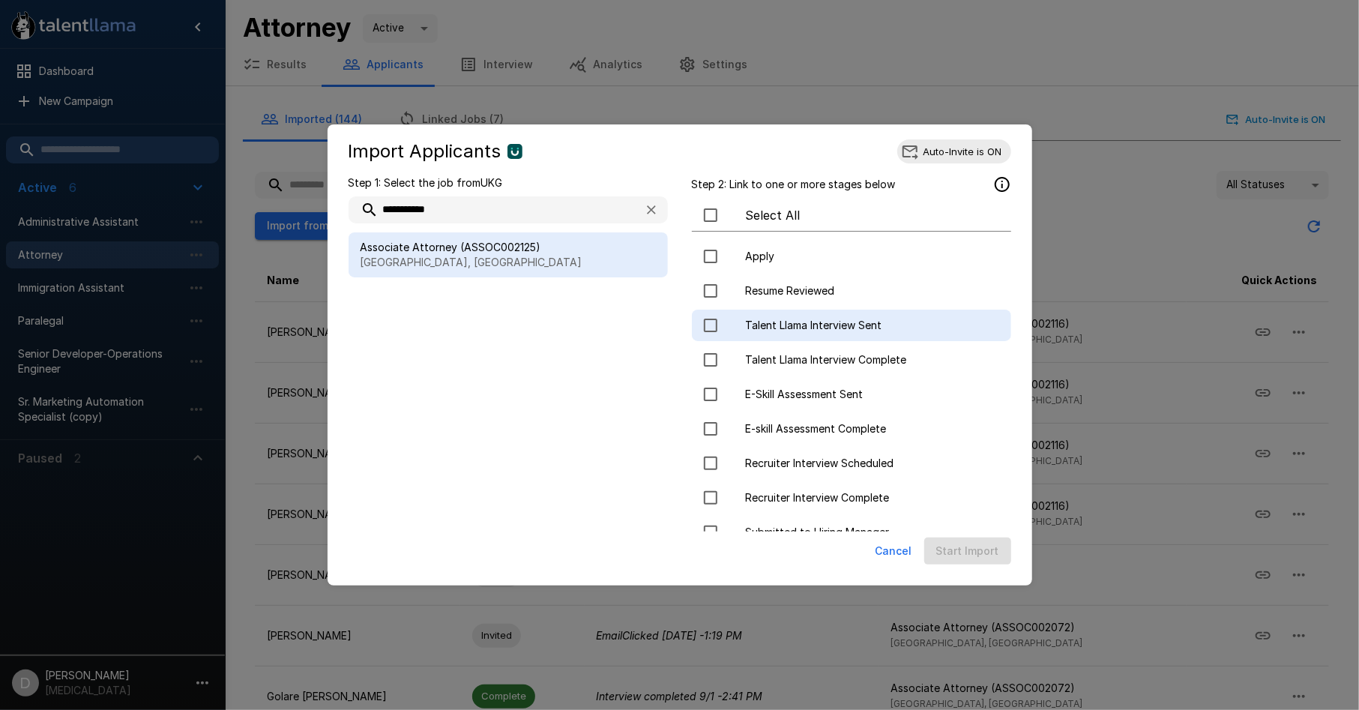
click at [783, 332] on div "Talent Llama Interview Sent" at bounding box center [851, 325] width 319 height 31
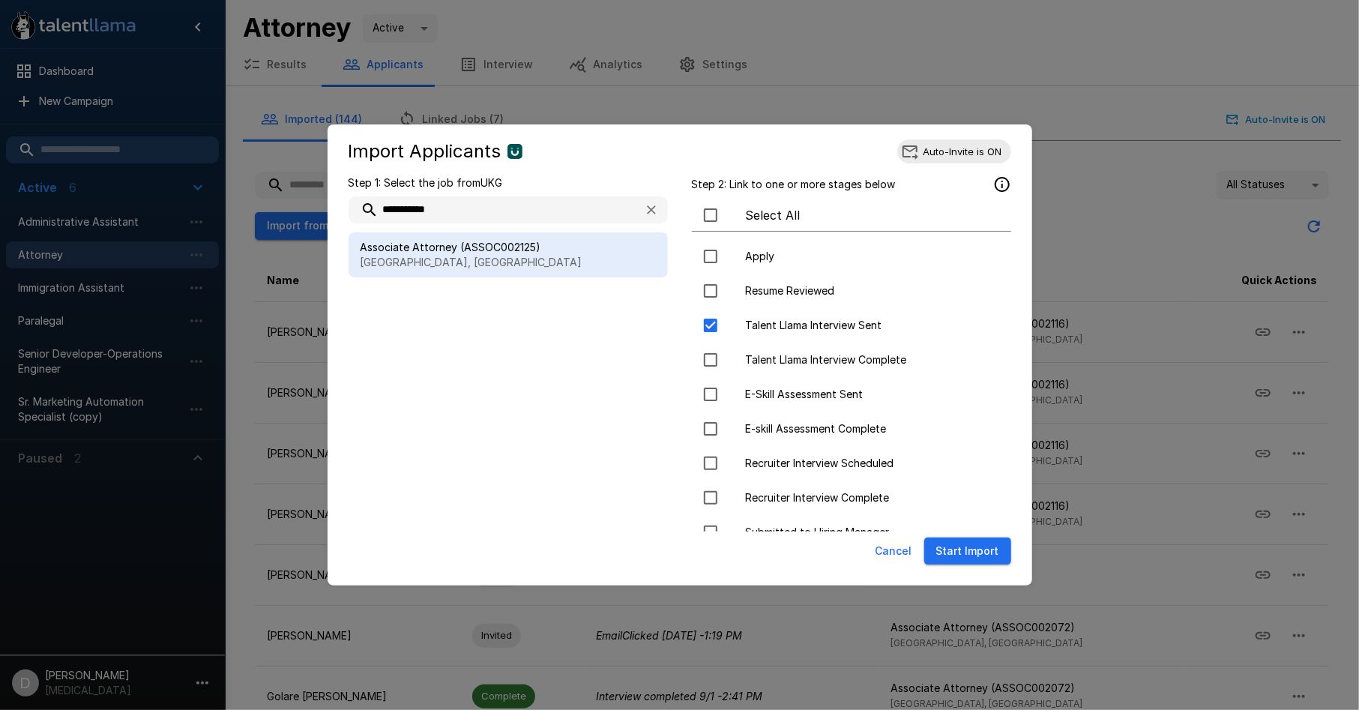
click at [962, 544] on button "Start Import" at bounding box center [967, 551] width 87 height 28
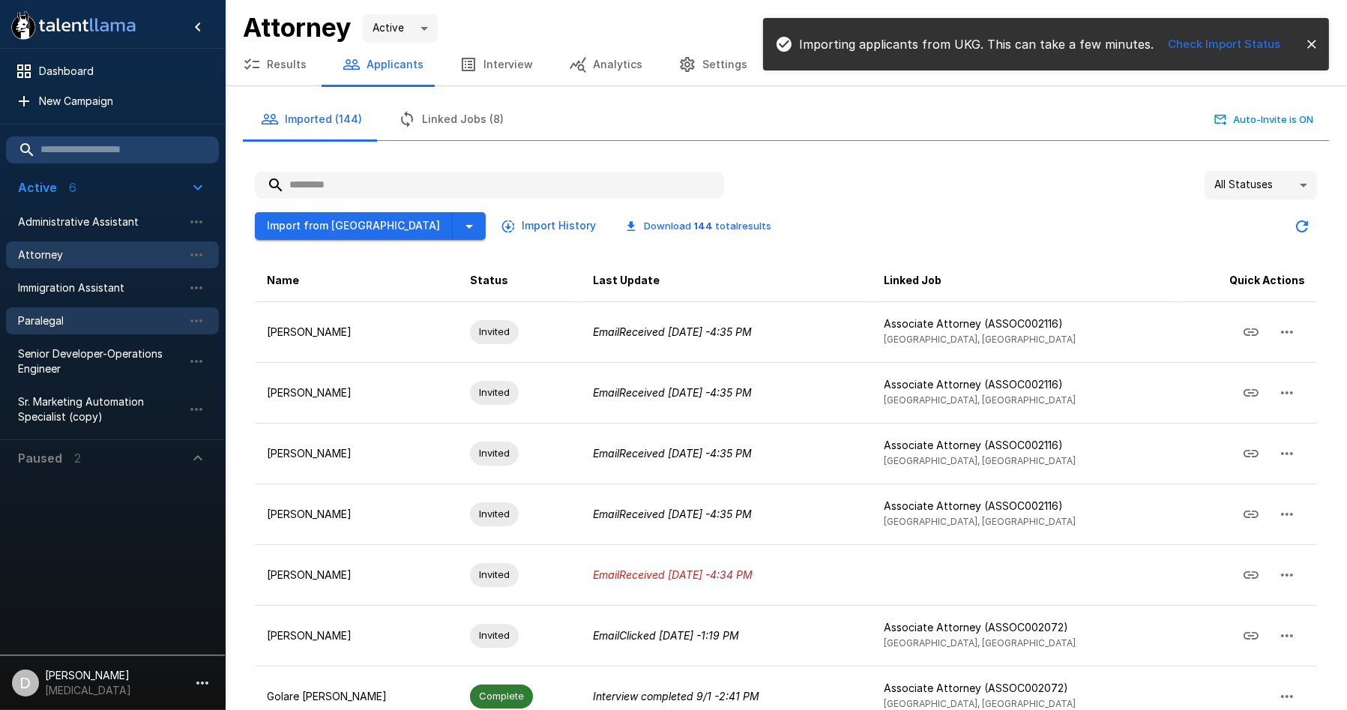
click at [105, 316] on span "Paralegal" at bounding box center [100, 320] width 165 height 15
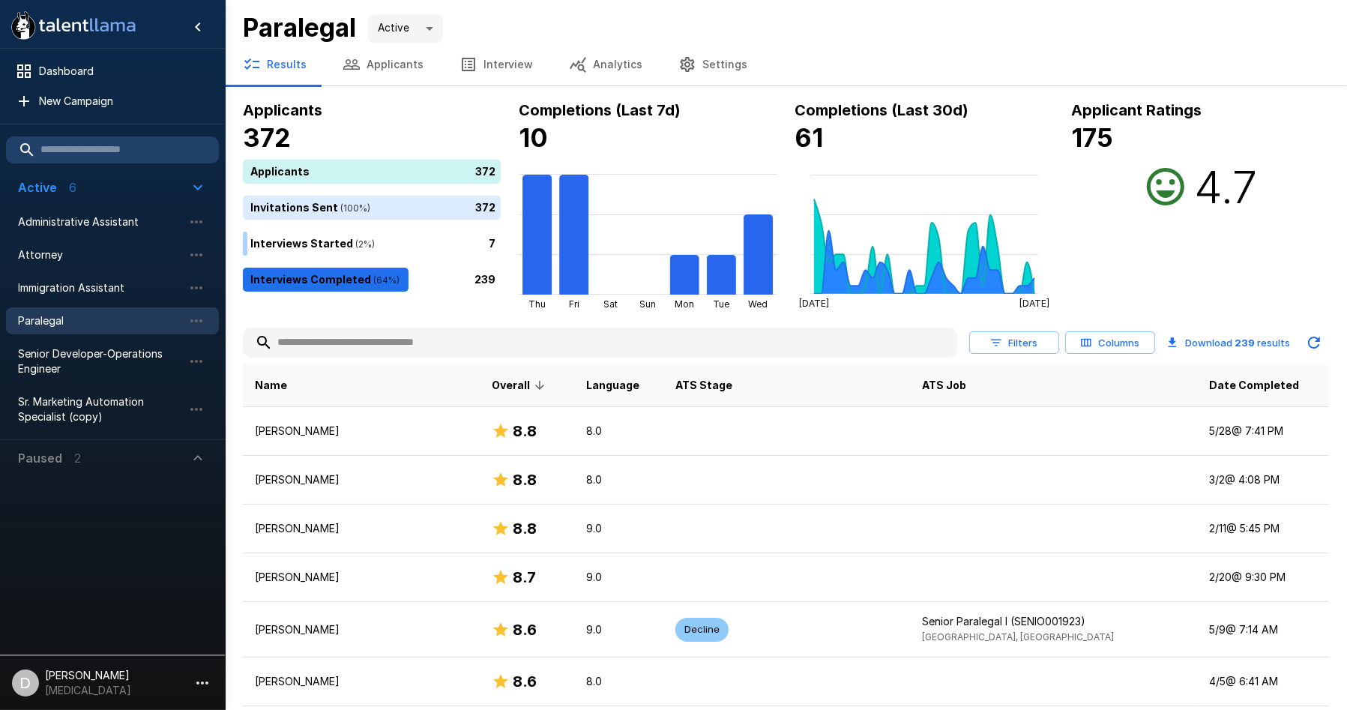
click at [400, 70] on button "Applicants" at bounding box center [383, 64] width 117 height 42
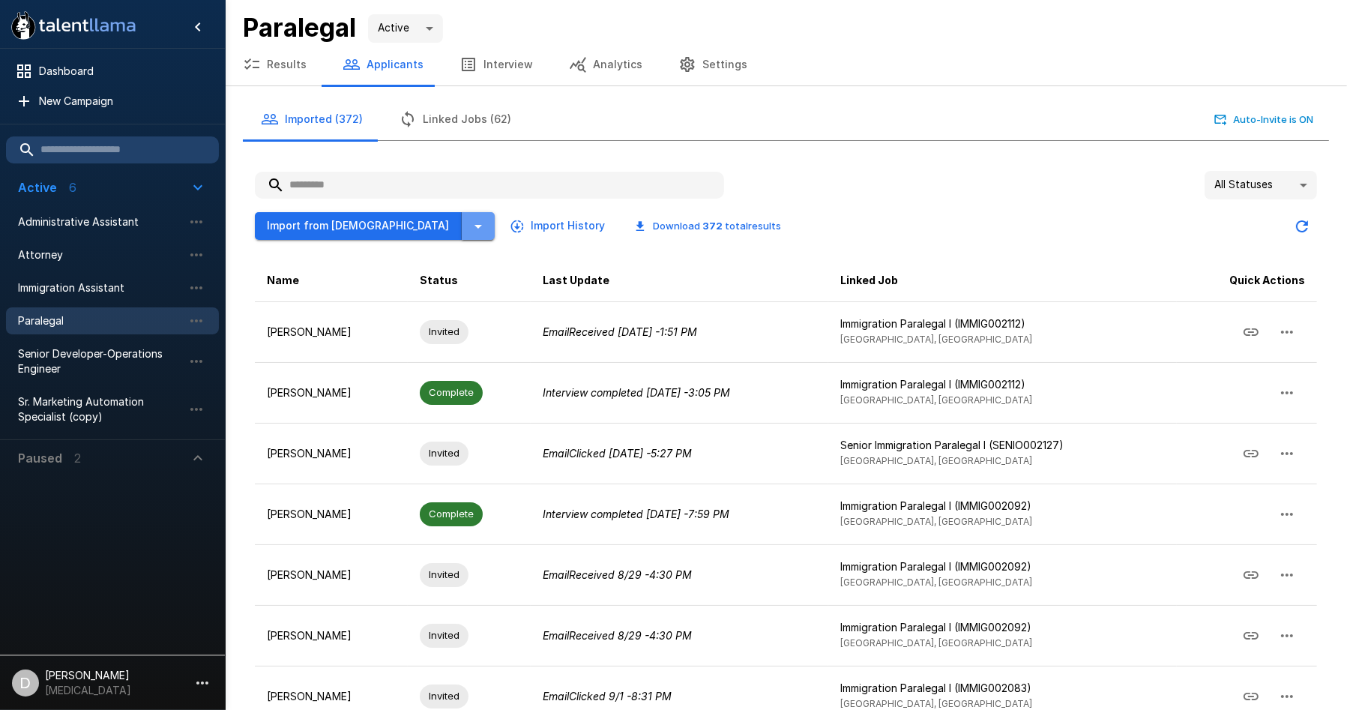
click at [469, 228] on icon "button" at bounding box center [478, 226] width 18 height 18
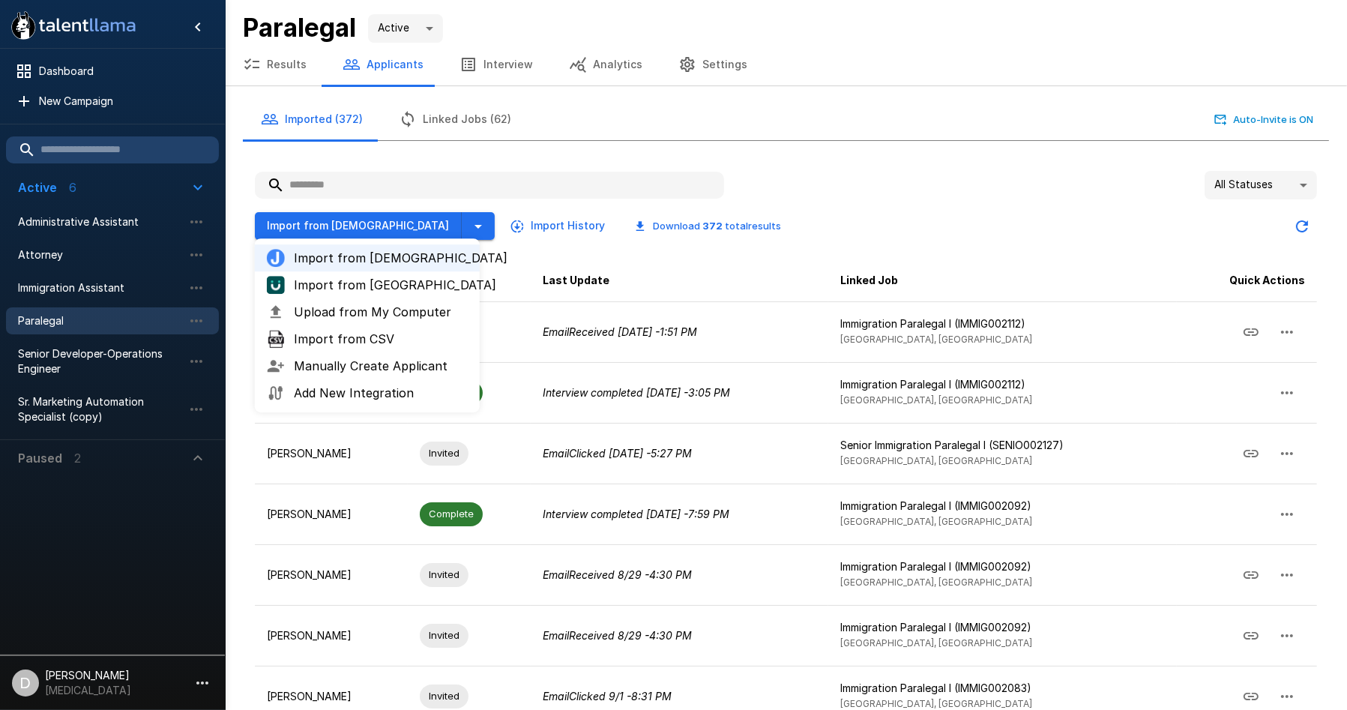
click at [394, 286] on span "Import from [GEOGRAPHIC_DATA]" at bounding box center [381, 285] width 174 height 18
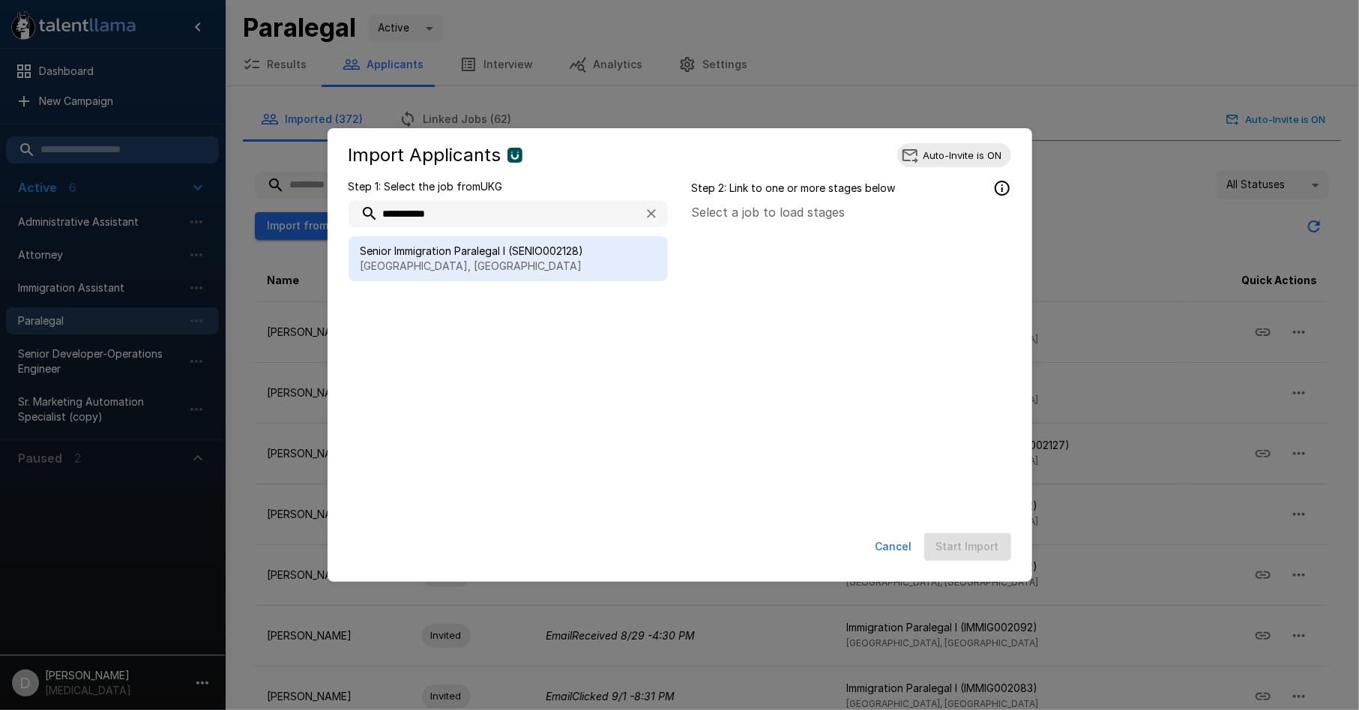
type input "**********"
click at [486, 250] on span "Senior Immigration Paralegal I (SENIO002128)" at bounding box center [508, 251] width 295 height 15
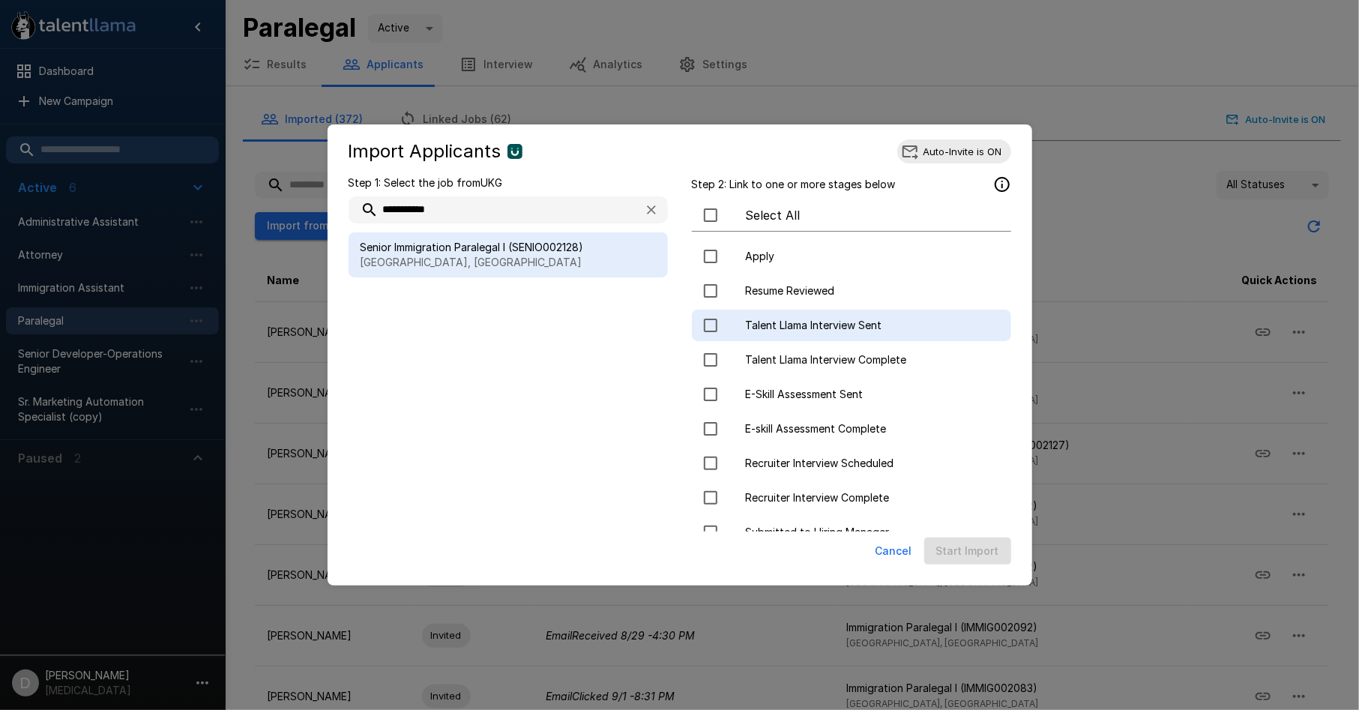
click at [802, 319] on span "Talent Llama Interview Sent" at bounding box center [872, 325] width 253 height 15
click at [979, 555] on button "Start Import" at bounding box center [967, 551] width 87 height 28
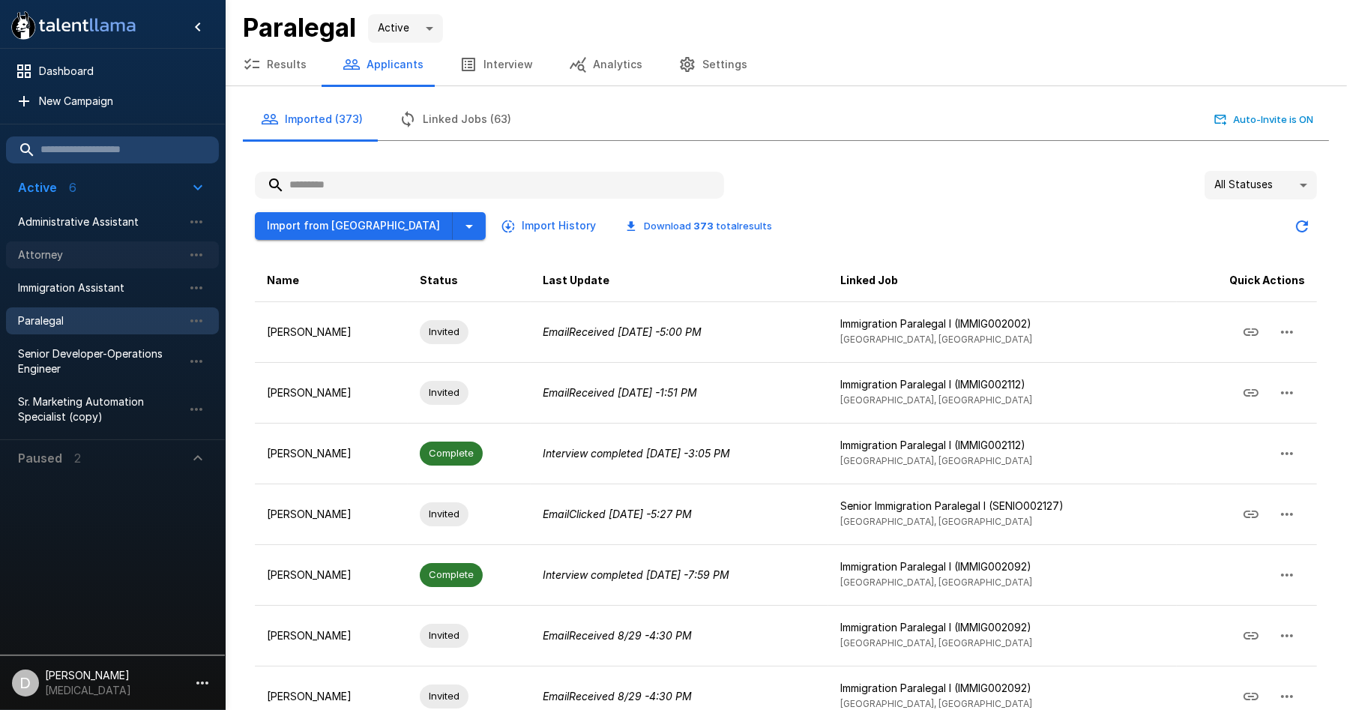
click at [73, 256] on span "Attorney" at bounding box center [100, 254] width 165 height 15
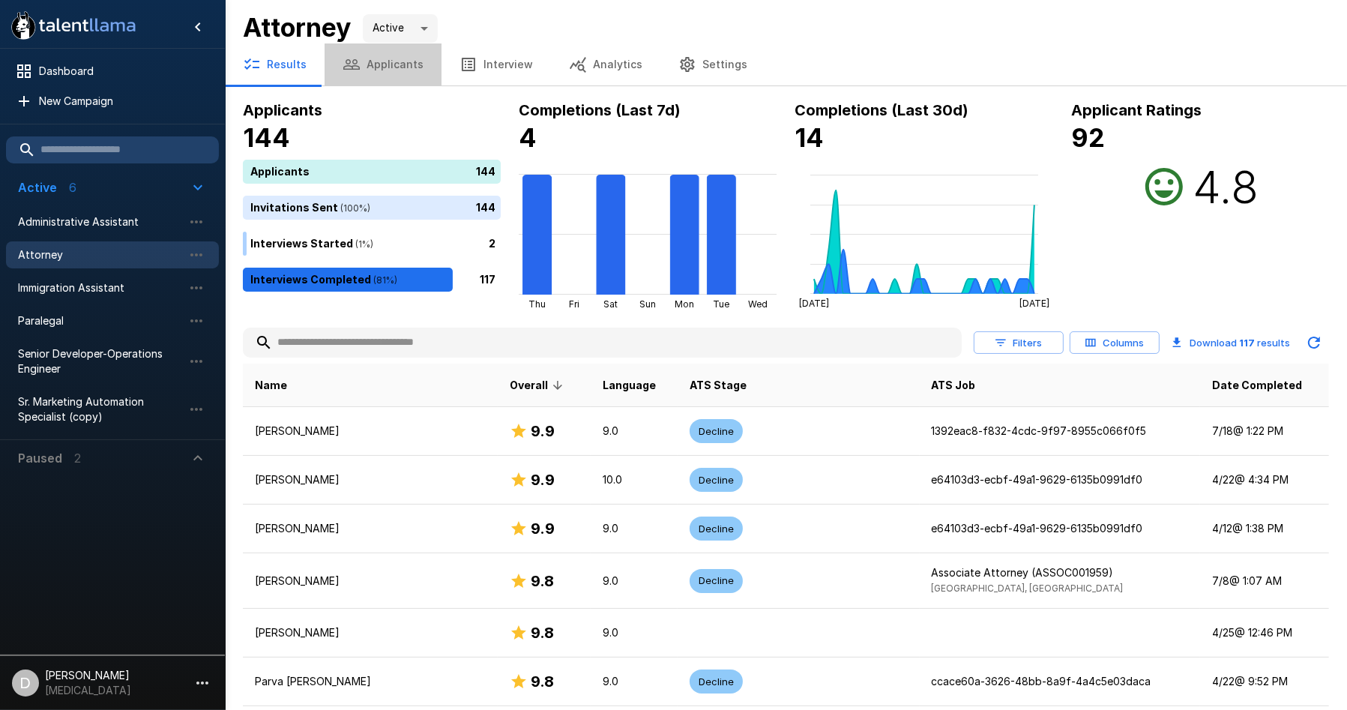
click at [405, 76] on button "Applicants" at bounding box center [383, 64] width 117 height 42
